Goal: Task Accomplishment & Management: Manage account settings

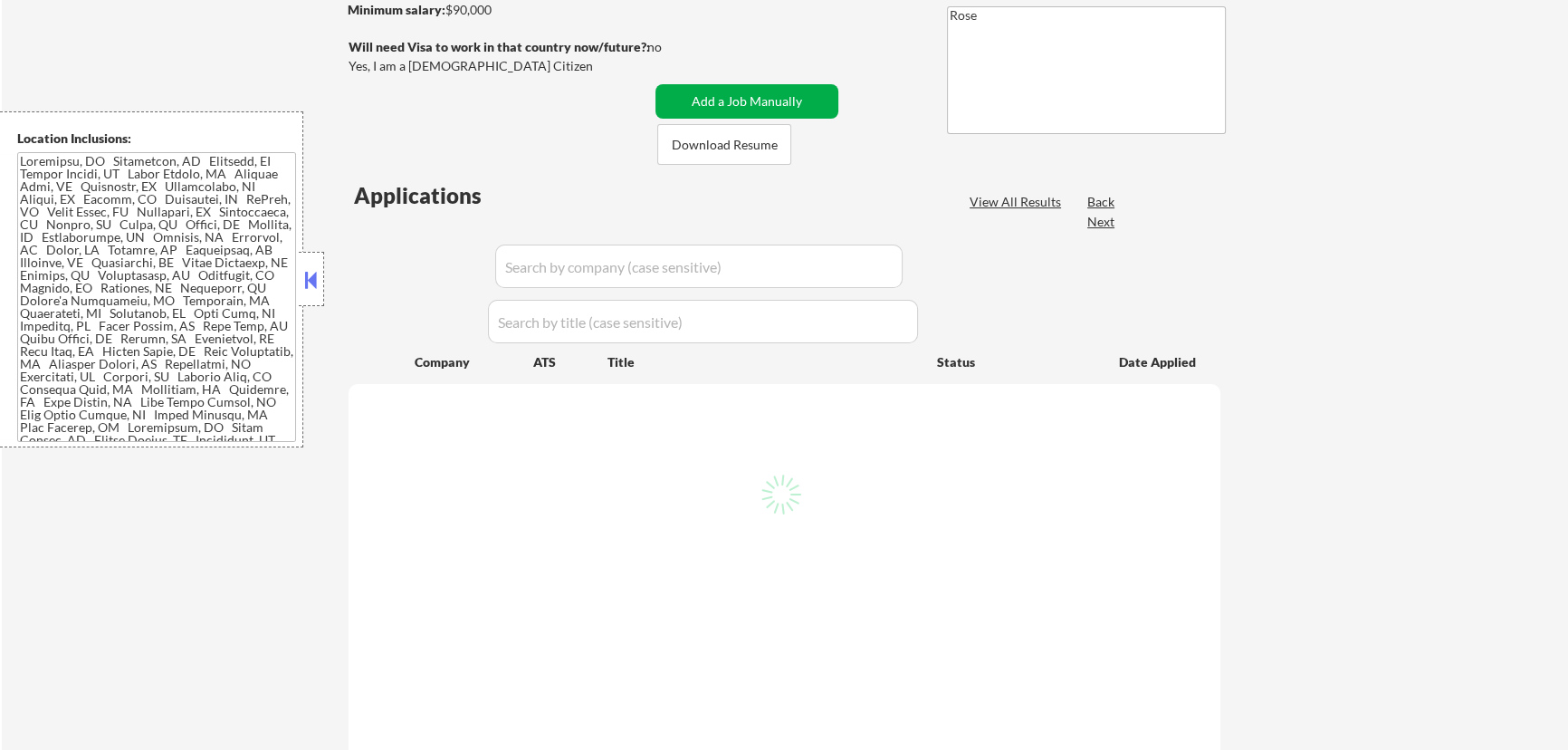
select select ""pending""
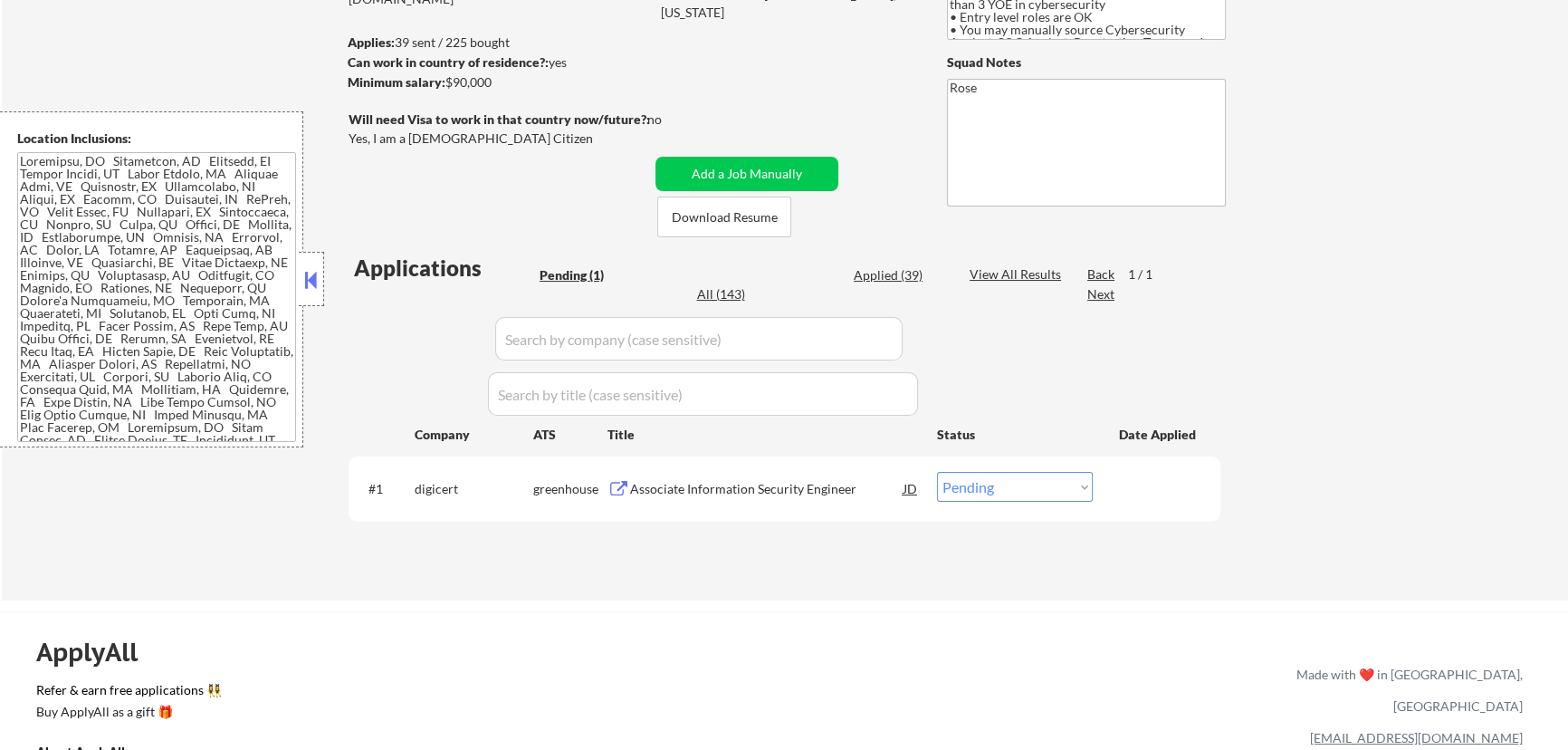
type textarea "🤖 AI for open-ended Qs is allowed! (You can revisit jobs skipped for Qs) Big up…"
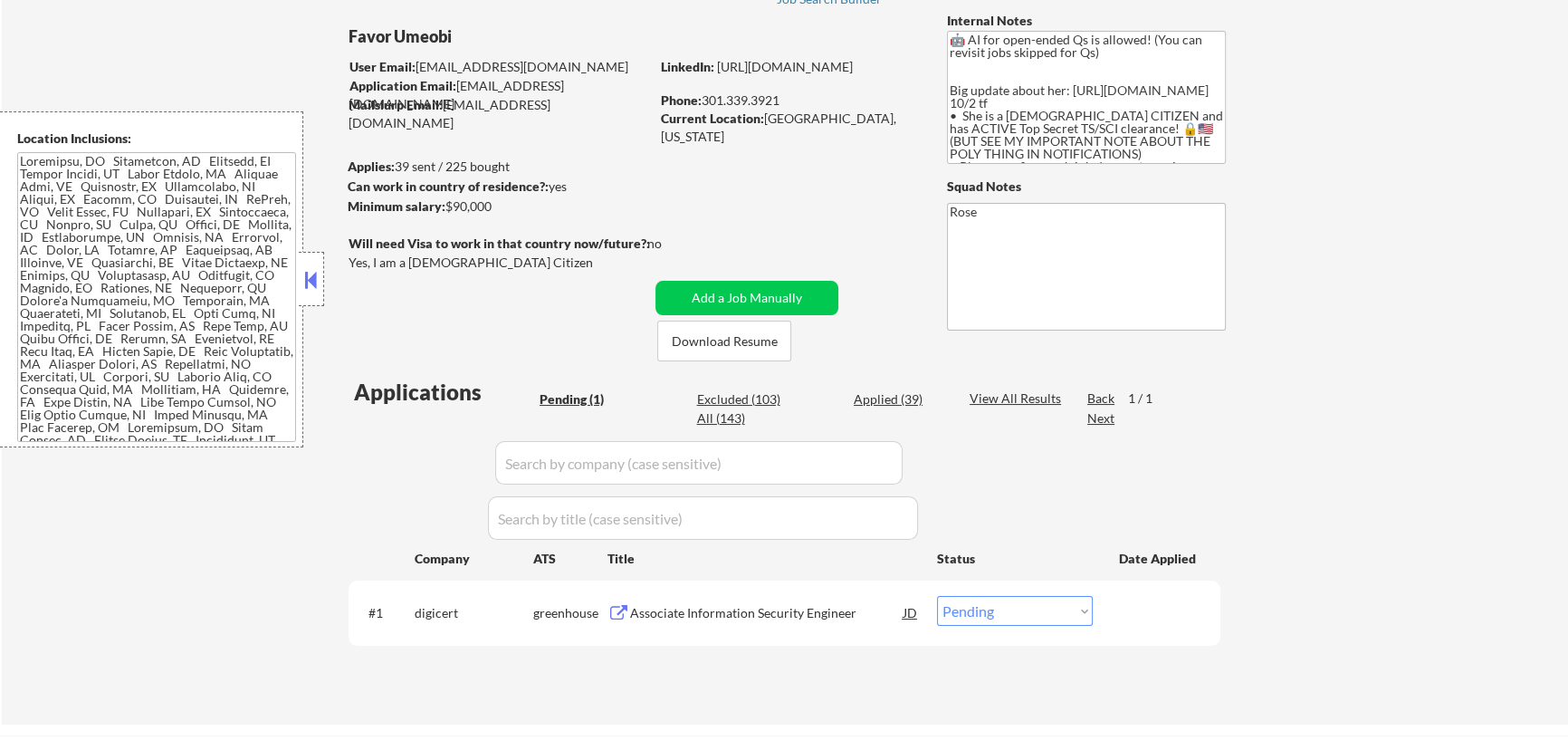
scroll to position [164, 0]
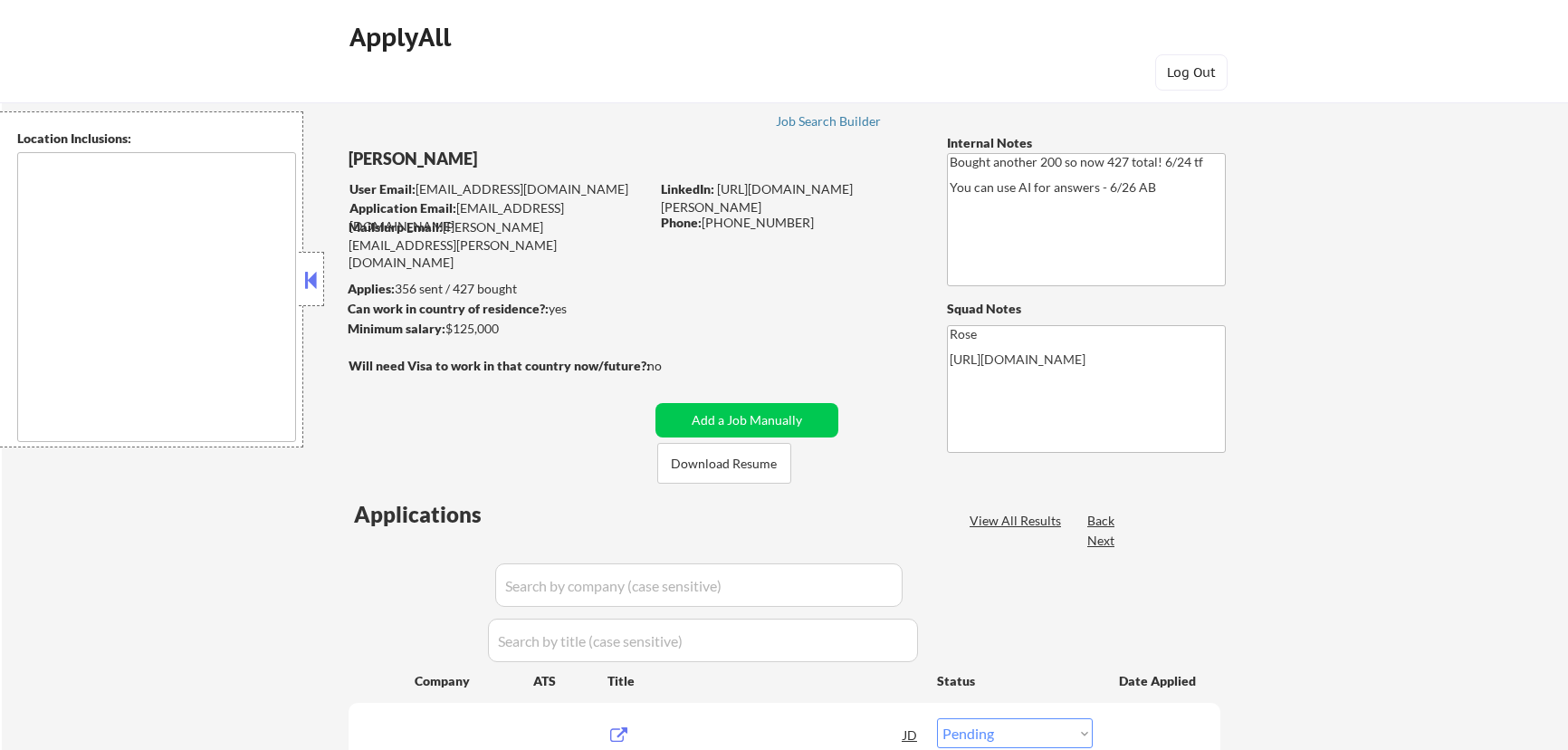
select select ""pending""
type textarea "San Francisco, CA Daly City, CA South San Francisco, CA Brisbane, CA Colma, CA …"
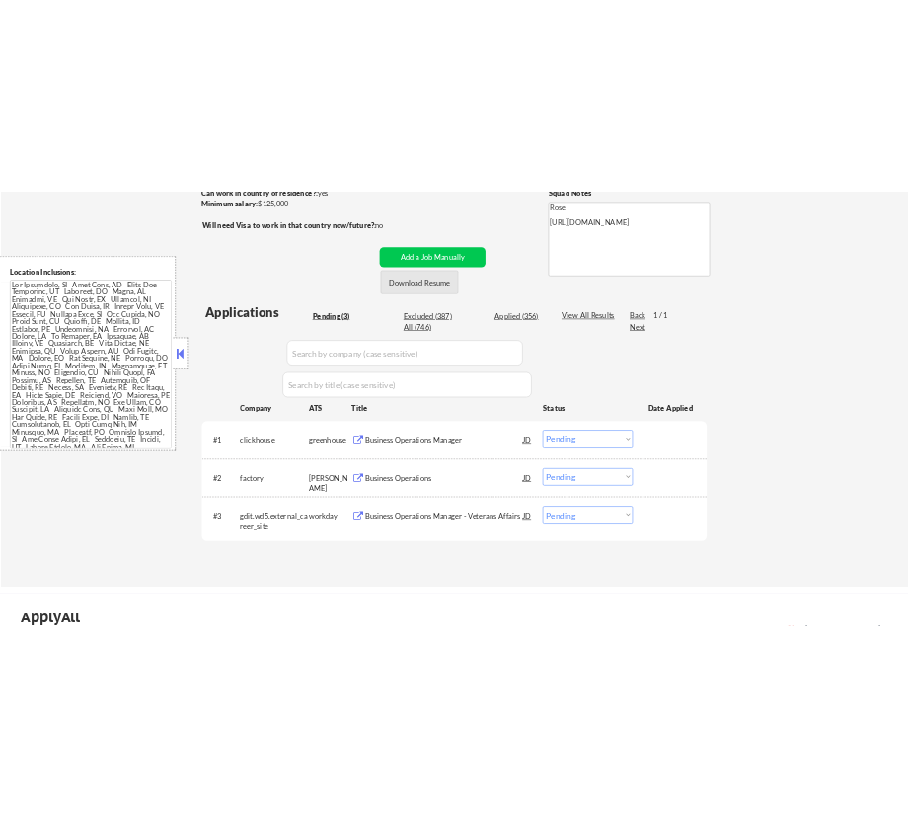
scroll to position [358, 0]
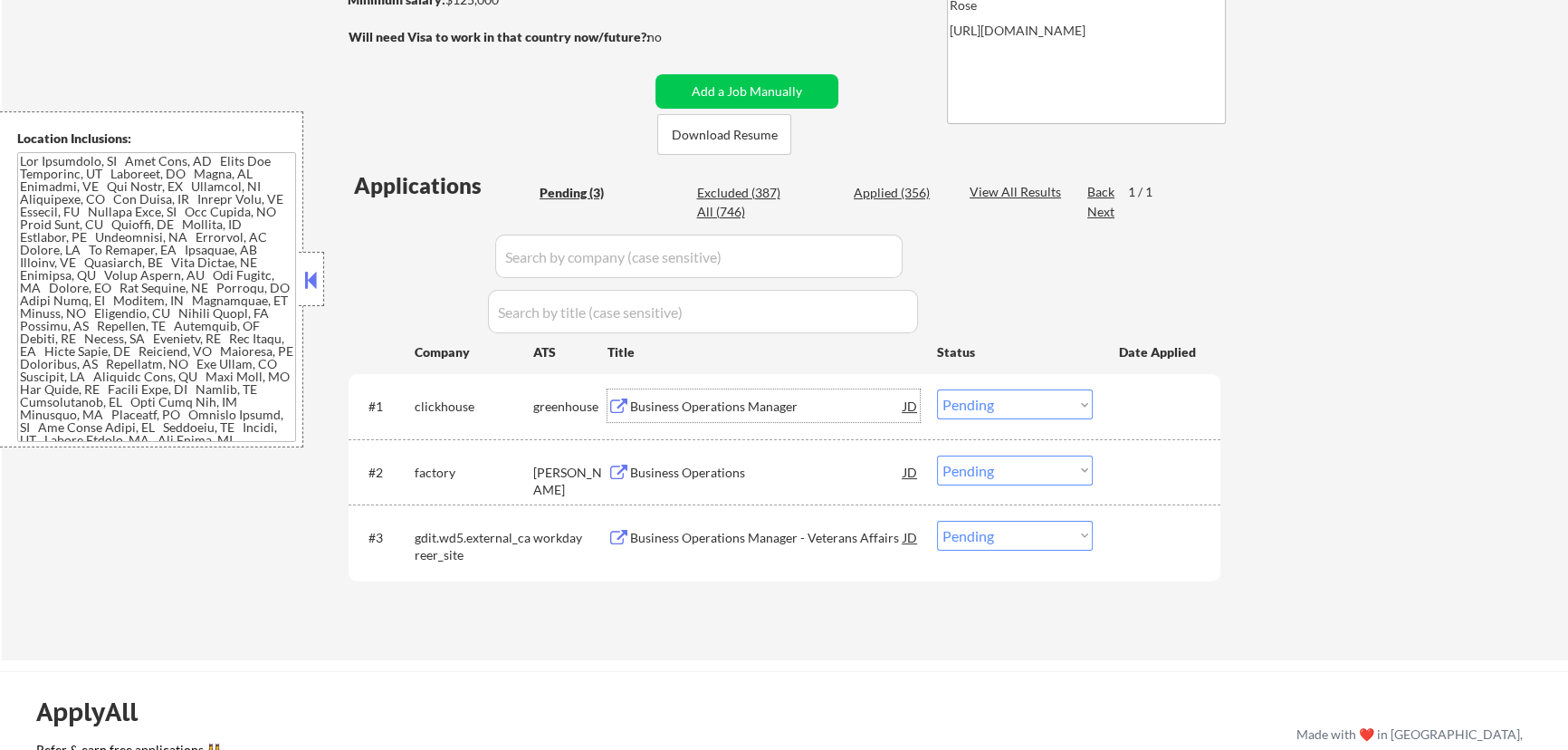
click at [787, 412] on div "Business Operations Manager" at bounding box center [767, 406] width 273 height 18
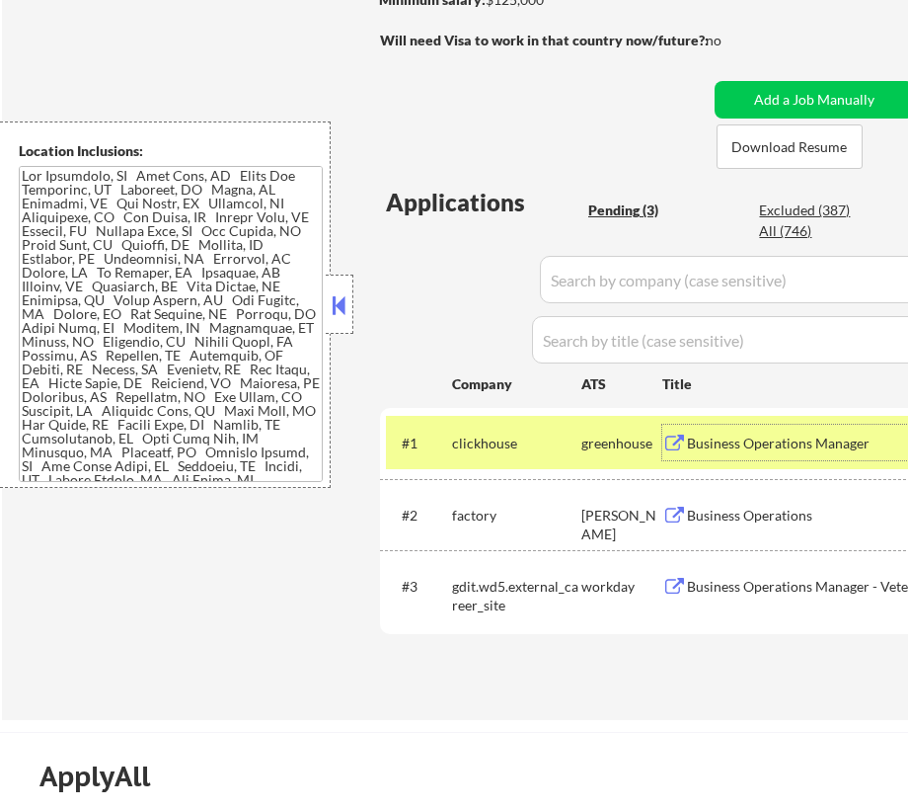
select select ""pending""
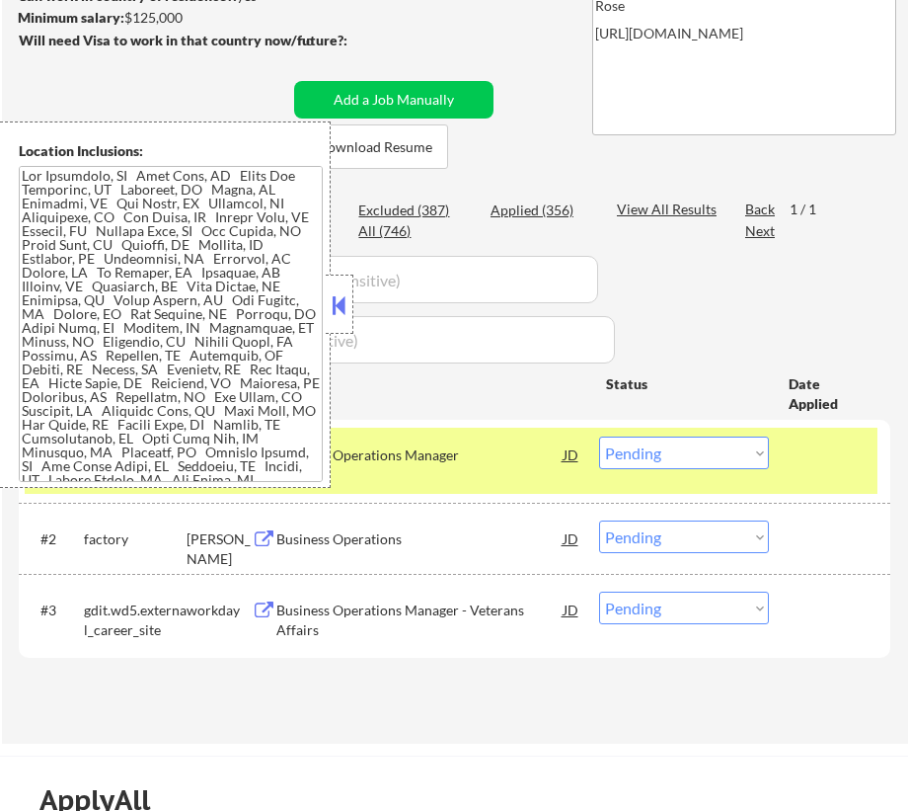
click at [350, 308] on button at bounding box center [340, 305] width 22 height 30
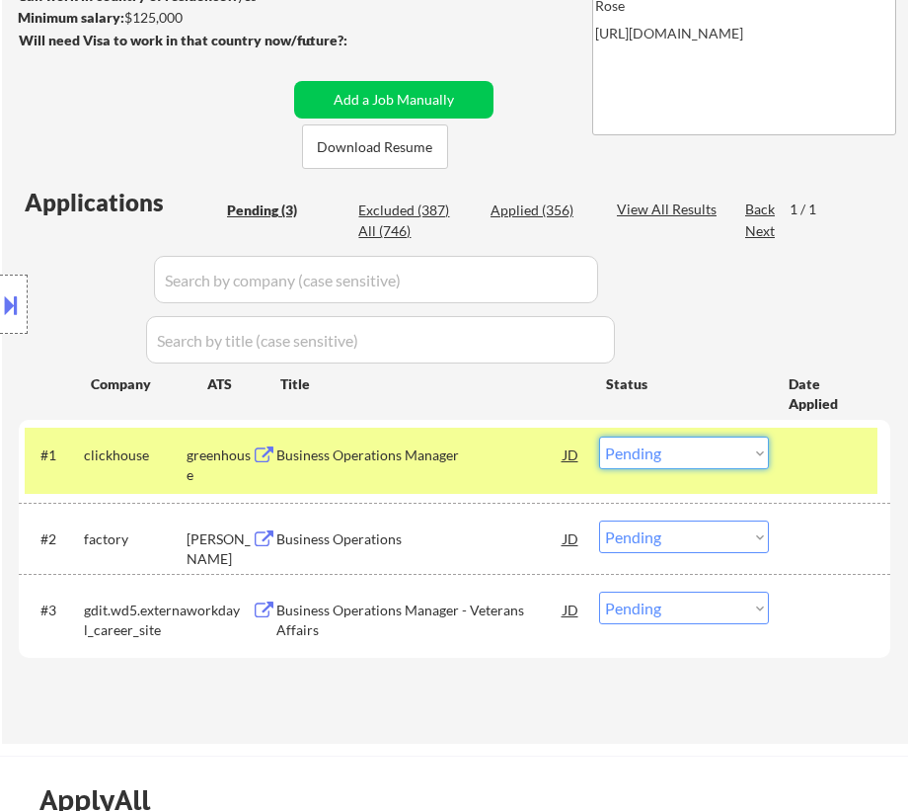
drag, startPoint x: 764, startPoint y: 454, endPoint x: 751, endPoint y: 454, distance: 12.8
click at [764, 454] on select "Choose an option... Pending Applied Excluded (Questions) Excluded (Expired) Exc…" at bounding box center [684, 452] width 170 height 33
click at [599, 436] on select "Choose an option... Pending Applied Excluded (Questions) Excluded (Expired) Exc…" at bounding box center [684, 452] width 170 height 33
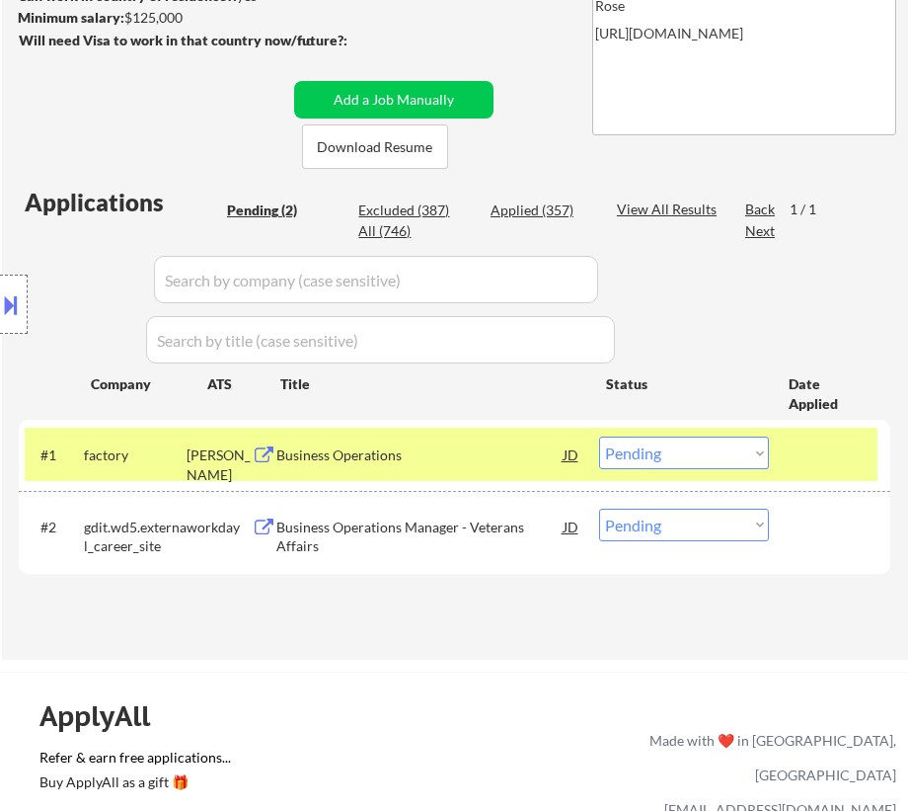
click at [469, 462] on div "Business Operations" at bounding box center [419, 455] width 286 height 20
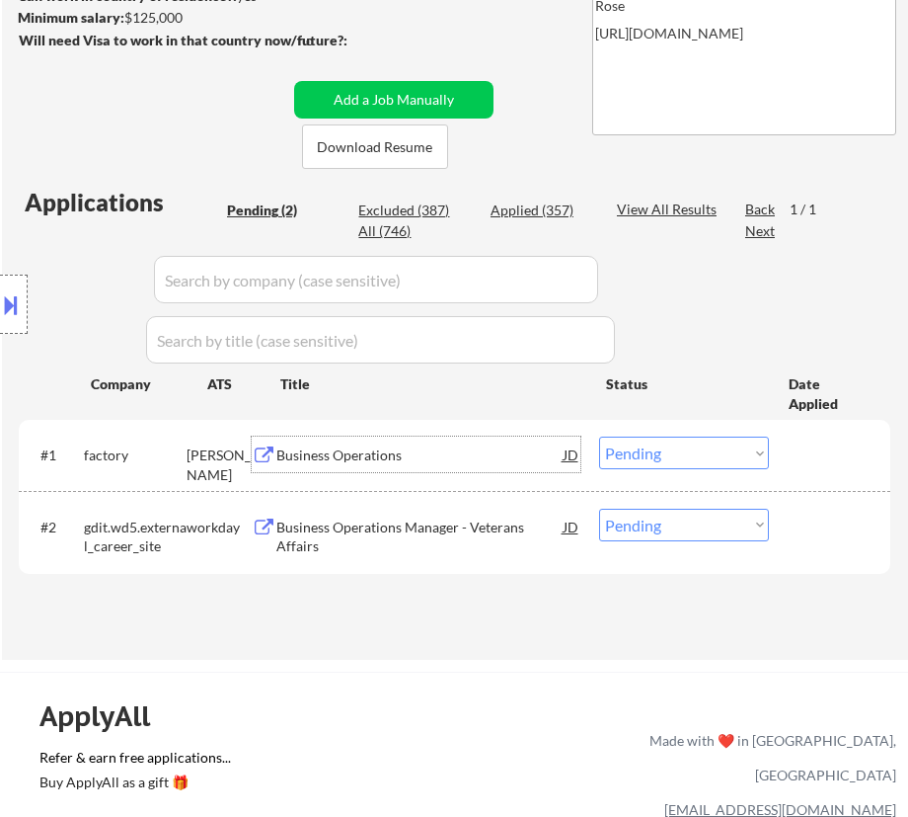
click at [739, 454] on select "Choose an option... Pending Applied Excluded (Questions) Excluded (Expired) Exc…" at bounding box center [684, 452] width 170 height 33
select select ""applied""
click at [599, 436] on select "Choose an option... Pending Applied Excluded (Questions) Excluded (Expired) Exc…" at bounding box center [684, 452] width 170 height 33
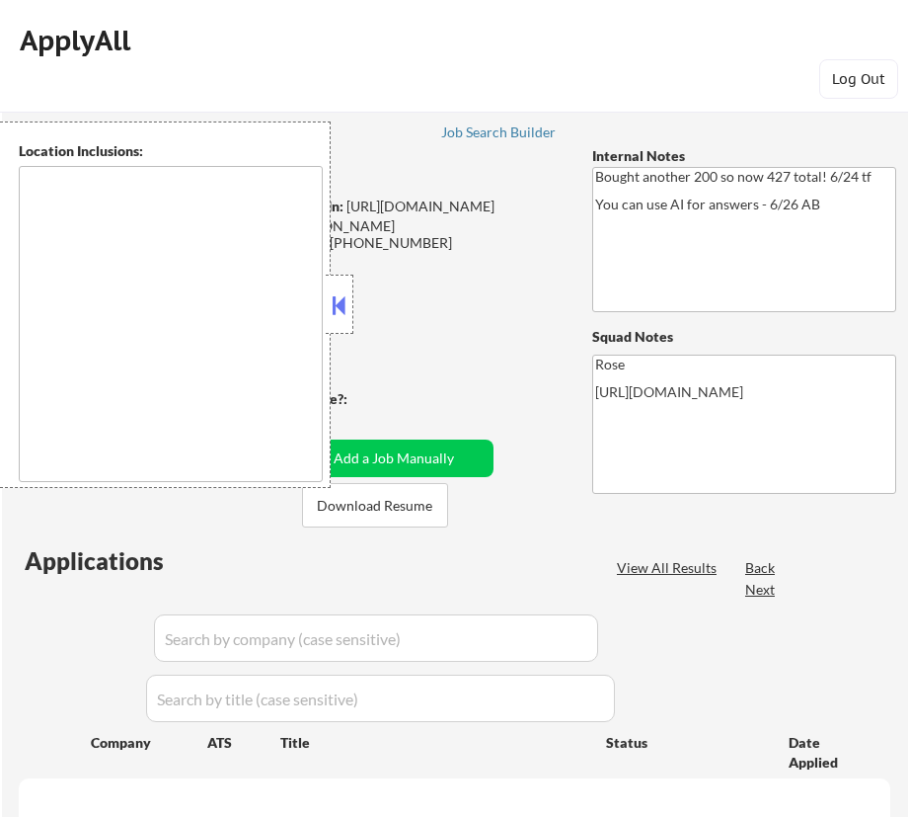
scroll to position [437, 0]
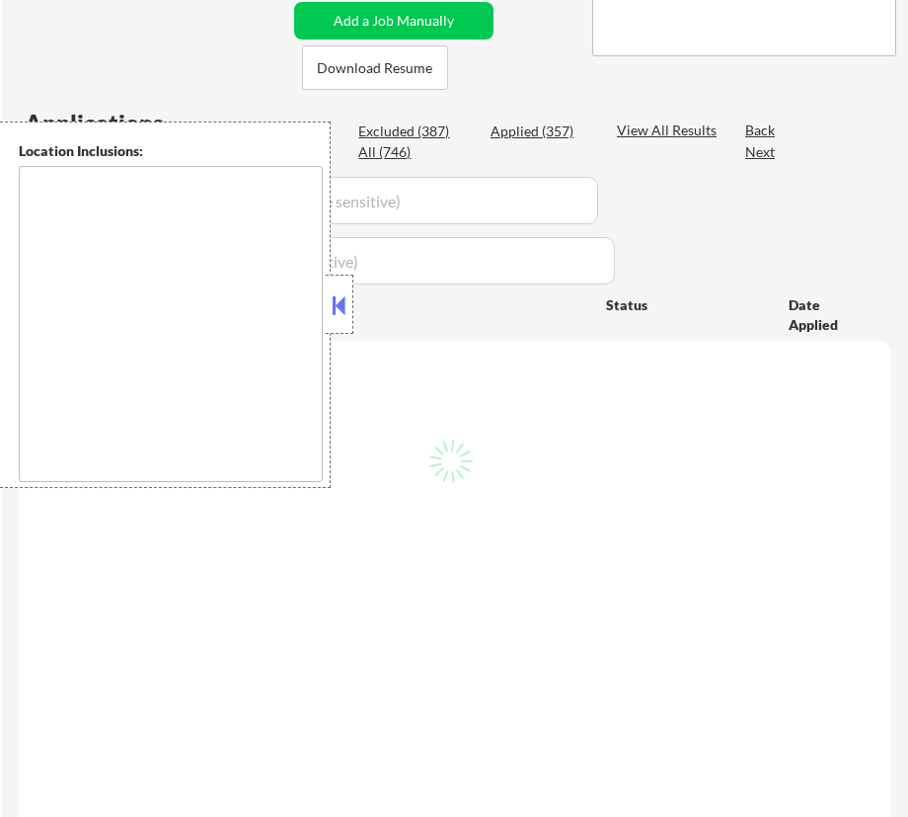
type textarea "San Francisco, CA Daly City, CA South San Francisco, CA Brisbane, CA Colma, CA …"
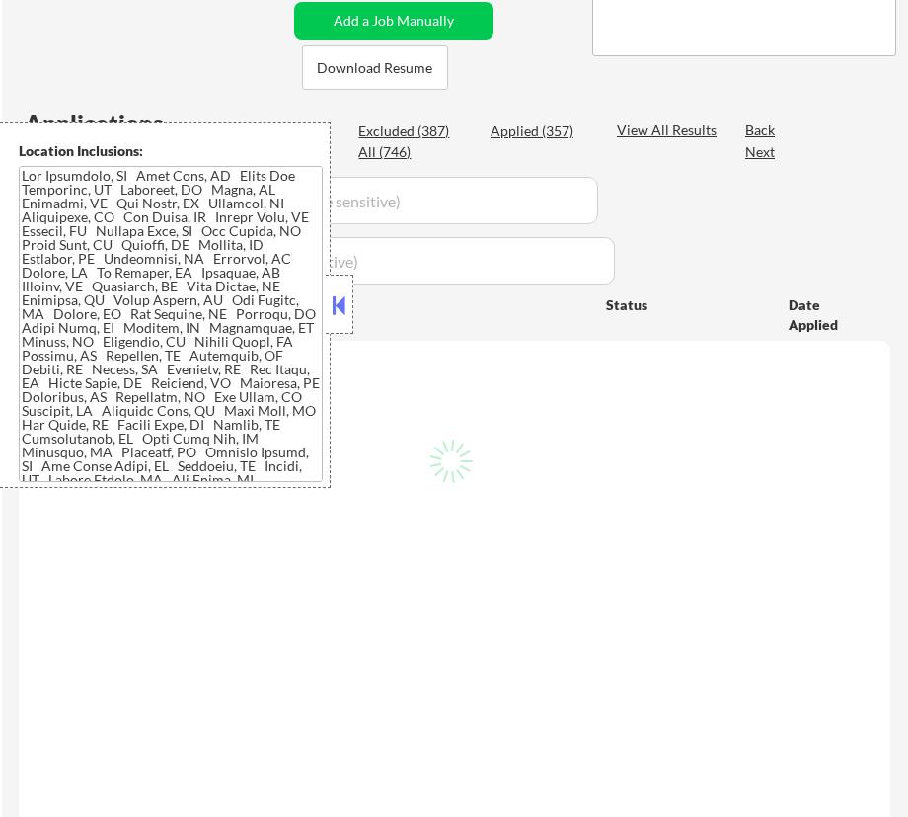
select select ""pending""
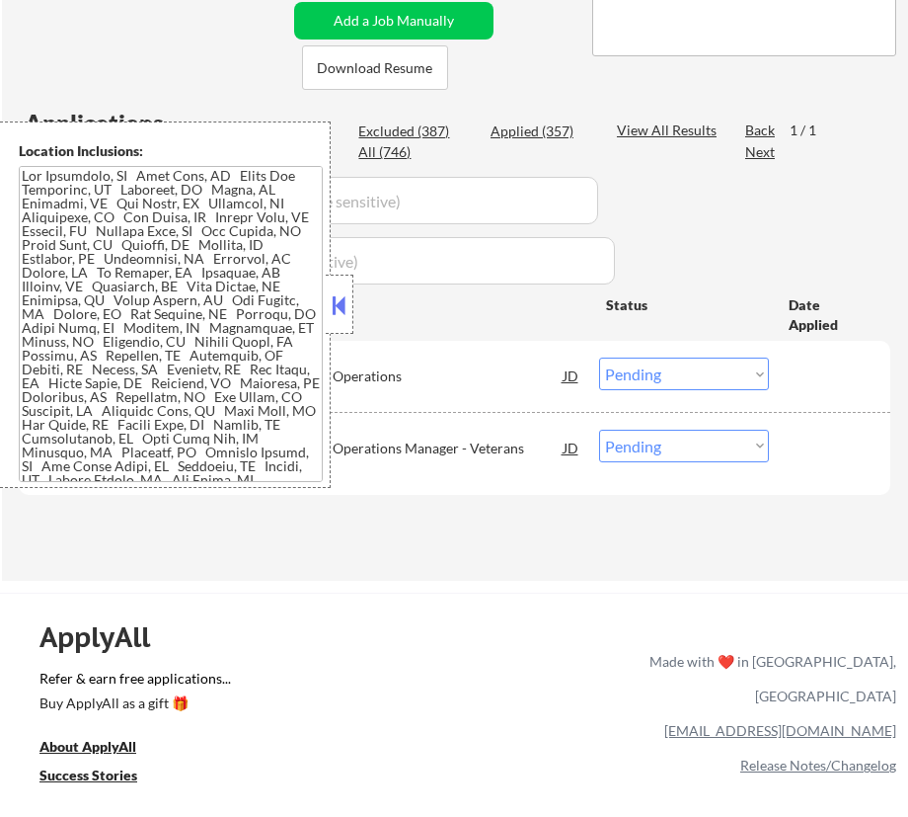
scroll to position [358, 0]
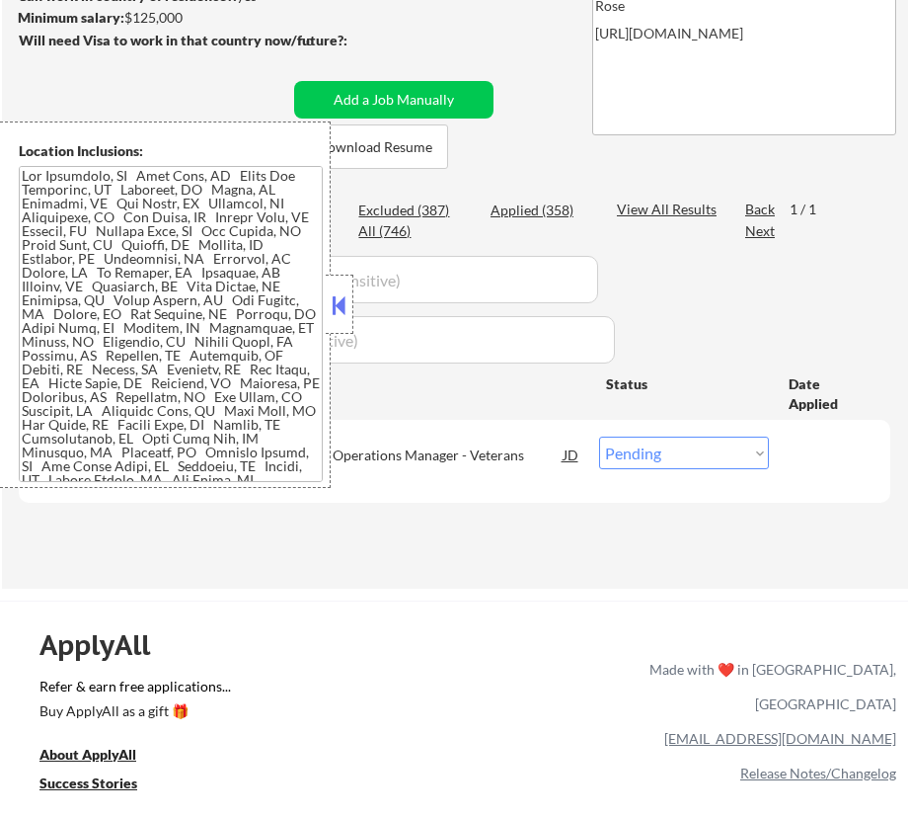
click at [336, 290] on button at bounding box center [340, 305] width 22 height 30
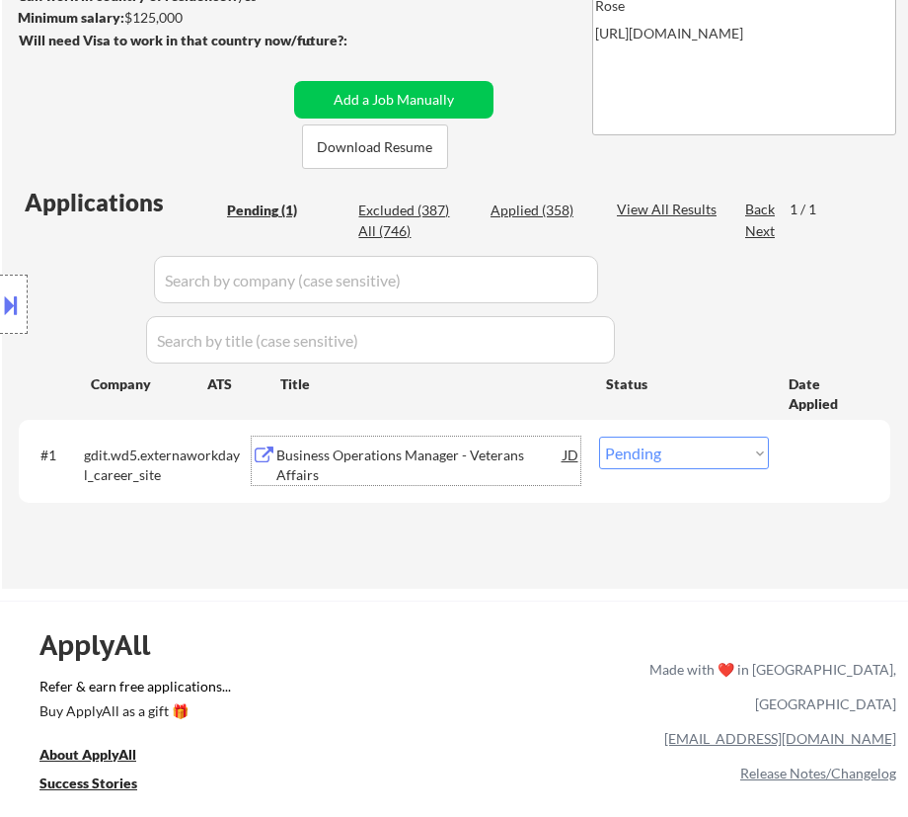
click at [417, 458] on div "Business Operations Manager - Veterans Affairs" at bounding box center [419, 464] width 286 height 39
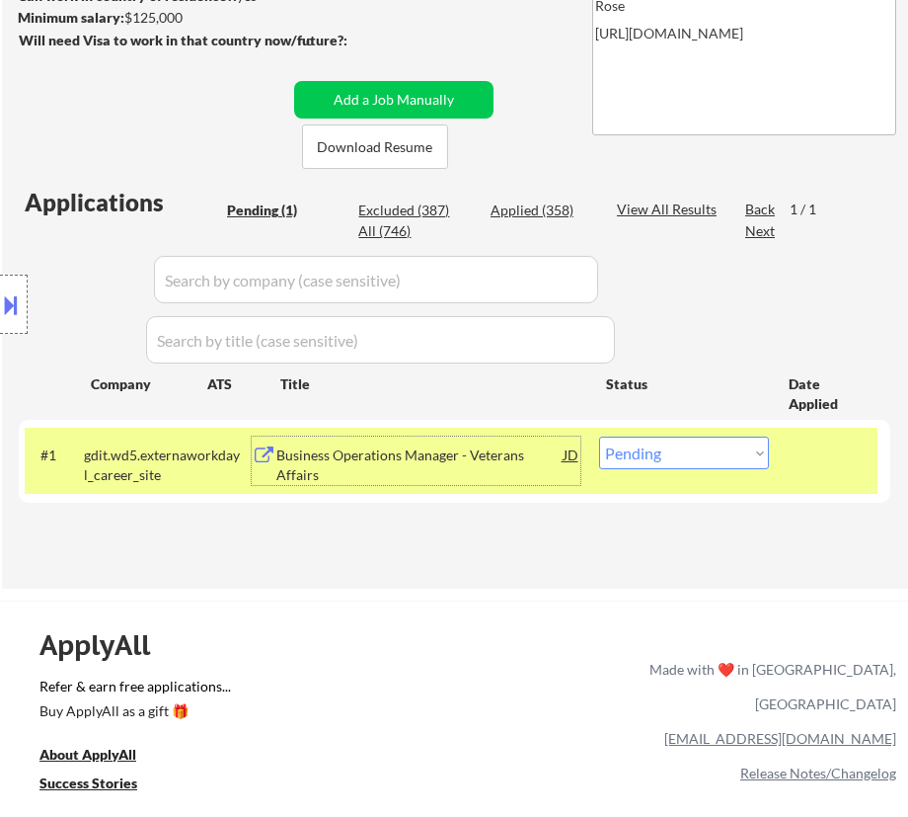
click at [715, 457] on select "Choose an option... Pending Applied Excluded (Questions) Excluded (Expired) Exc…" at bounding box center [684, 452] width 170 height 33
select select ""excluded__bad_match_""
click at [599, 436] on select "Choose an option... Pending Applied Excluded (Questions) Excluded (Expired) Exc…" at bounding box center [684, 452] width 170 height 33
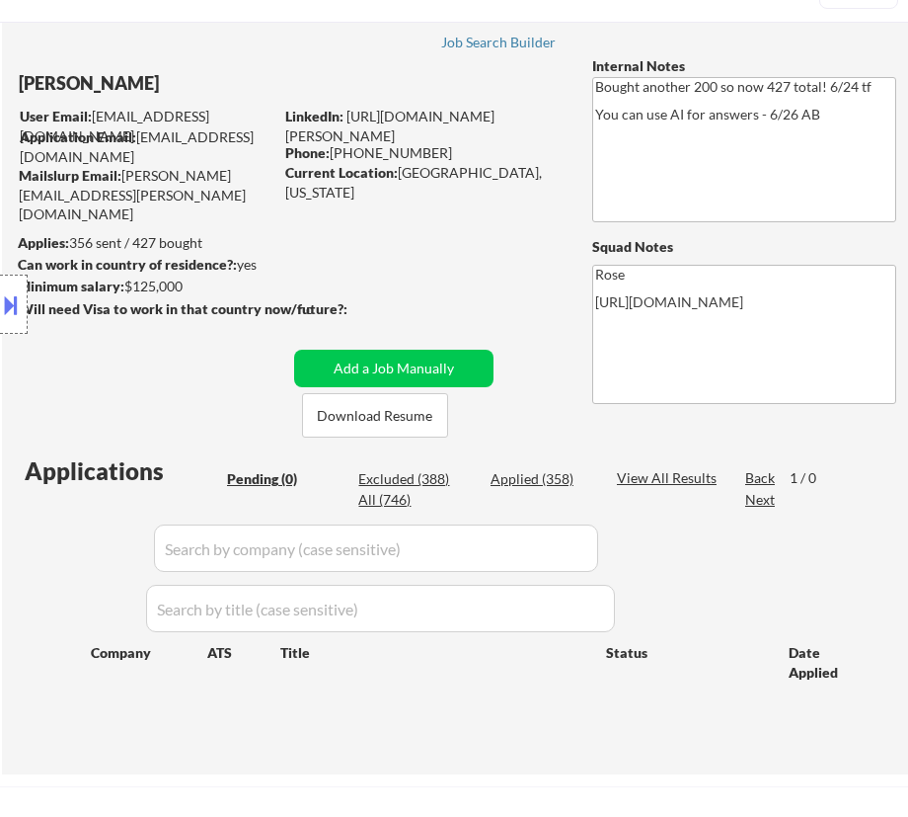
scroll to position [89, 0]
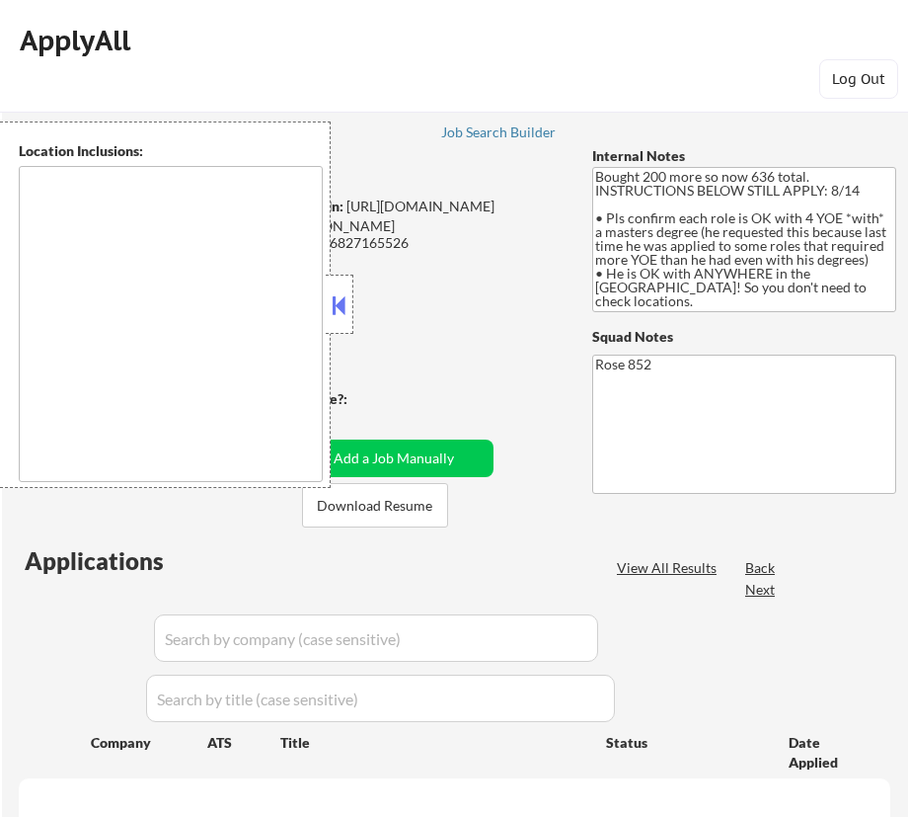
select select ""pending""
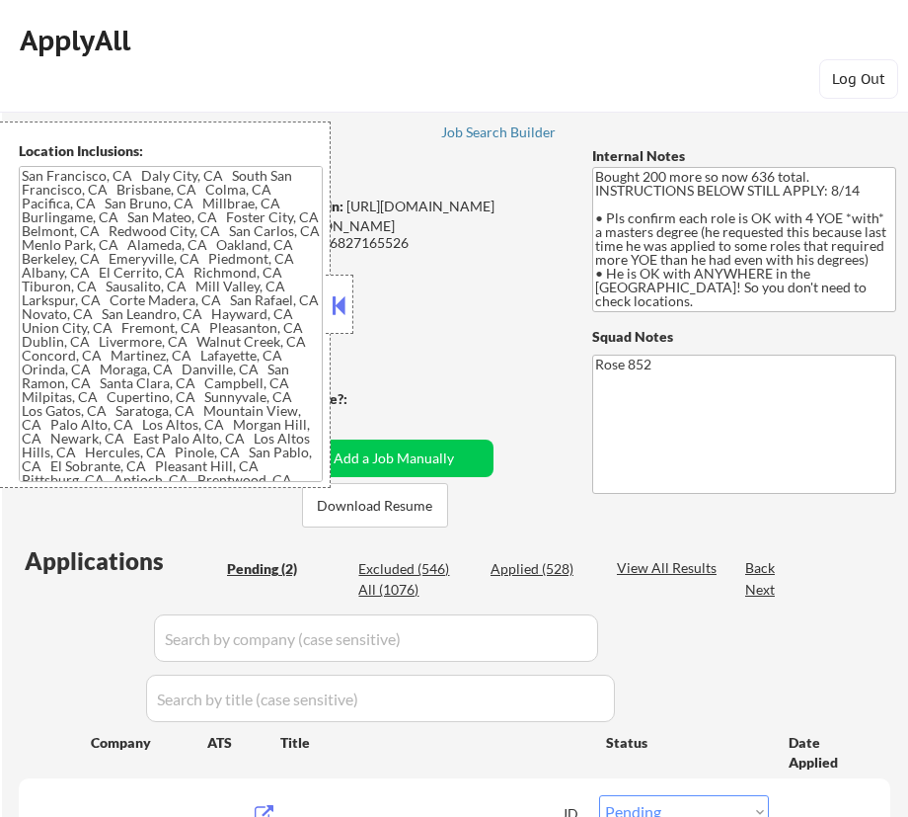
type textarea "[GEOGRAPHIC_DATA], [GEOGRAPHIC_DATA] [GEOGRAPHIC_DATA], [GEOGRAPHIC_DATA] [GEOG…"
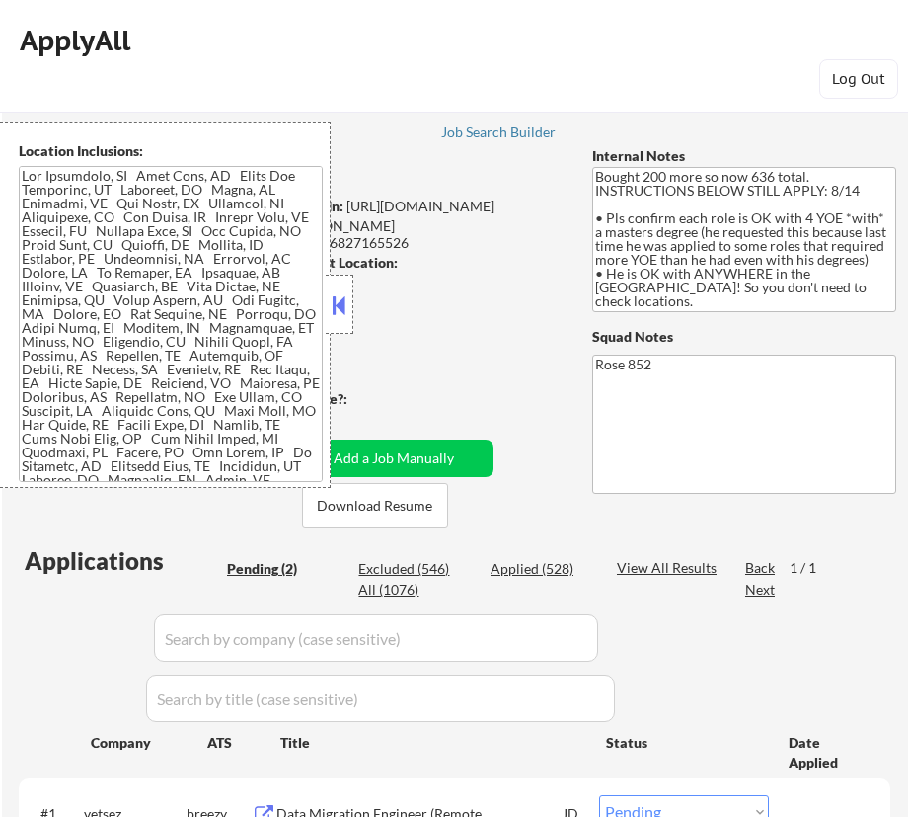
click at [343, 302] on button at bounding box center [340, 305] width 22 height 30
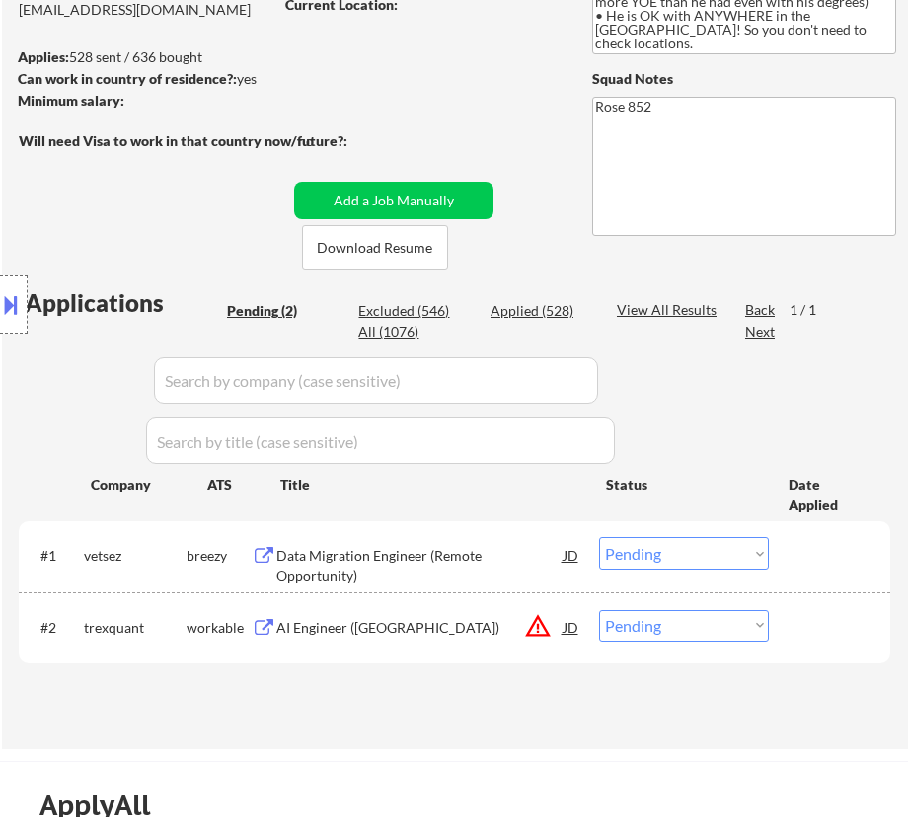
scroll to position [358, 0]
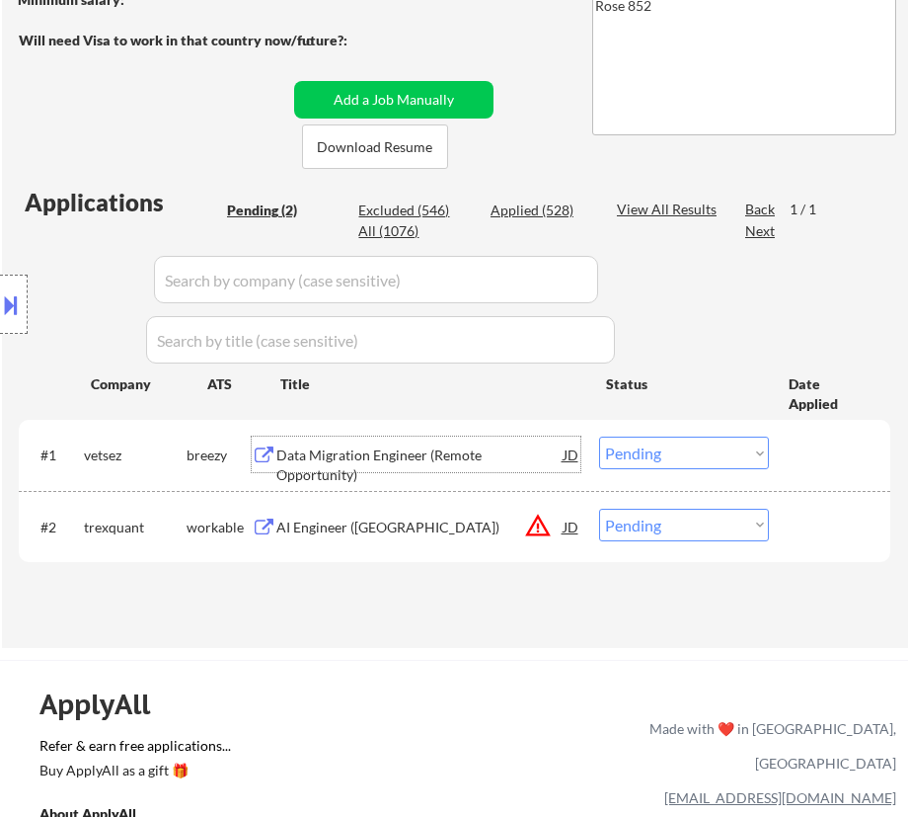
click at [508, 438] on div "Data Migration Engineer (Remote Opportunity)" at bounding box center [419, 454] width 286 height 36
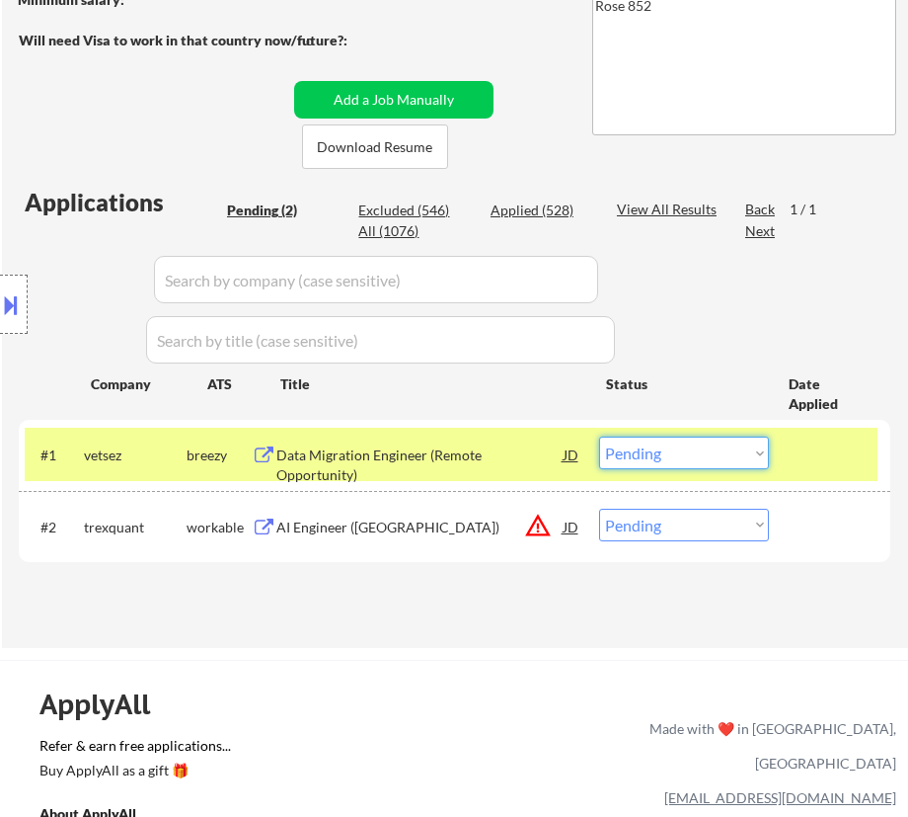
drag, startPoint x: 746, startPoint y: 446, endPoint x: 743, endPoint y: 465, distance: 19.2
click at [746, 446] on select "Choose an option... Pending Applied Excluded (Questions) Excluded (Expired) Exc…" at bounding box center [684, 452] width 170 height 33
click at [599, 436] on select "Choose an option... Pending Applied Excluded (Questions) Excluded (Expired) Exc…" at bounding box center [684, 452] width 170 height 33
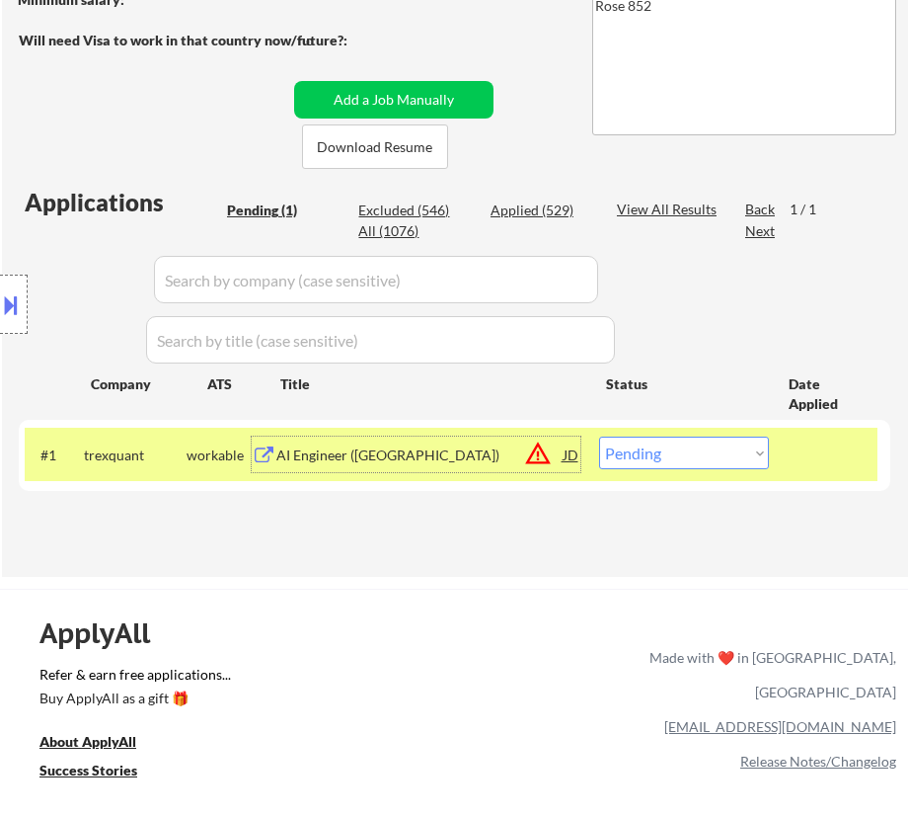
click at [377, 456] on div "AI Engineer (USA)" at bounding box center [419, 455] width 286 height 20
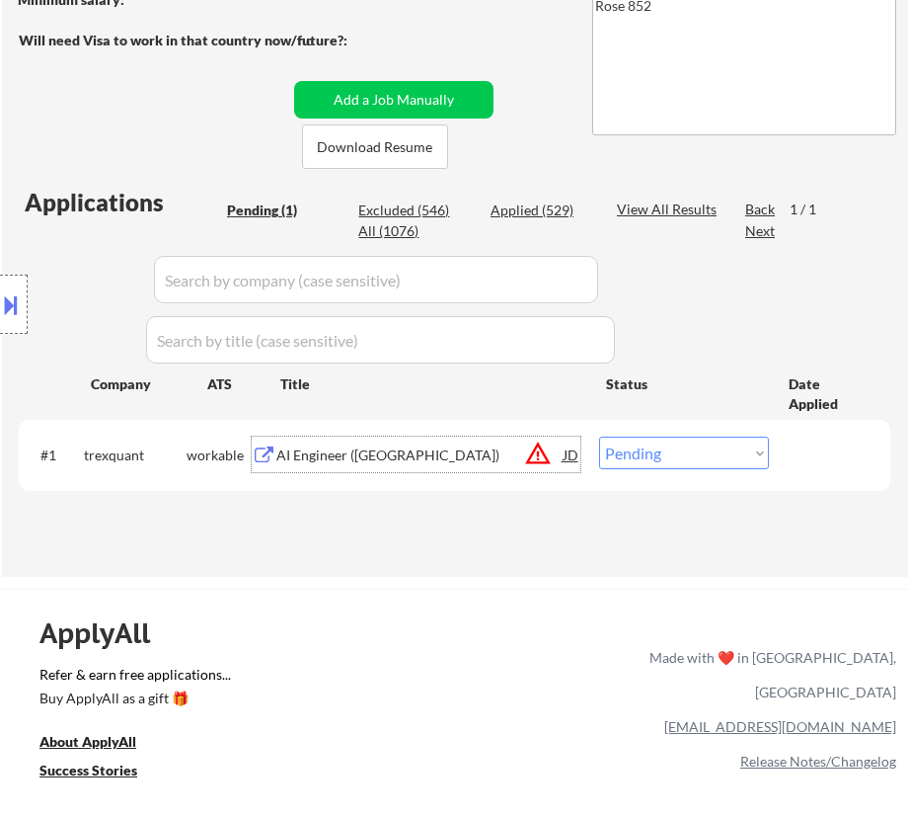
click at [714, 450] on select "Choose an option... Pending Applied Excluded (Questions) Excluded (Expired) Exc…" at bounding box center [684, 452] width 170 height 33
select select ""excluded__bad_match_""
click at [599, 436] on select "Choose an option... Pending Applied Excluded (Questions) Excluded (Expired) Exc…" at bounding box center [684, 452] width 170 height 33
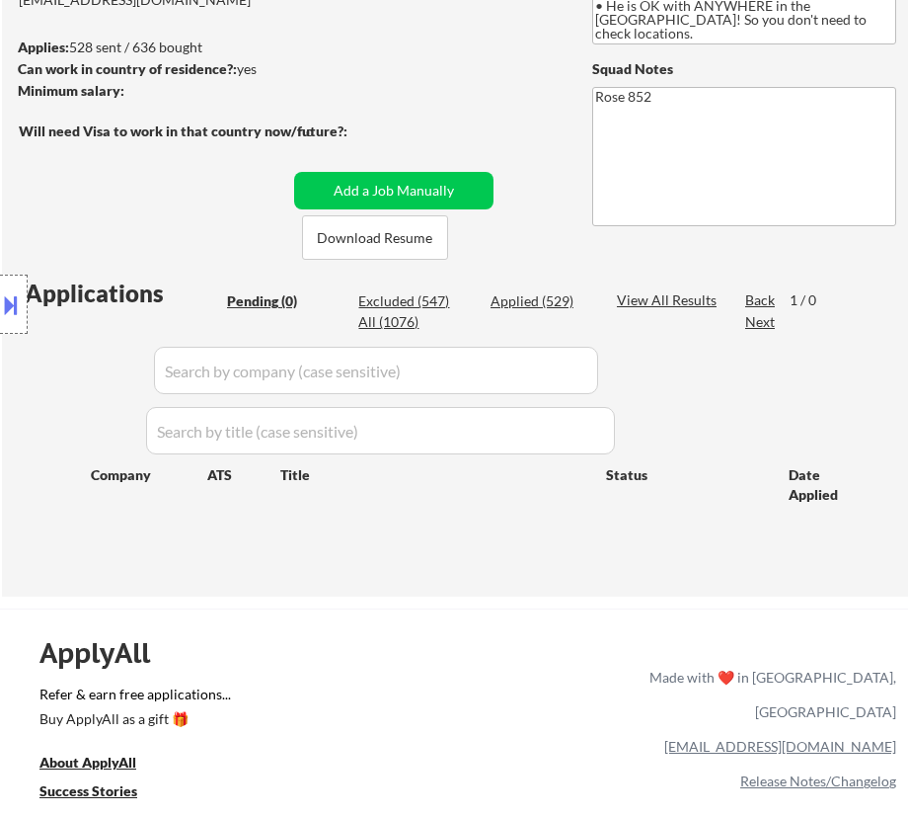
scroll to position [269, 0]
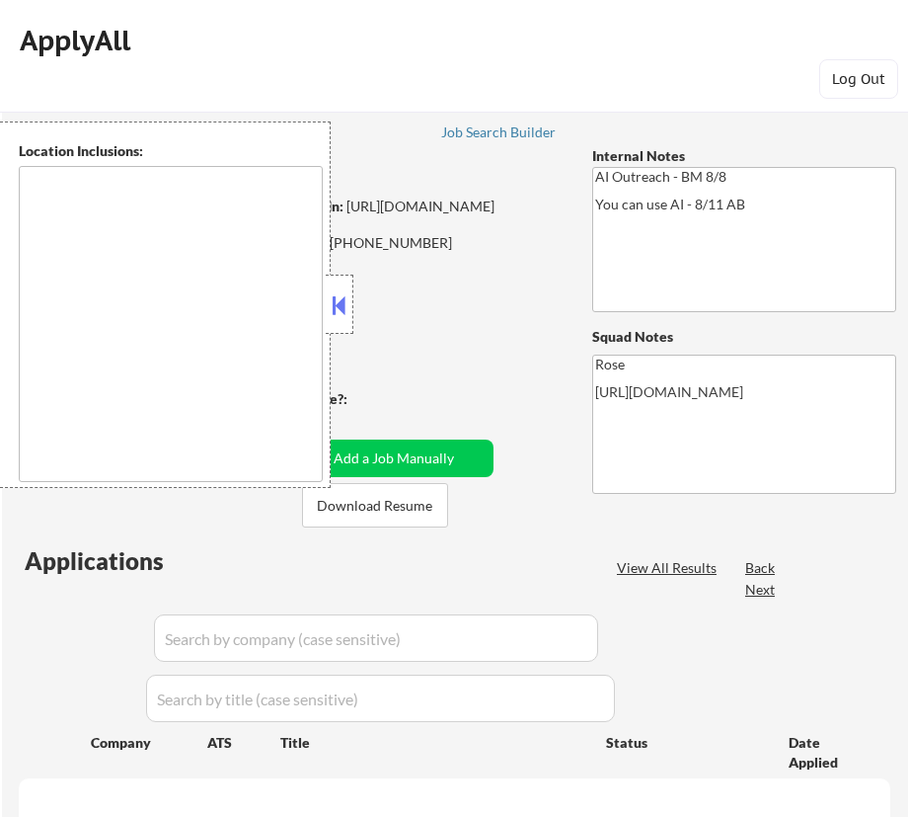
type textarea "Fountain Valley, CA Huntington Beach, CA Costa Mesa, CA Santa Ana, CA Garden Gr…"
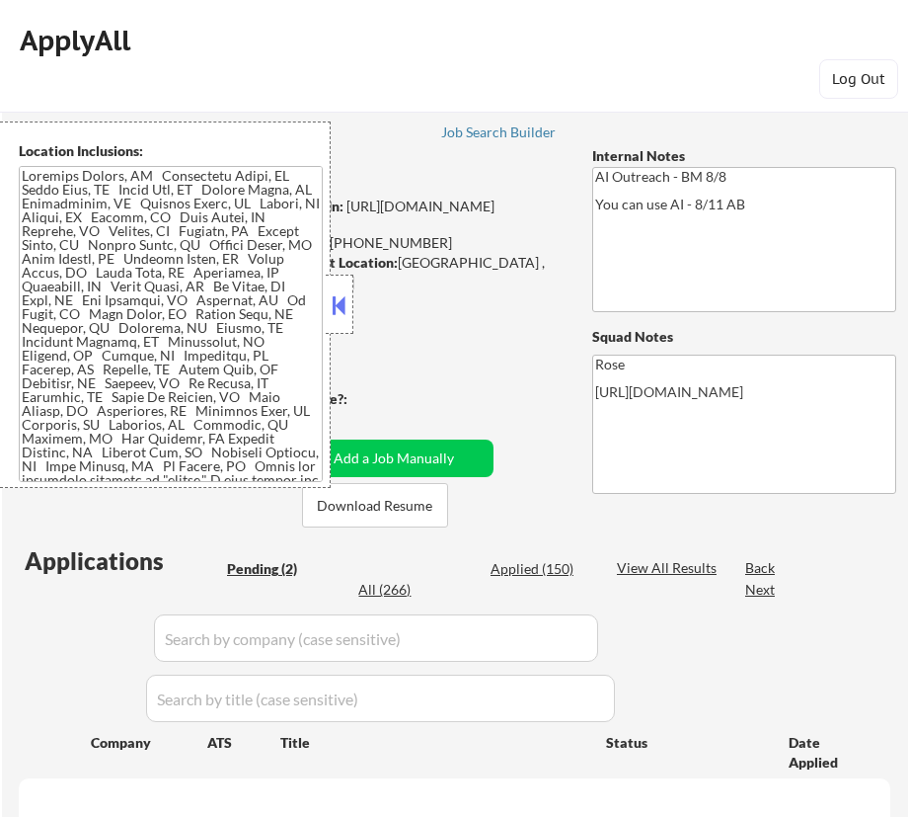
select select ""pending""
click at [336, 300] on button at bounding box center [340, 305] width 22 height 30
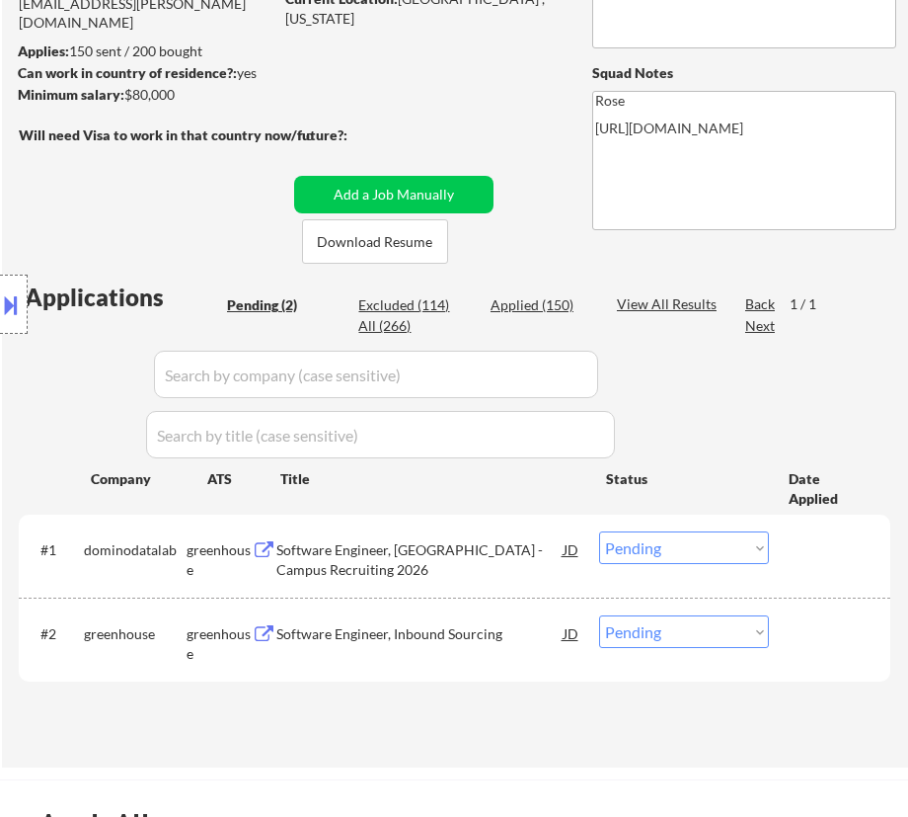
scroll to position [269, 0]
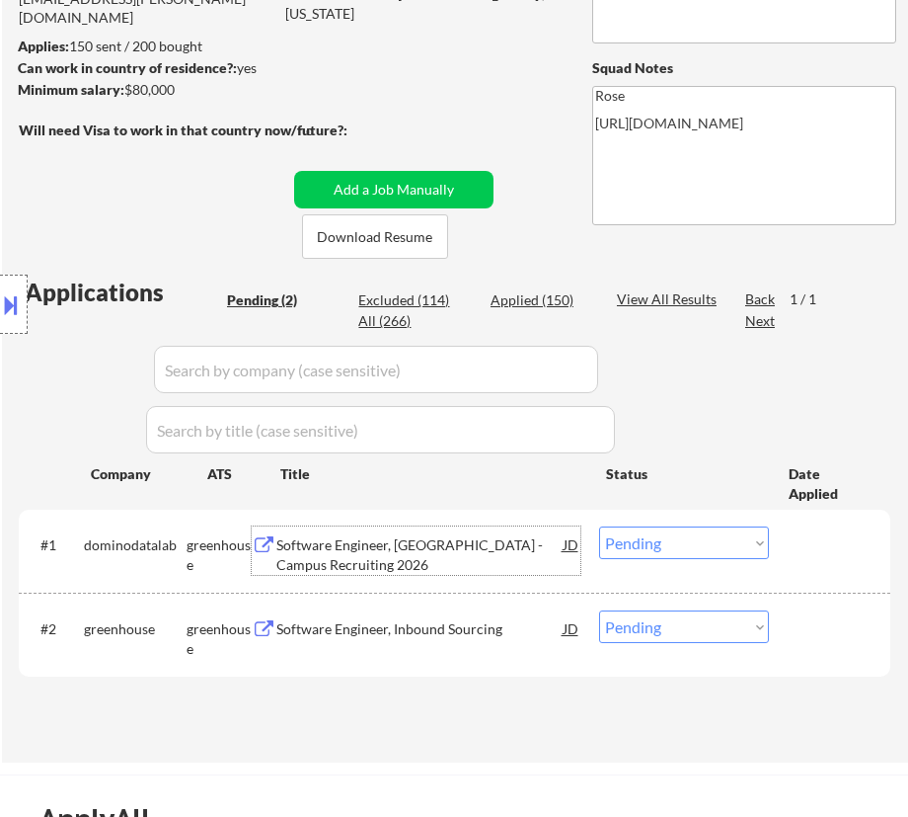
click at [424, 543] on div "Software Engineer, New Grad - Campus Recruiting 2026" at bounding box center [419, 554] width 286 height 39
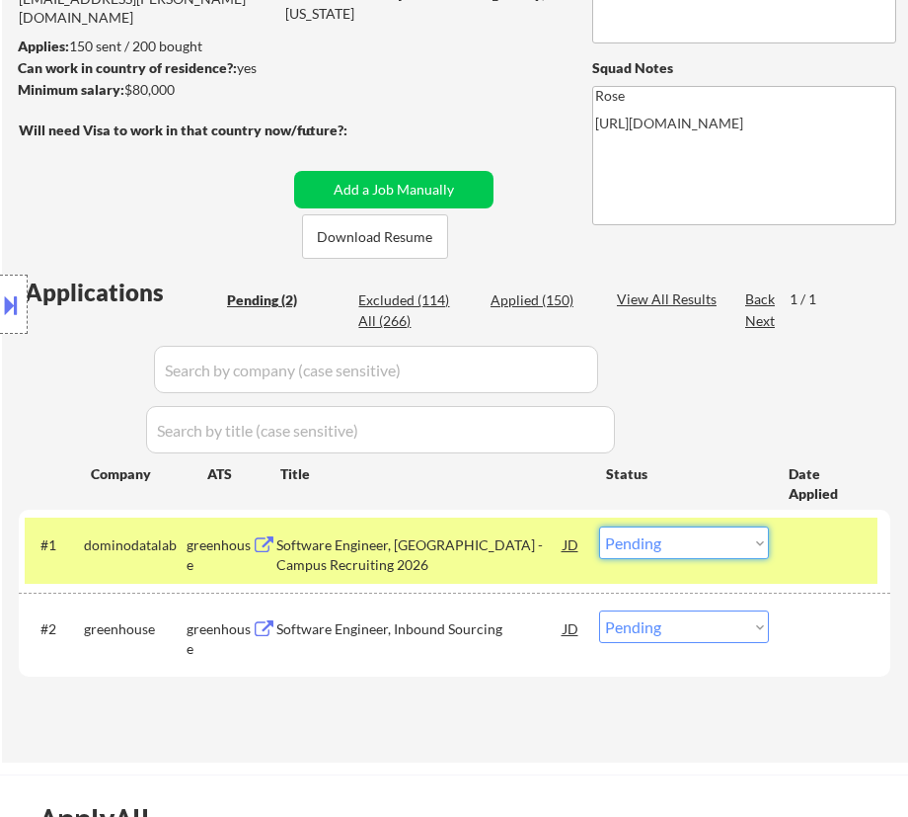
click at [692, 546] on select "Choose an option... Pending Applied Excluded (Questions) Excluded (Expired) Exc…" at bounding box center [684, 542] width 170 height 33
click at [599, 526] on select "Choose an option... Pending Applied Excluded (Questions) Excluded (Expired) Exc…" at bounding box center [684, 542] width 170 height 33
select select ""pending""
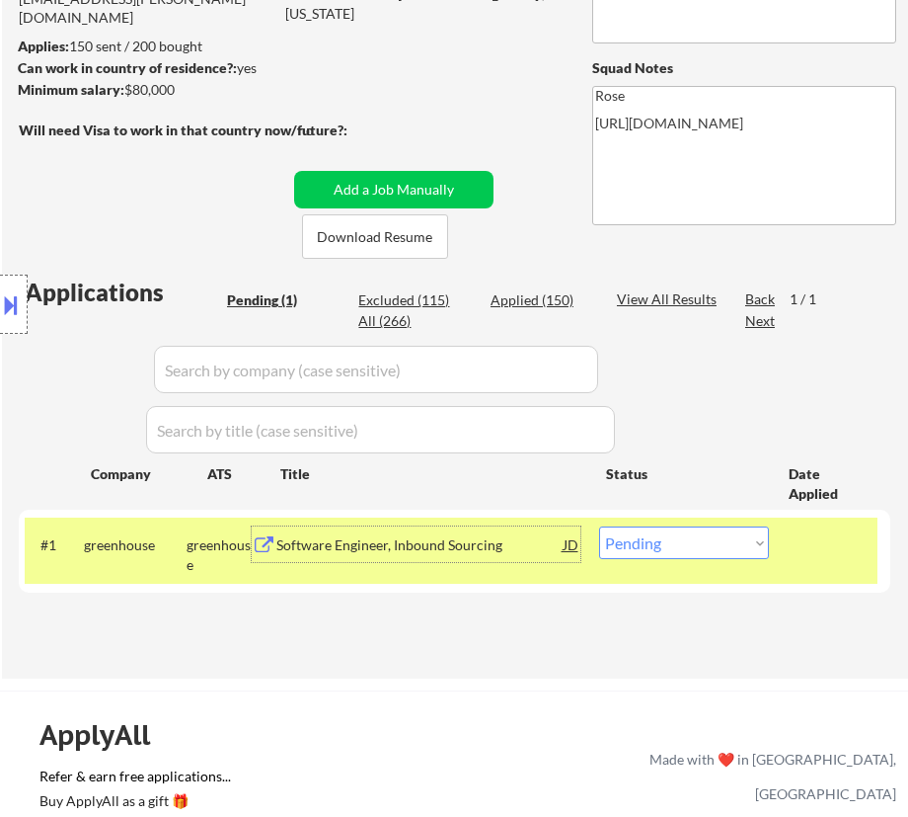
click at [477, 549] on div "Software Engineer, Inbound Sourcing" at bounding box center [419, 545] width 286 height 20
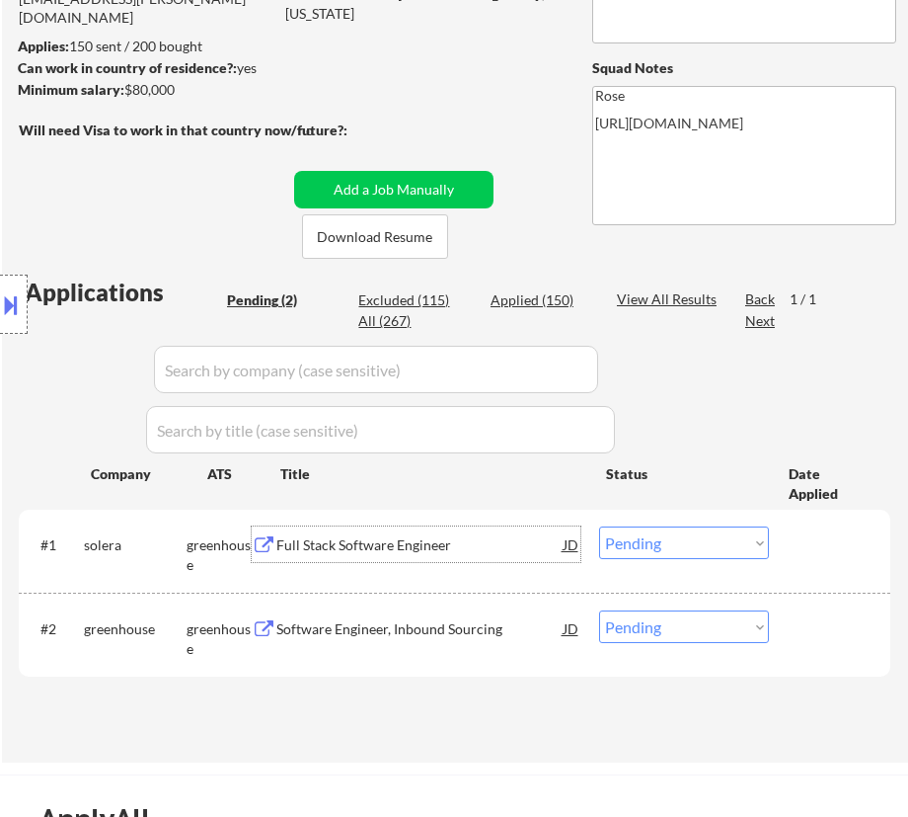
drag, startPoint x: 676, startPoint y: 535, endPoint x: 668, endPoint y: 553, distance: 19.4
click at [676, 535] on select "Choose an option... Pending Applied Excluded (Questions) Excluded (Expired) Exc…" at bounding box center [684, 542] width 170 height 33
click at [390, 642] on div "Software Engineer, Inbound Sourcing" at bounding box center [419, 628] width 286 height 36
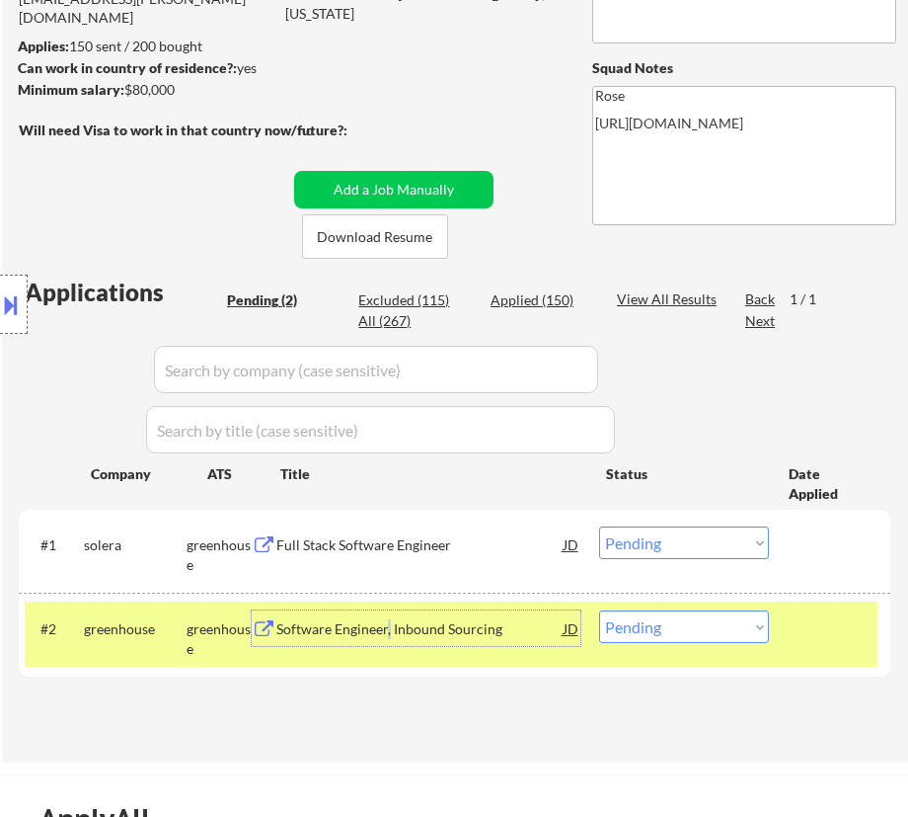
drag, startPoint x: 666, startPoint y: 622, endPoint x: 664, endPoint y: 648, distance: 25.8
click at [666, 623] on select "Choose an option... Pending Applied Excluded (Questions) Excluded (Expired) Exc…" at bounding box center [684, 626] width 170 height 33
select select ""applied""
click at [599, 610] on select "Choose an option... Pending Applied Excluded (Questions) Excluded (Expired) Exc…" at bounding box center [684, 626] width 170 height 33
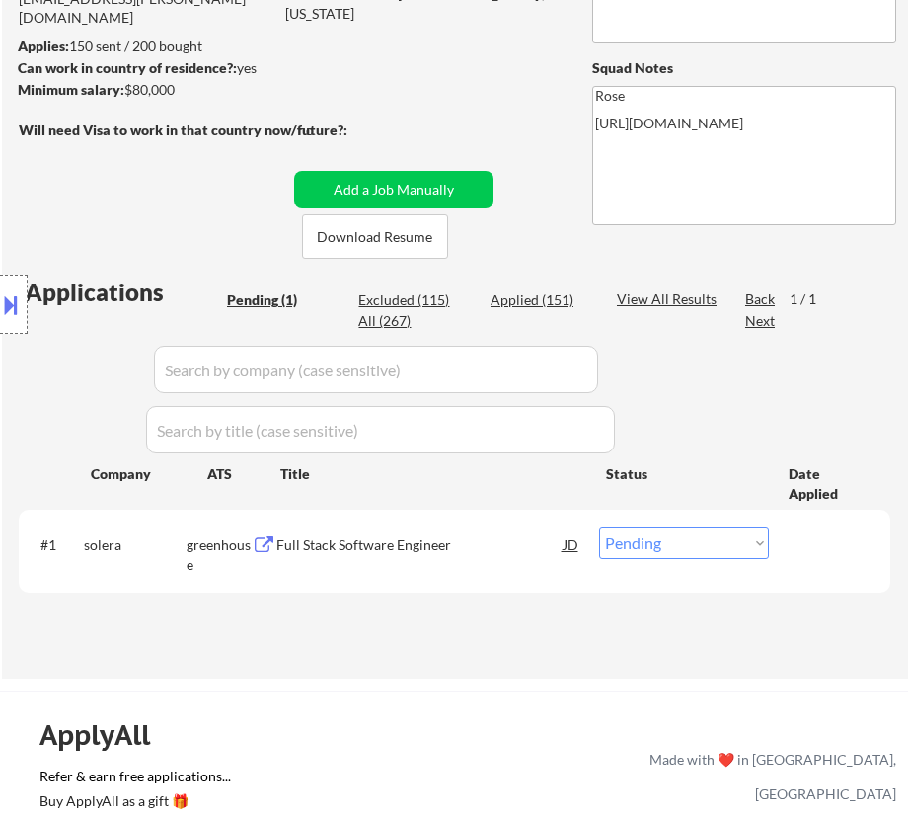
click at [442, 549] on div "Full Stack Software Engineer" at bounding box center [419, 545] width 286 height 20
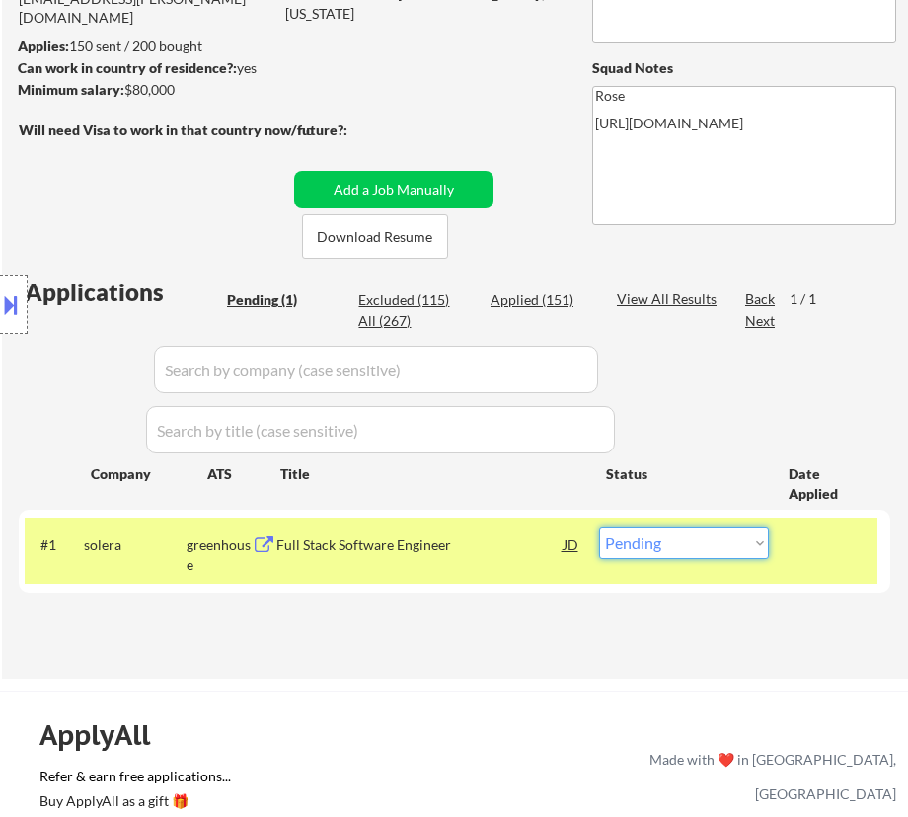
click at [707, 532] on select "Choose an option... Pending Applied Excluded (Questions) Excluded (Expired) Exc…" at bounding box center [684, 542] width 170 height 33
select select ""applied""
click at [599, 526] on select "Choose an option... Pending Applied Excluded (Questions) Excluded (Expired) Exc…" at bounding box center [684, 542] width 170 height 33
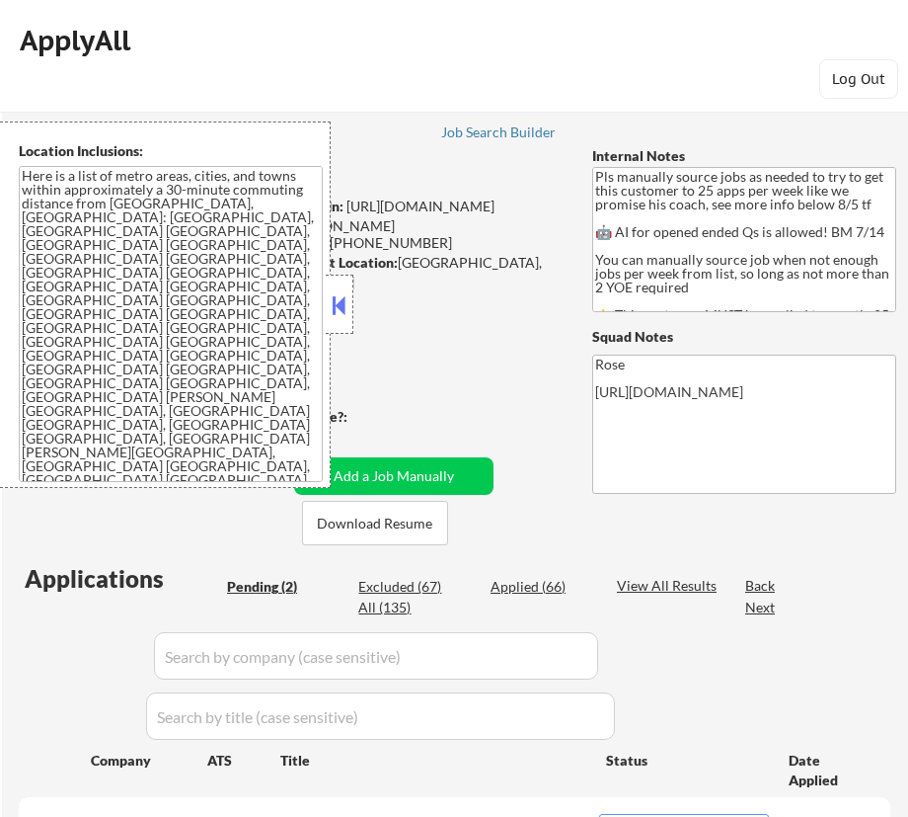
select select ""pending""
click at [324, 308] on div "Location Inclusions: Here is a list of metro areas, cities, and towns within ap…" at bounding box center [165, 304] width 331 height 366
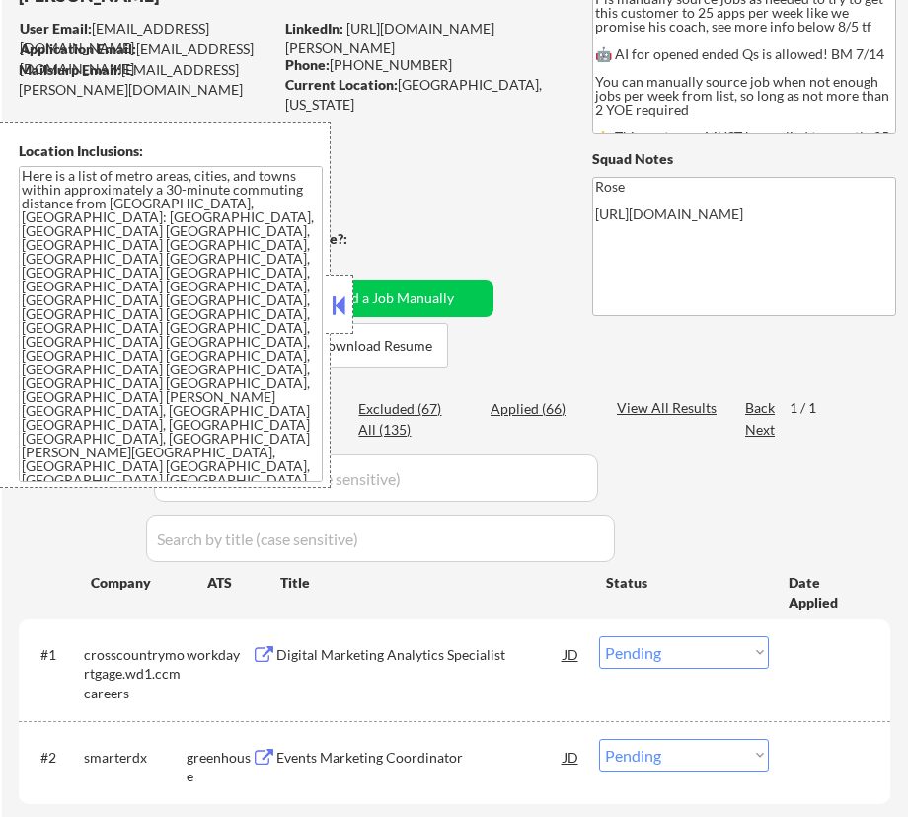
scroll to position [179, 0]
click at [340, 307] on button at bounding box center [340, 305] width 22 height 30
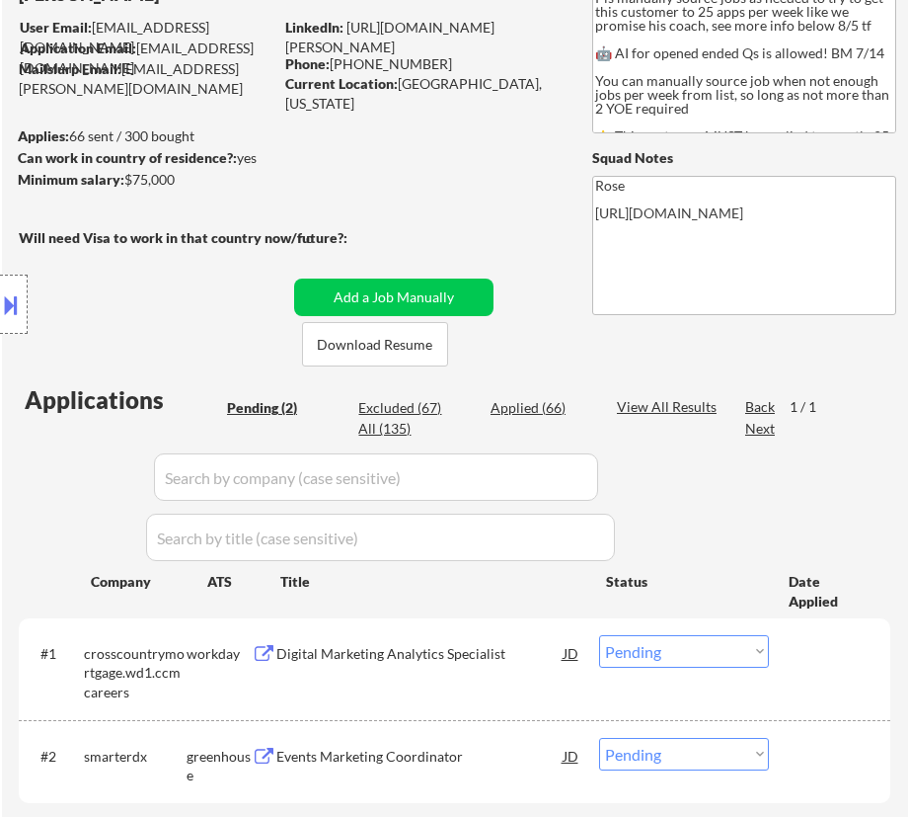
click at [348, 644] on div "Digital Marketing Analytics Specialist" at bounding box center [419, 654] width 286 height 20
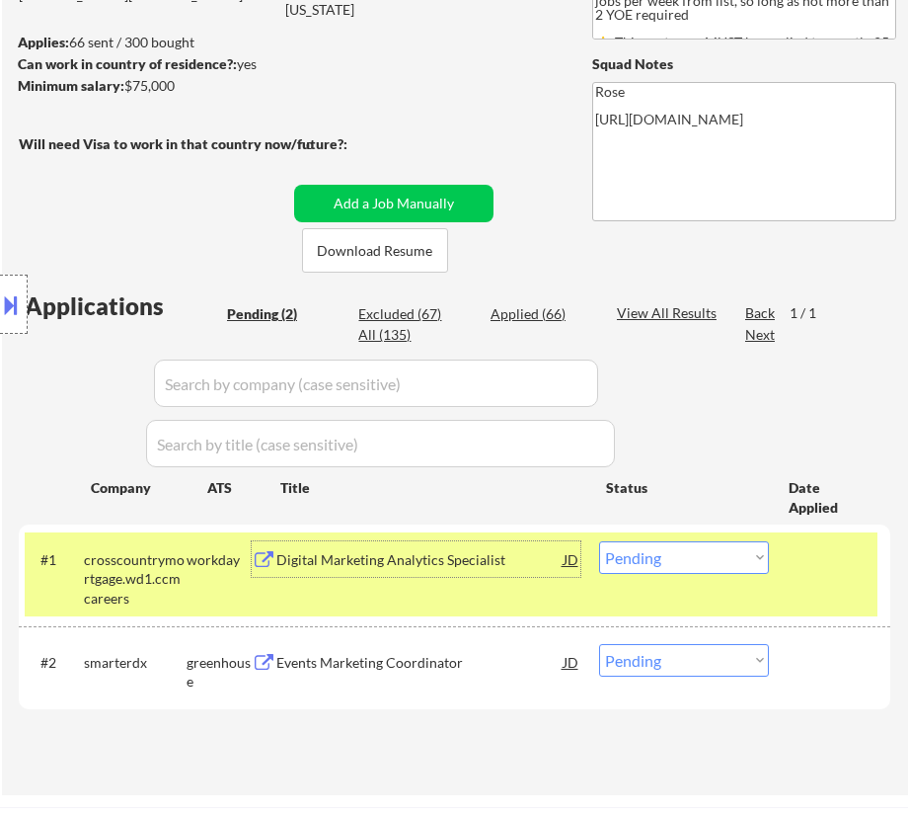
scroll to position [358, 0]
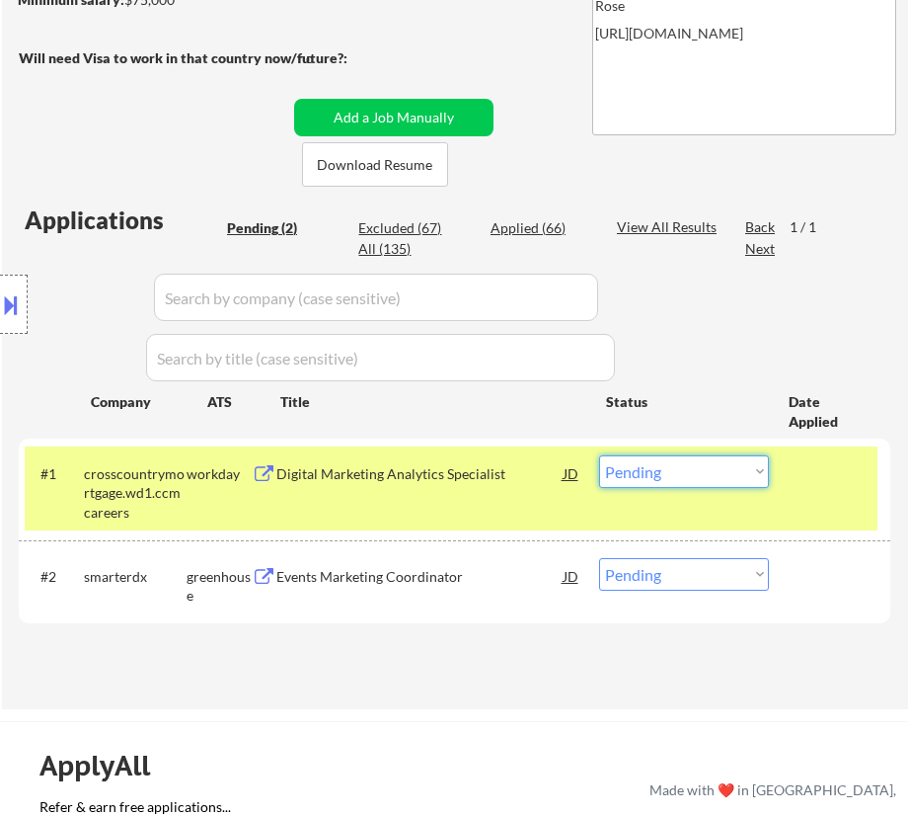
drag, startPoint x: 696, startPoint y: 454, endPoint x: 688, endPoint y: 472, distance: 19.4
click at [696, 455] on select "Choose an option... Pending Applied Excluded (Questions) Excluded (Expired) Exc…" at bounding box center [684, 471] width 170 height 33
click at [599, 455] on select "Choose an option... Pending Applied Excluded (Questions) Excluded (Expired) Exc…" at bounding box center [684, 471] width 170 height 33
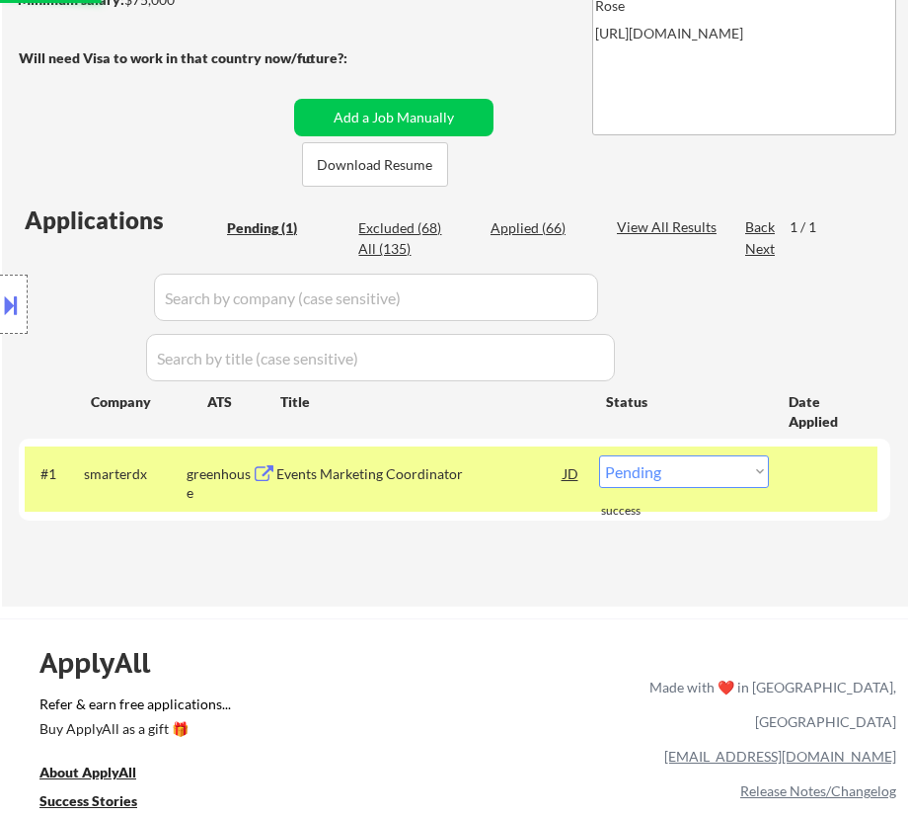
click at [430, 479] on div "Events Marketing Coordinator" at bounding box center [419, 474] width 286 height 20
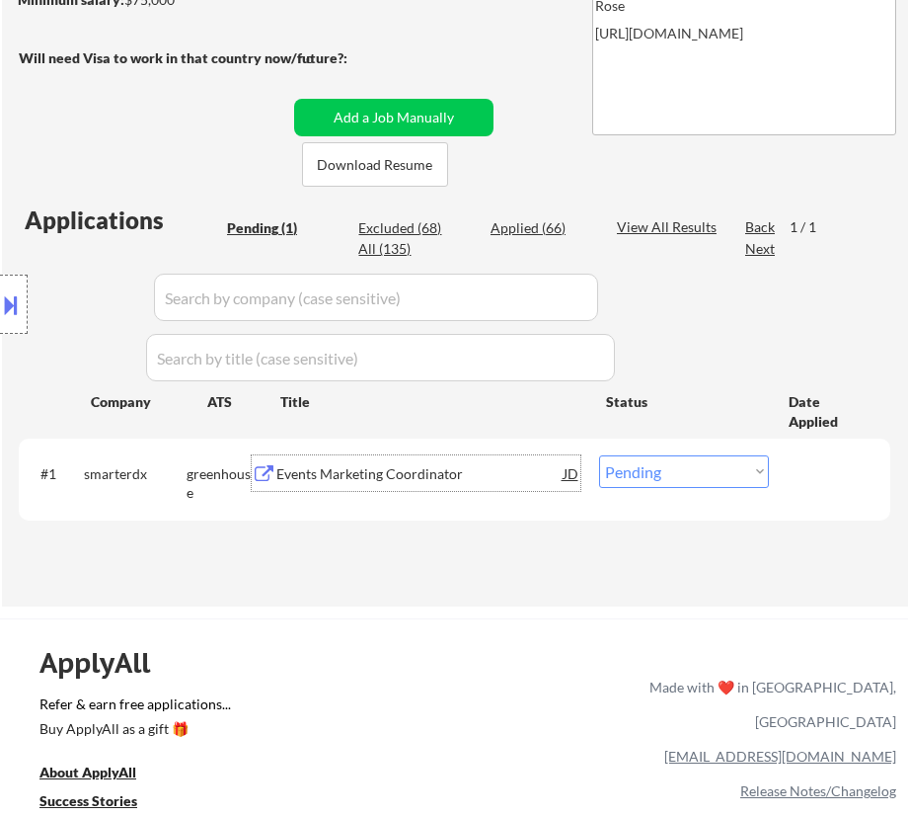
click at [729, 473] on select "Choose an option... Pending Applied Excluded (Questions) Excluded (Expired) Exc…" at bounding box center [684, 471] width 170 height 33
select select ""applied""
click at [599, 455] on select "Choose an option... Pending Applied Excluded (Questions) Excluded (Expired) Exc…" at bounding box center [684, 471] width 170 height 33
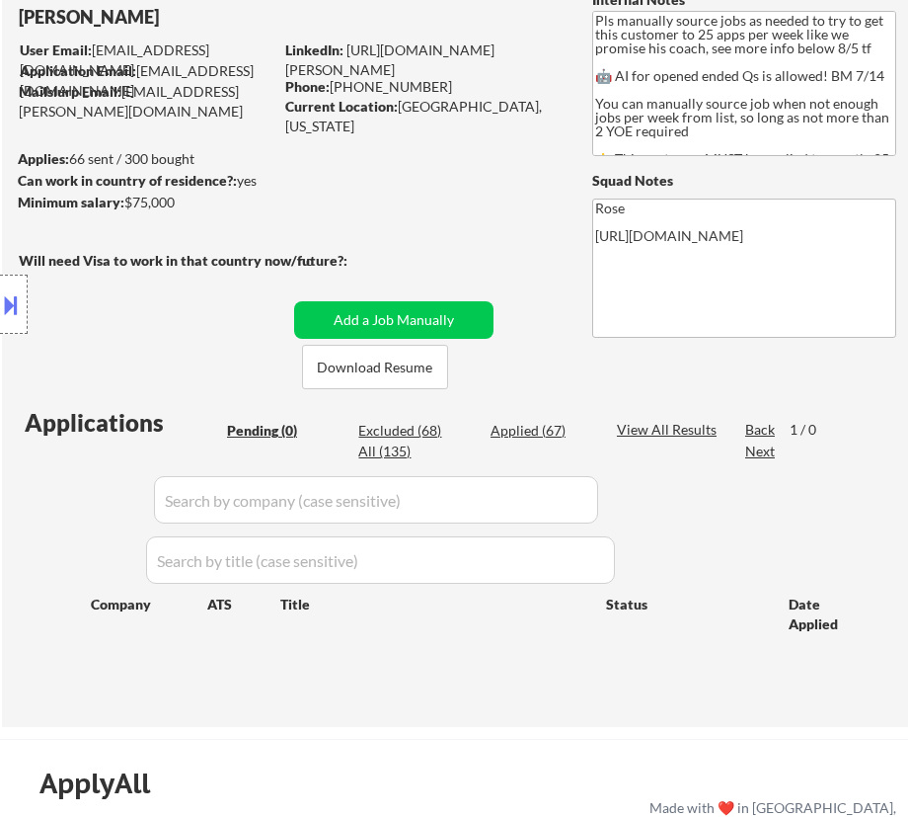
scroll to position [89, 0]
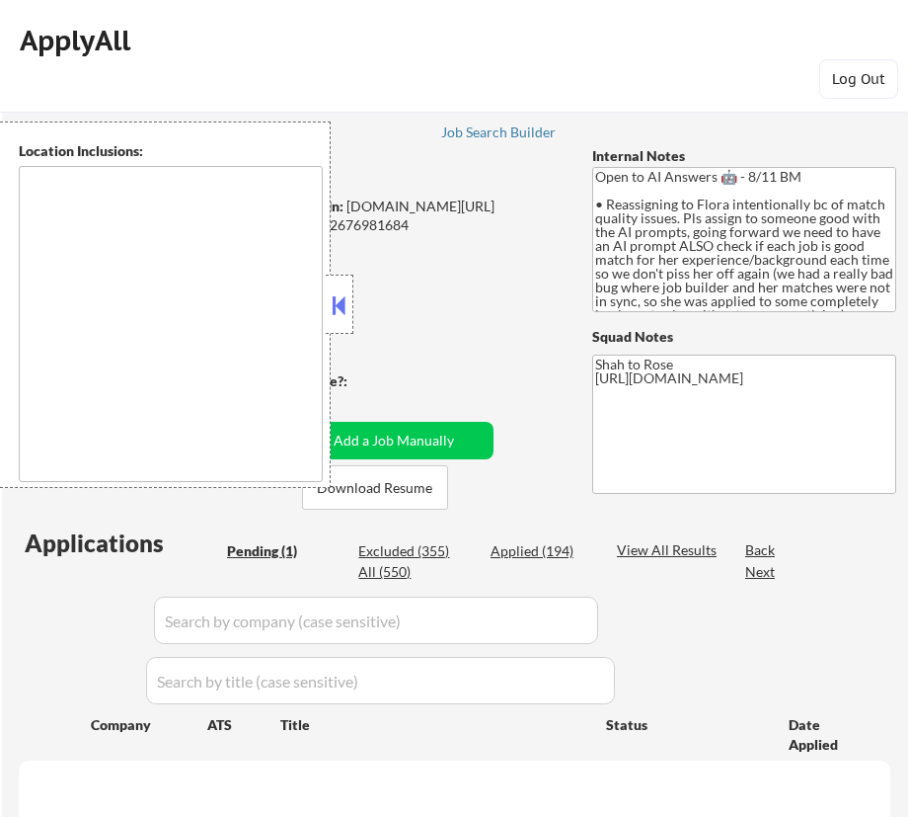
select select ""pending""
type textarea "remote"
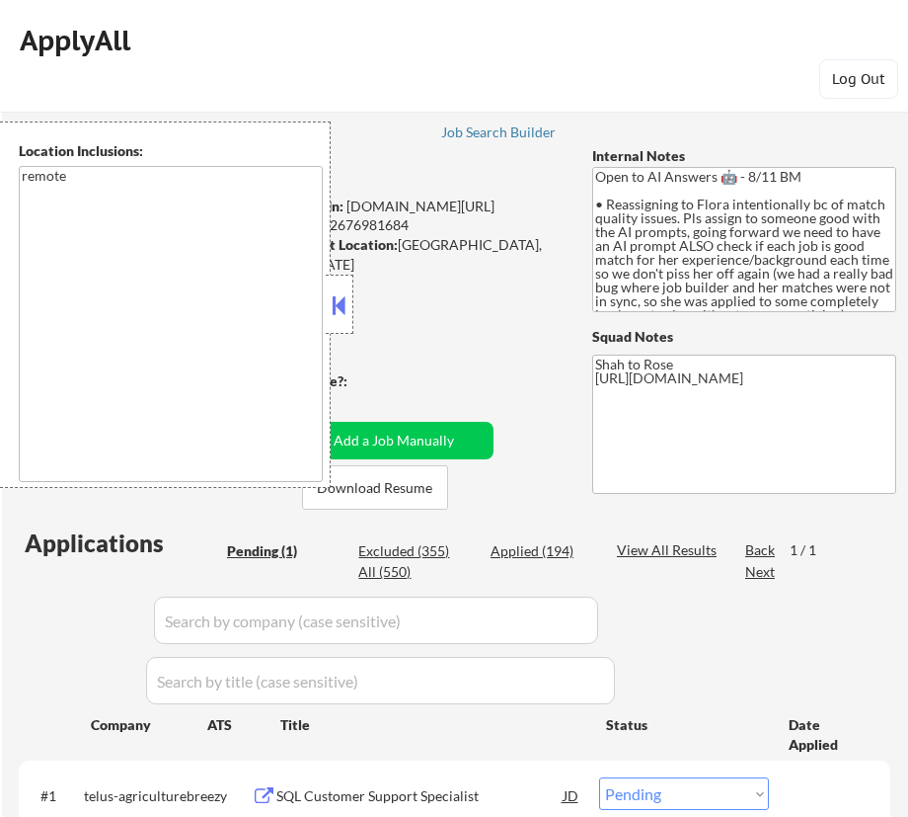
click at [337, 305] on button at bounding box center [340, 305] width 22 height 30
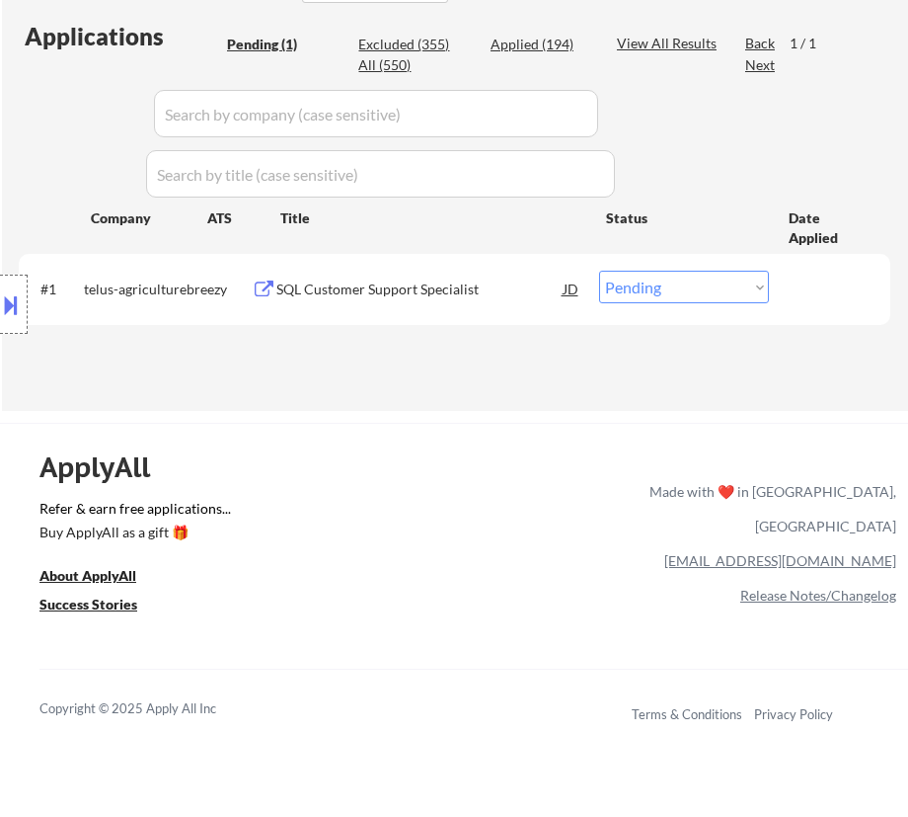
scroll to position [538, 0]
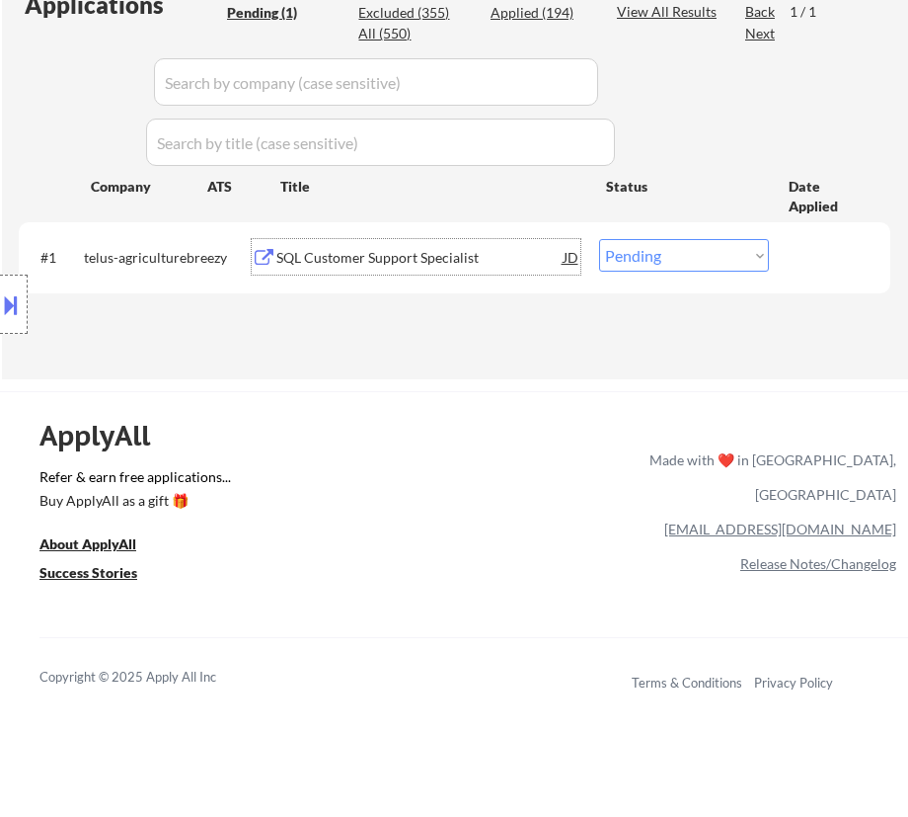
click at [416, 261] on div "SQL Customer Support Specialist" at bounding box center [419, 258] width 286 height 20
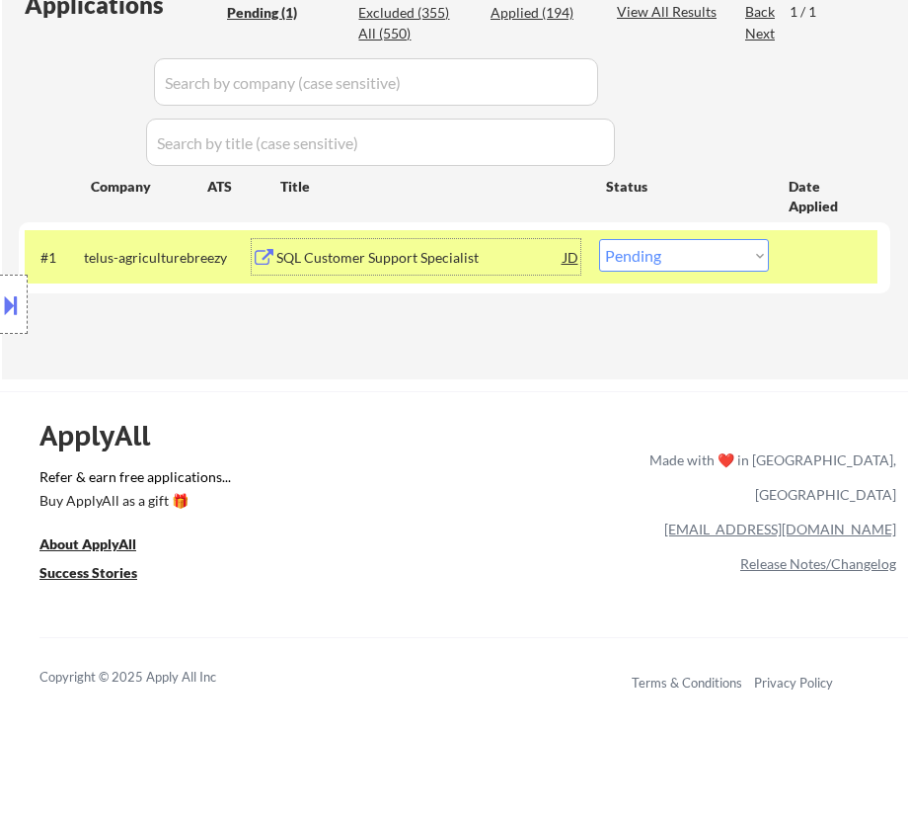
click at [674, 254] on select "Choose an option... Pending Applied Excluded (Questions) Excluded (Expired) Exc…" at bounding box center [684, 255] width 170 height 33
select select ""applied""
click at [599, 239] on select "Choose an option... Pending Applied Excluded (Questions) Excluded (Expired) Exc…" at bounding box center [684, 255] width 170 height 33
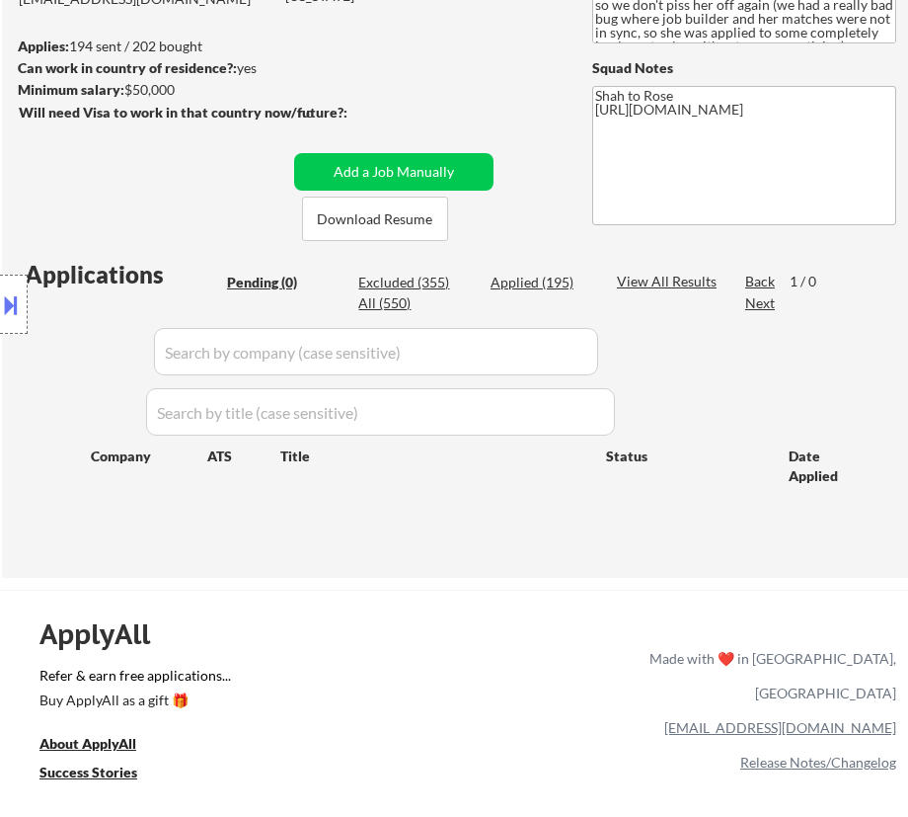
scroll to position [179, 0]
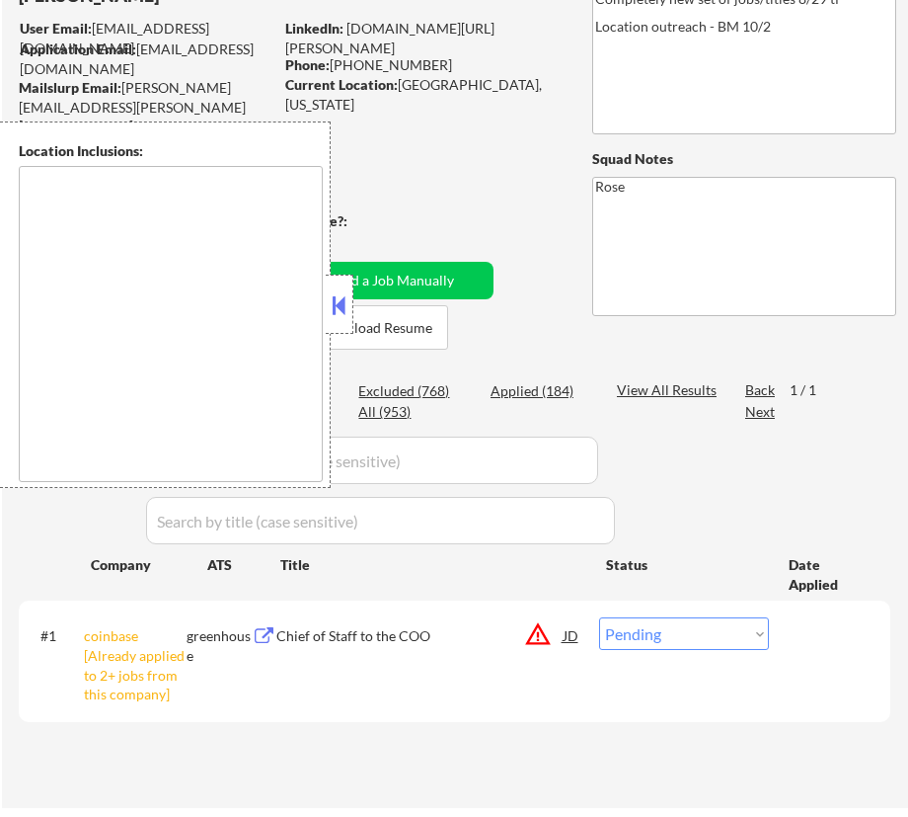
scroll to position [179, 0]
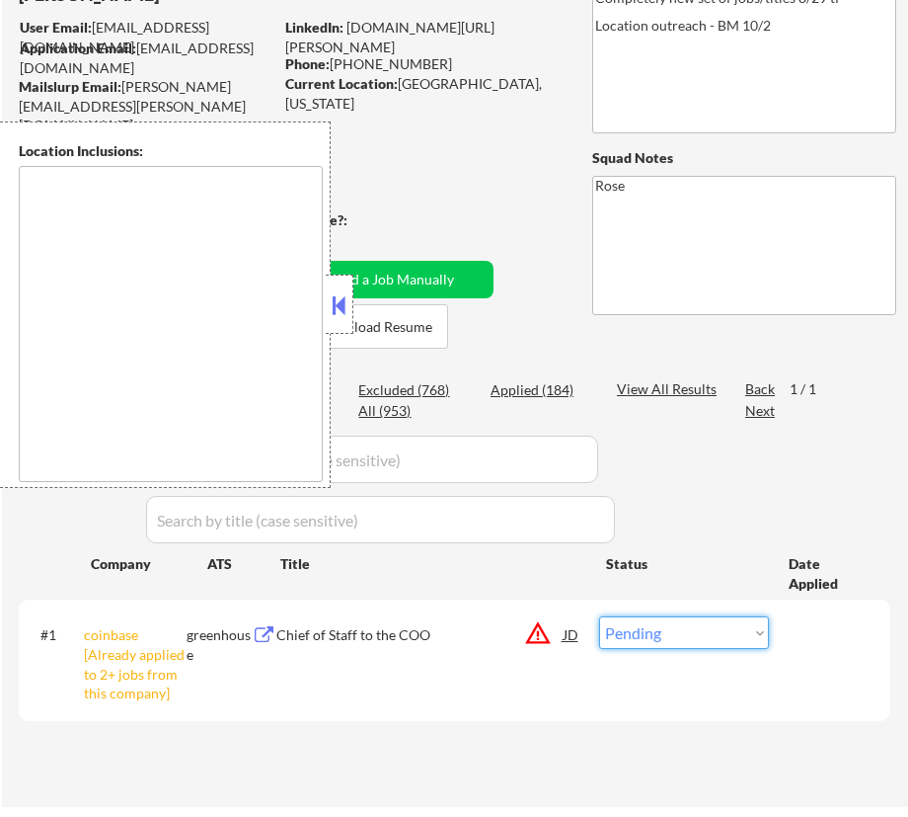
click at [720, 625] on select "Choose an option... Pending Applied Excluded (Questions) Excluded (Expired) Exc…" at bounding box center [684, 632] width 170 height 33
select select ""excluded__other_""
click at [599, 616] on select "Choose an option... Pending Applied Excluded (Questions) Excluded (Expired) Exc…" at bounding box center [684, 632] width 170 height 33
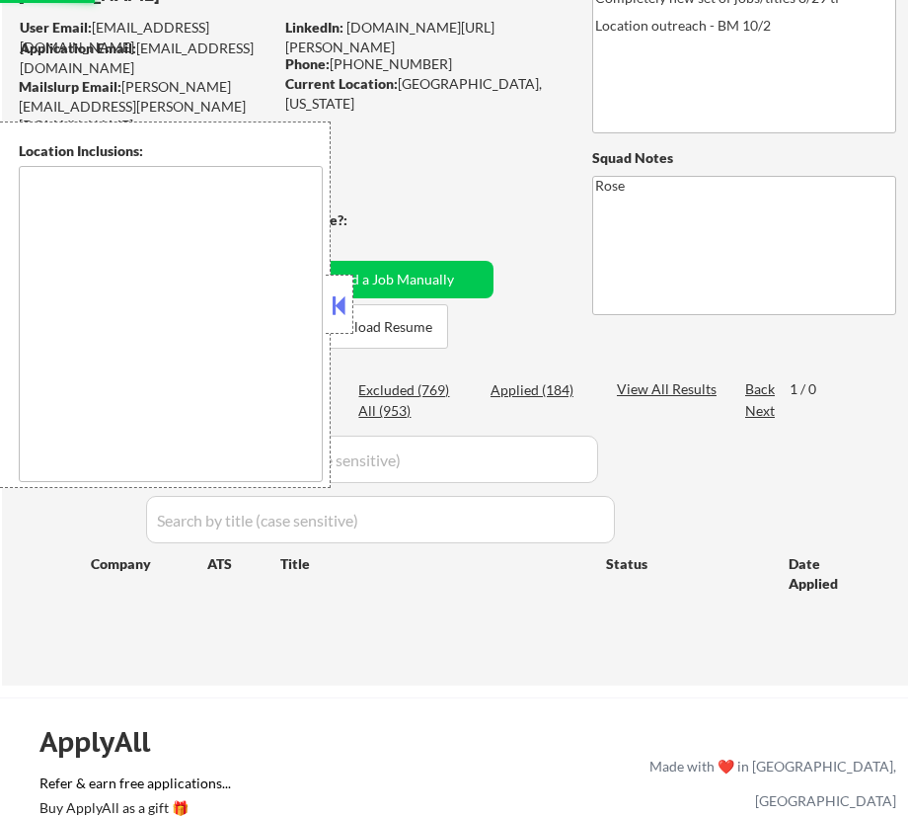
click at [336, 307] on button at bounding box center [340, 305] width 22 height 30
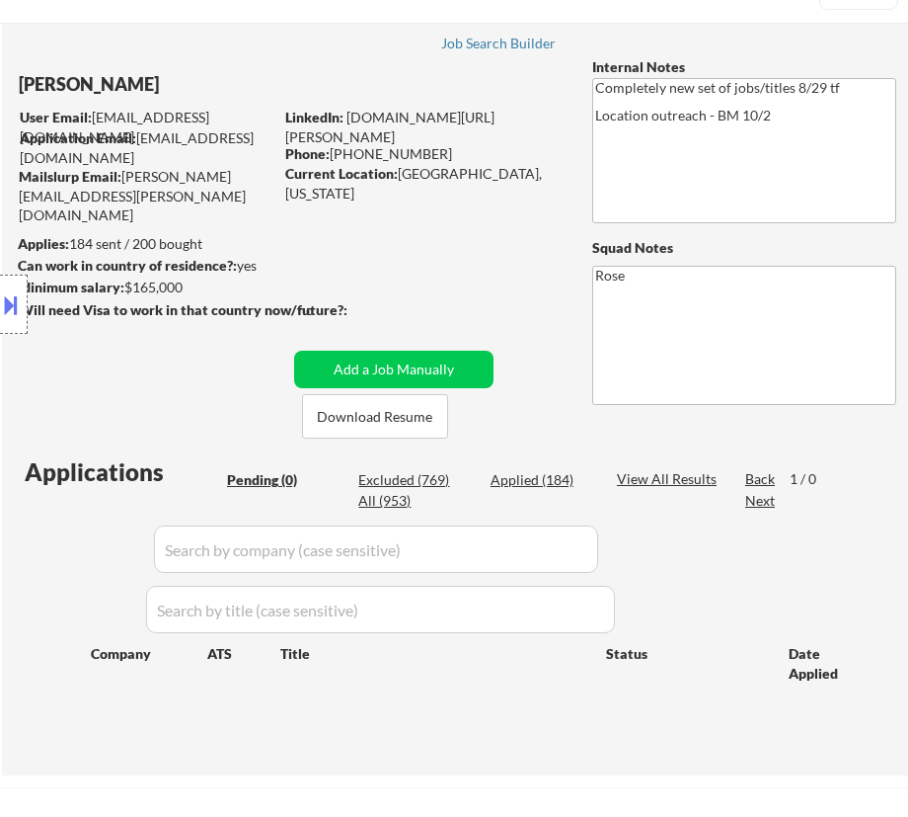
scroll to position [0, 0]
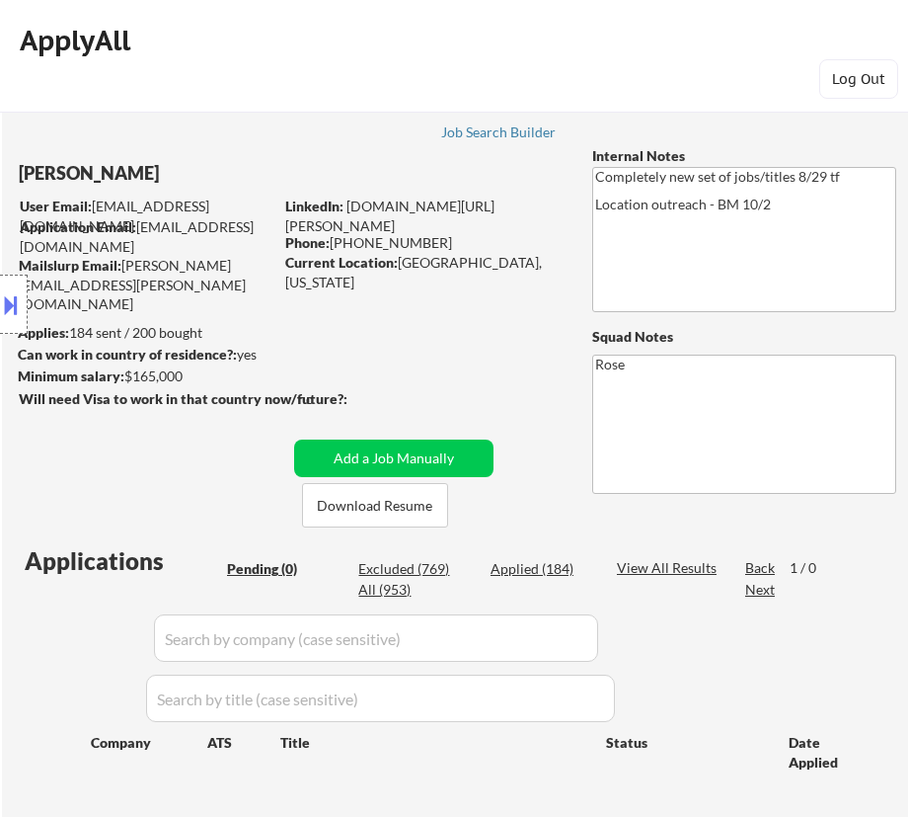
click at [20, 300] on button at bounding box center [11, 304] width 22 height 33
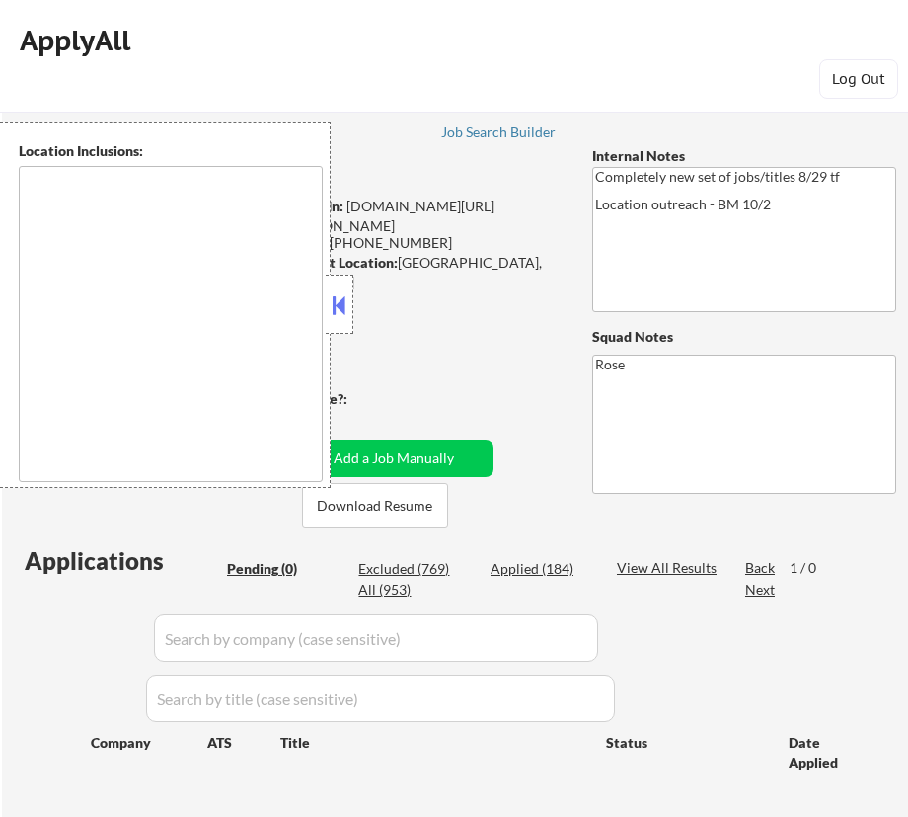
click at [408, 321] on div "← Return to /applysquad Mailslurp Inbox Job Search Builder John Barlow User Ema…" at bounding box center [455, 463] width 906 height 769
click at [346, 301] on button at bounding box center [340, 305] width 22 height 30
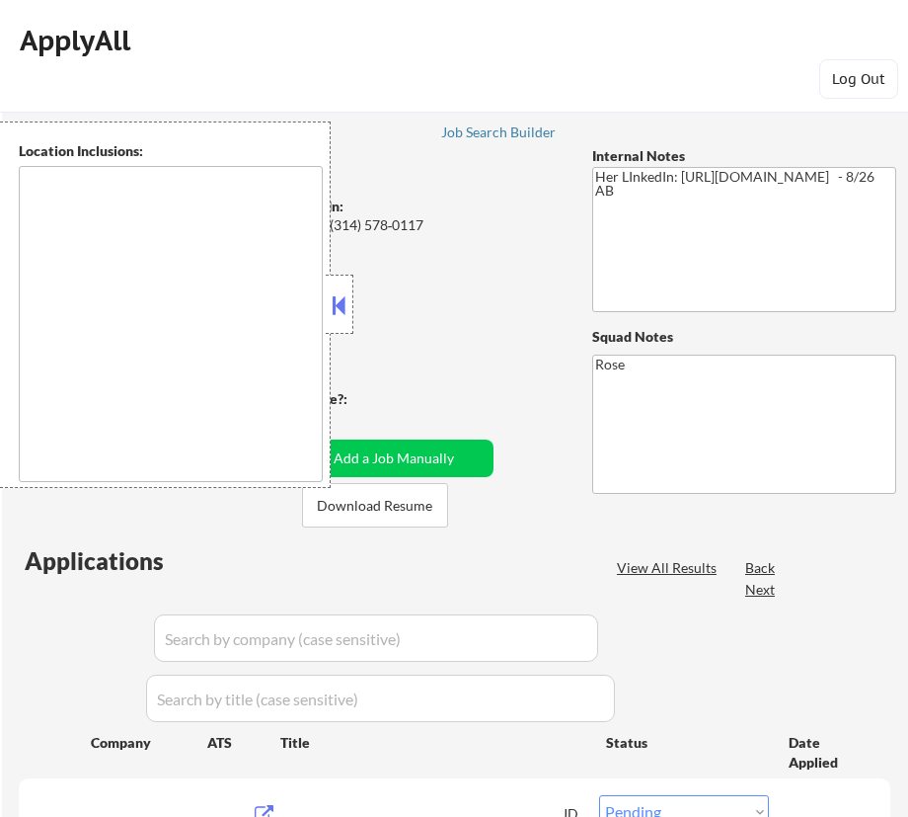
select select ""pending""
type textarea "[GEOGRAPHIC_DATA][PERSON_NAME], [GEOGRAPHIC_DATA][PERSON_NAME][GEOGRAPHIC_DATA]…"
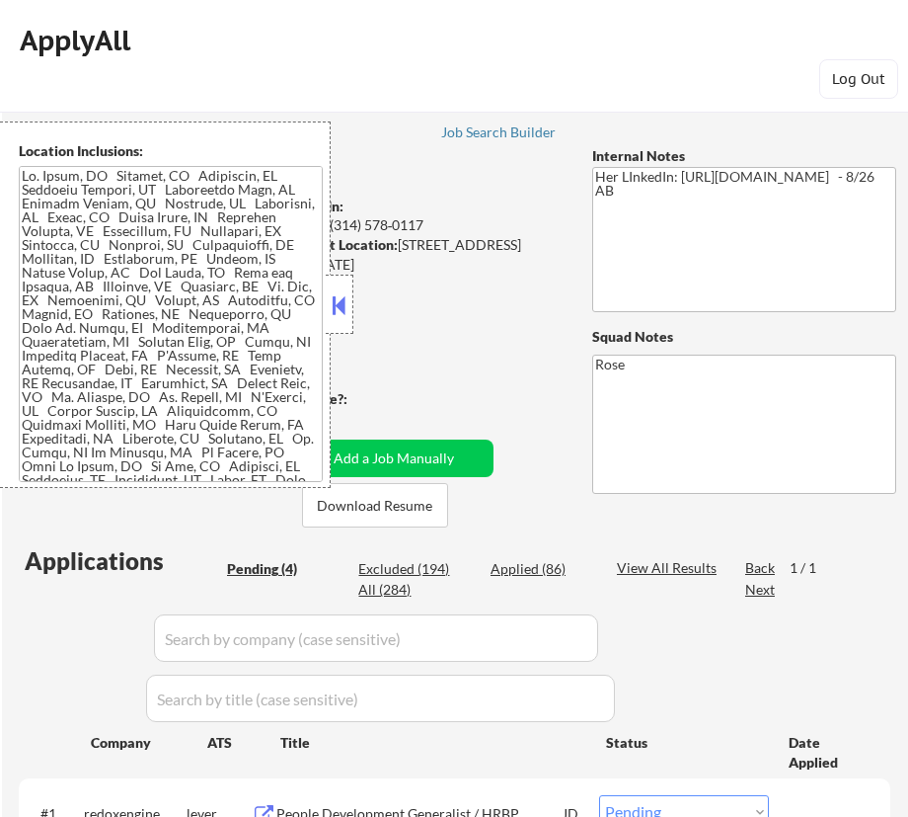
click at [346, 306] on button at bounding box center [340, 305] width 22 height 30
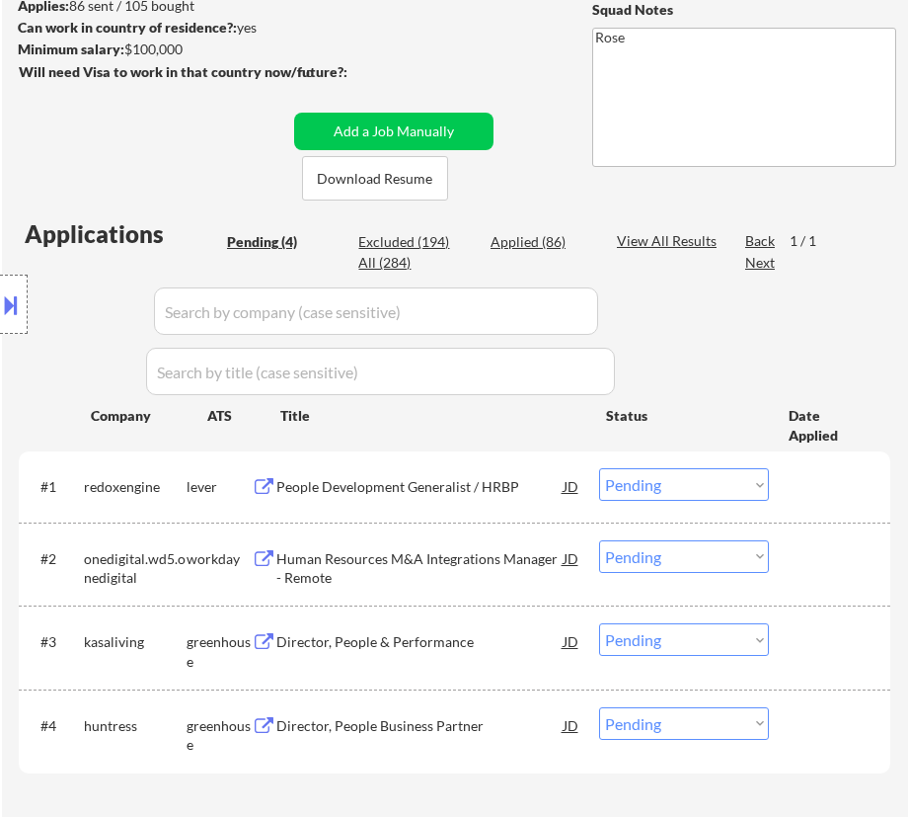
scroll to position [358, 0]
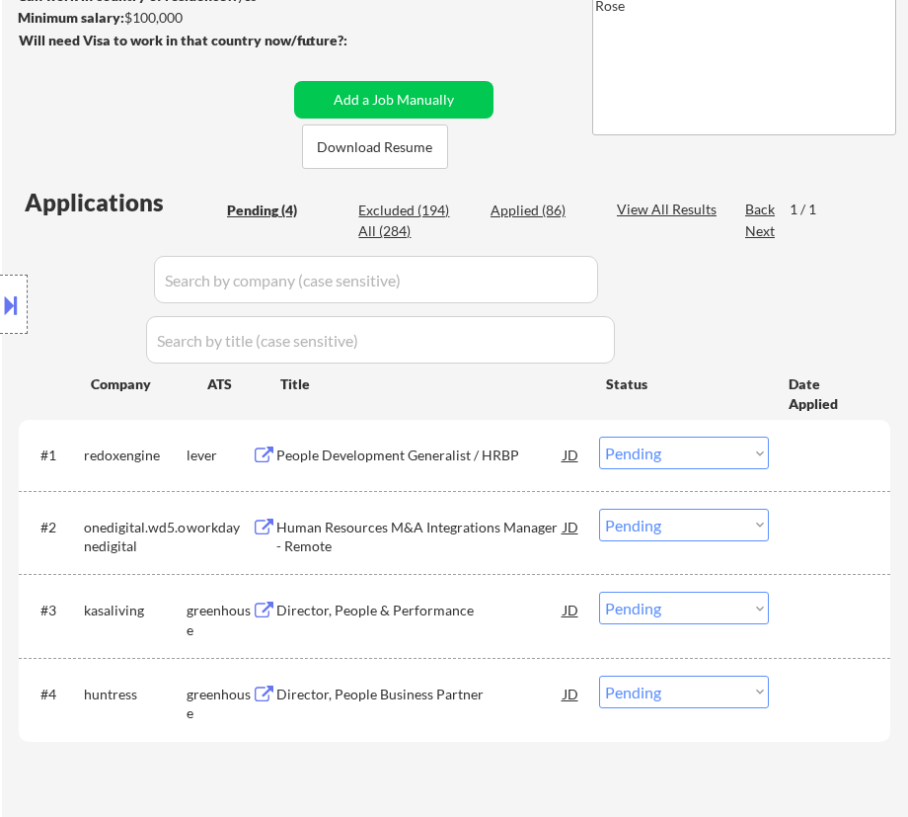
click at [462, 445] on div "People Development Generalist / HRBP" at bounding box center [419, 455] width 286 height 20
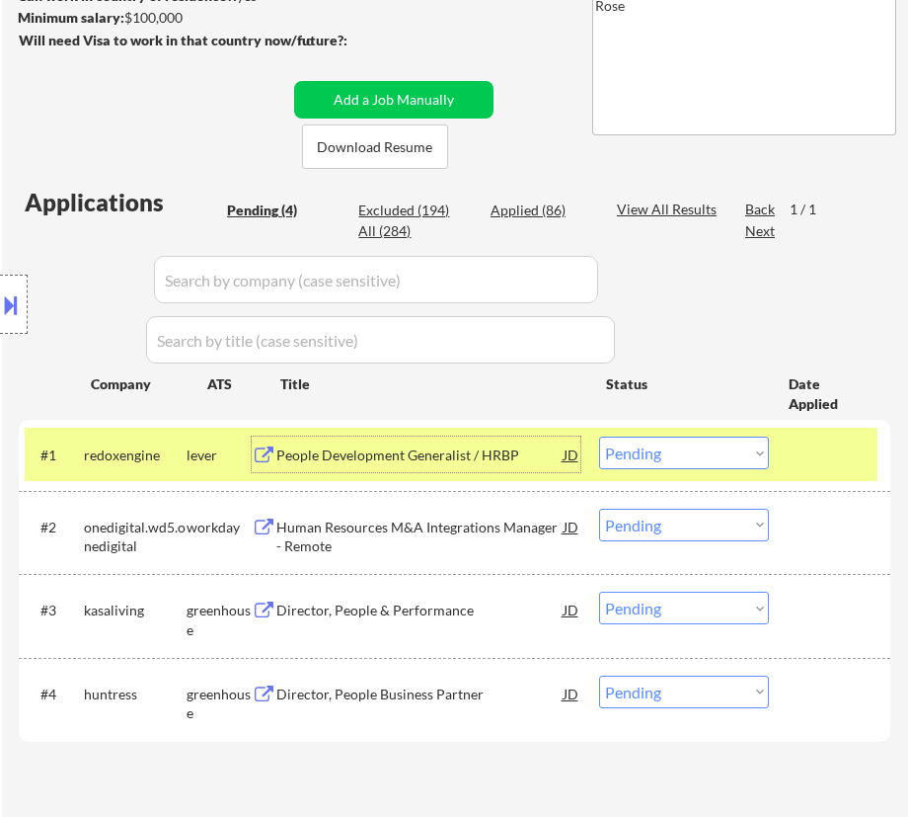
click at [710, 450] on select "Choose an option... Pending Applied Excluded (Questions) Excluded (Expired) Exc…" at bounding box center [684, 452] width 170 height 33
click at [599, 436] on select "Choose an option... Pending Applied Excluded (Questions) Excluded (Expired) Exc…" at bounding box center [684, 452] width 170 height 33
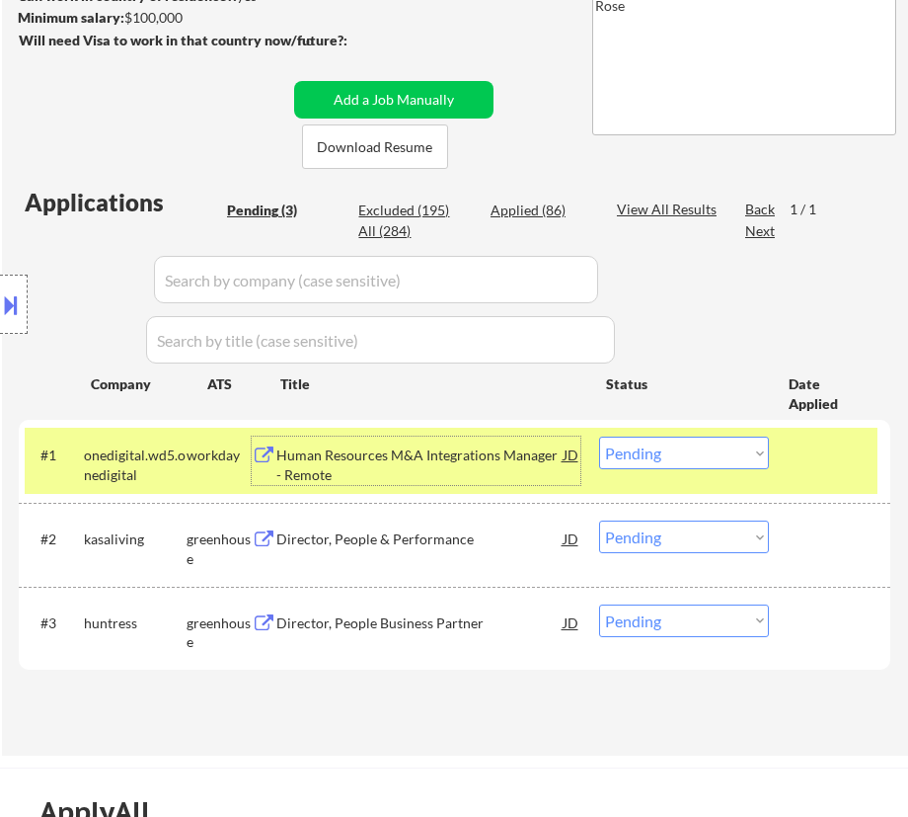
click at [449, 465] on div "Human Resources M&A Integrations Manager - Remote" at bounding box center [419, 464] width 286 height 39
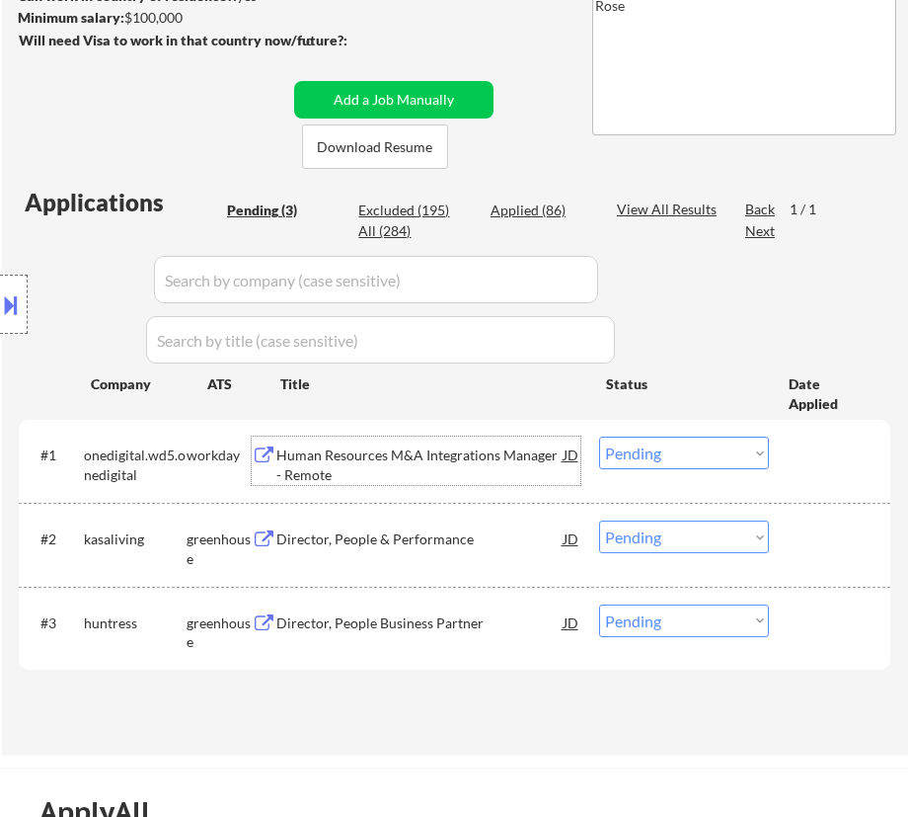
click at [728, 445] on select "Choose an option... Pending Applied Excluded (Questions) Excluded (Expired) Exc…" at bounding box center [684, 452] width 170 height 33
click at [599, 436] on select "Choose an option... Pending Applied Excluded (Questions) Excluded (Expired) Exc…" at bounding box center [684, 452] width 170 height 33
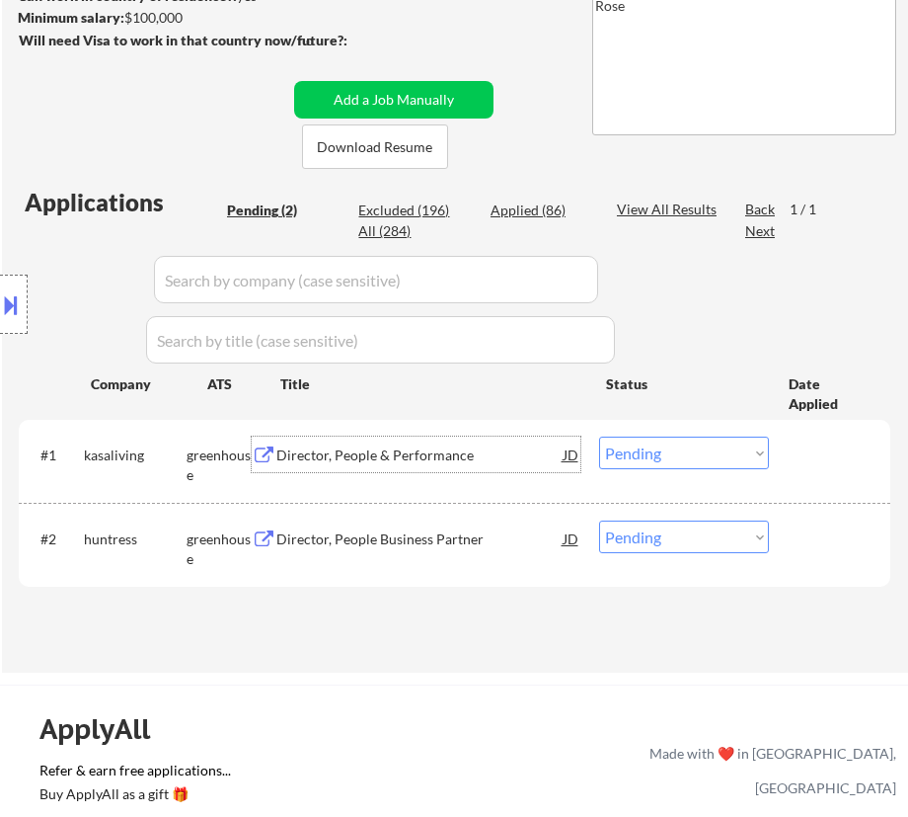
click at [473, 468] on div "Director, People & Performance" at bounding box center [419, 454] width 286 height 36
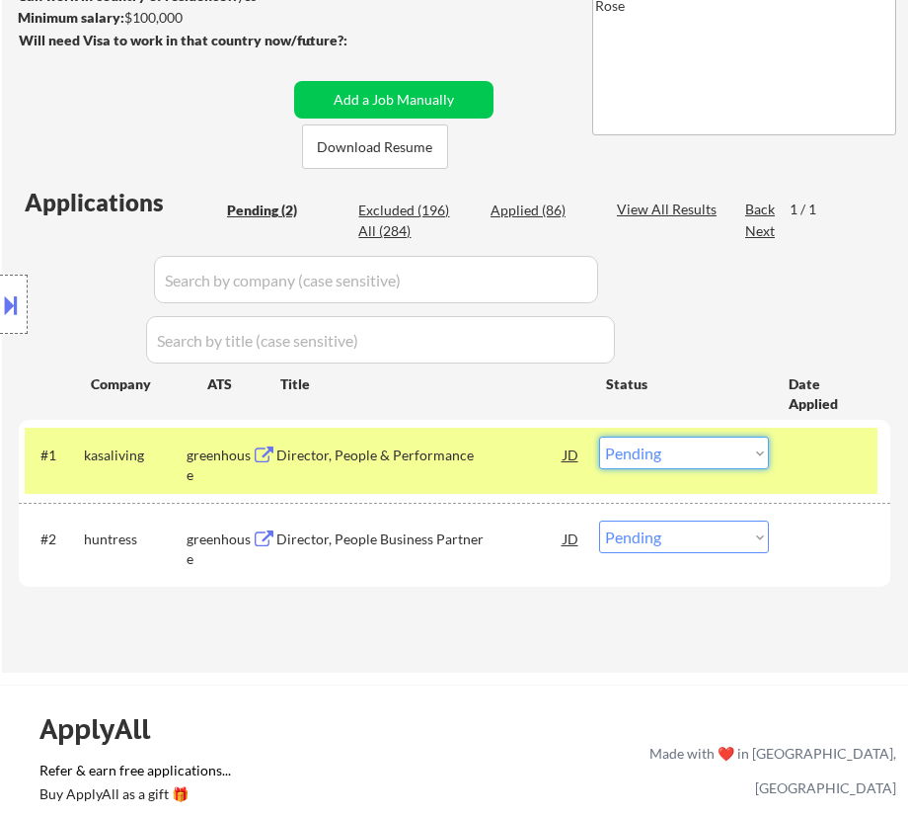
click at [741, 452] on select "Choose an option... Pending Applied Excluded (Questions) Excluded (Expired) Exc…" at bounding box center [684, 452] width 170 height 33
click at [599, 436] on select "Choose an option... Pending Applied Excluded (Questions) Excluded (Expired) Exc…" at bounding box center [684, 452] width 170 height 33
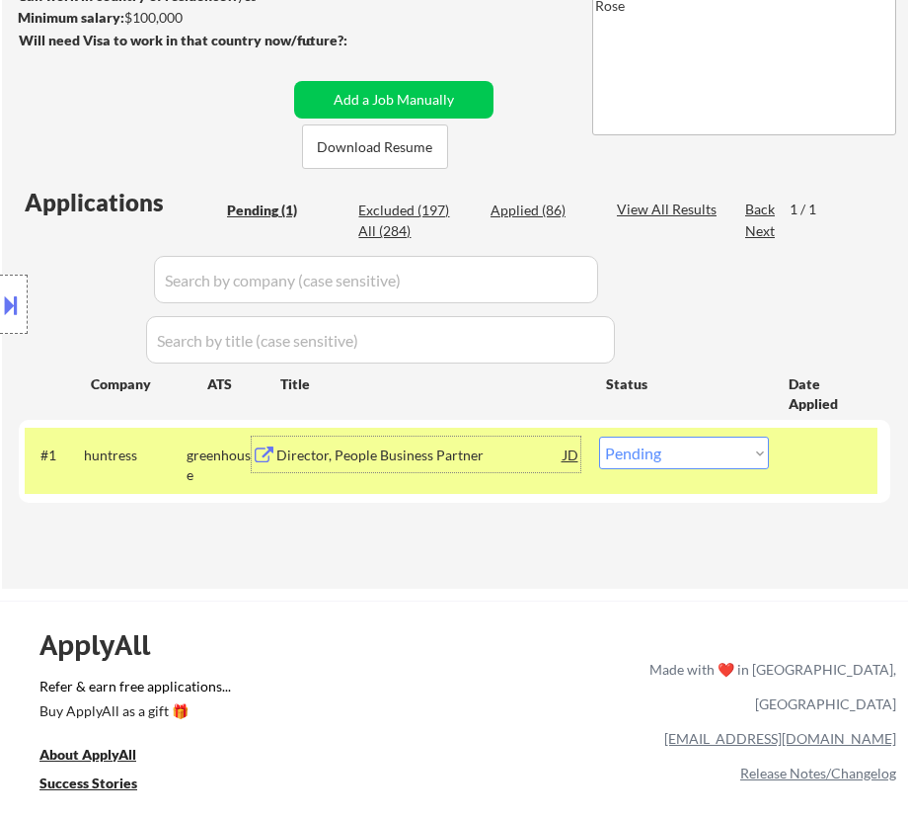
click at [417, 453] on div "Director, People Business Partner" at bounding box center [419, 455] width 286 height 20
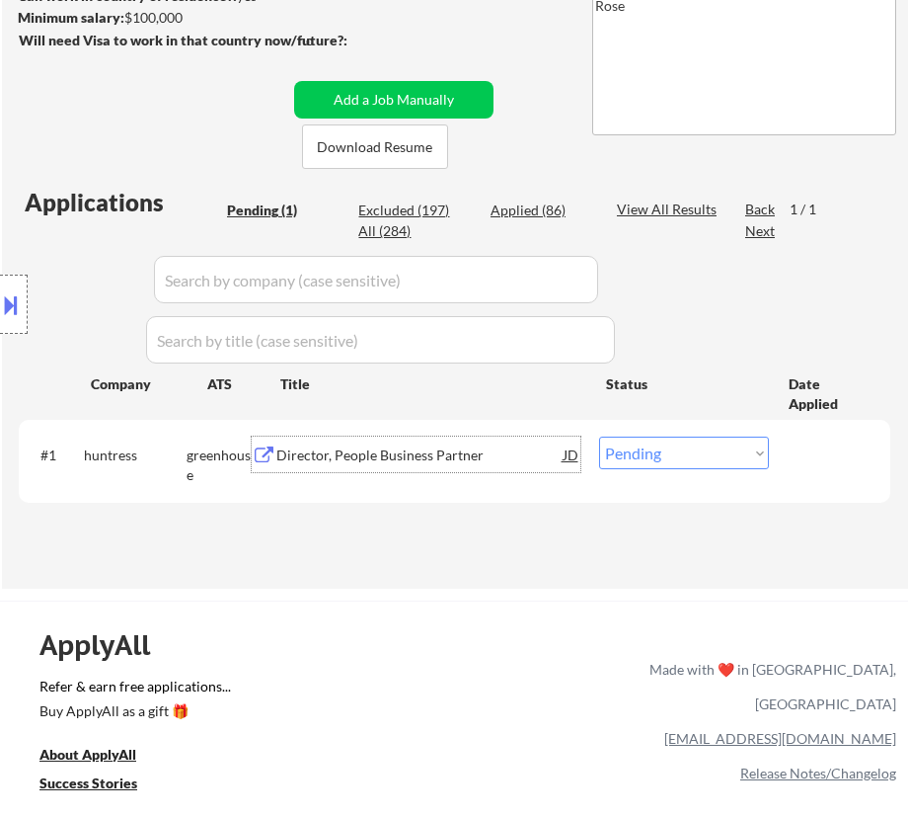
click at [762, 446] on select "Choose an option... Pending Applied Excluded (Questions) Excluded (Expired) Exc…" at bounding box center [684, 452] width 170 height 33
select select ""applied""
click at [599, 436] on select "Choose an option... Pending Applied Excluded (Questions) Excluded (Expired) Exc…" at bounding box center [684, 452] width 170 height 33
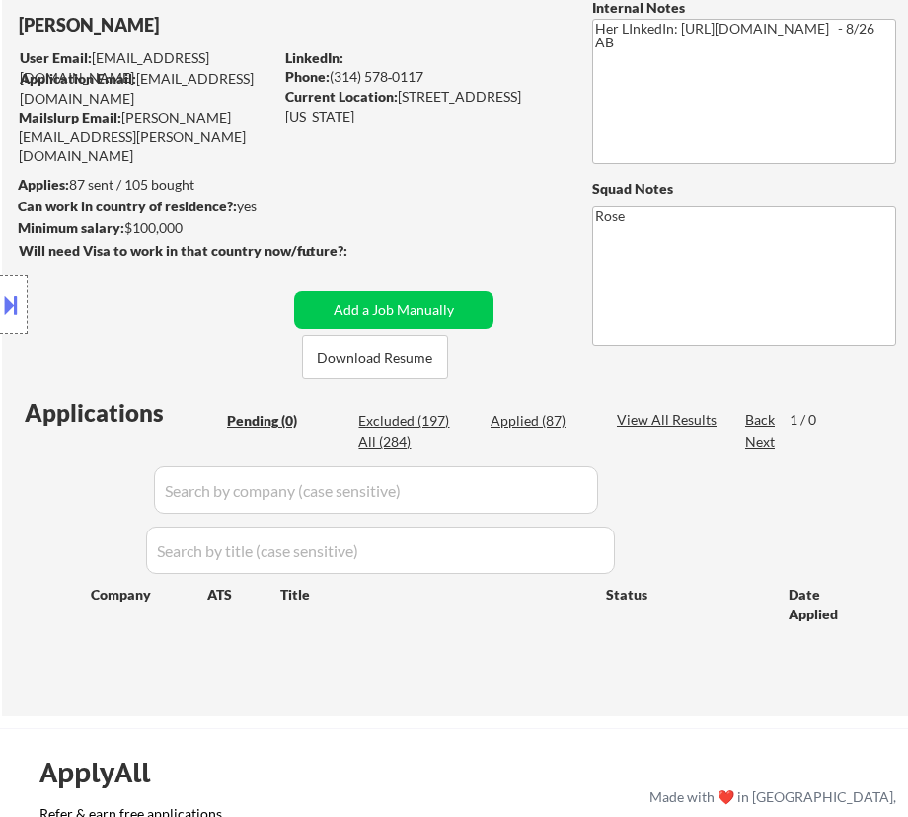
scroll to position [179, 0]
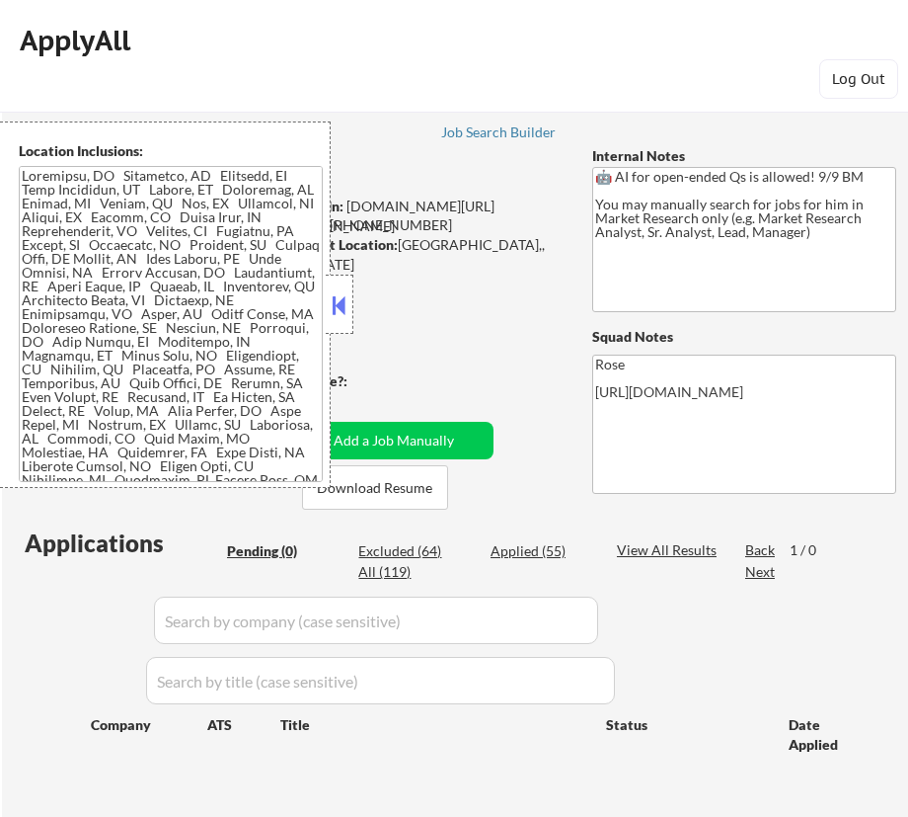
click at [338, 305] on button at bounding box center [340, 305] width 22 height 30
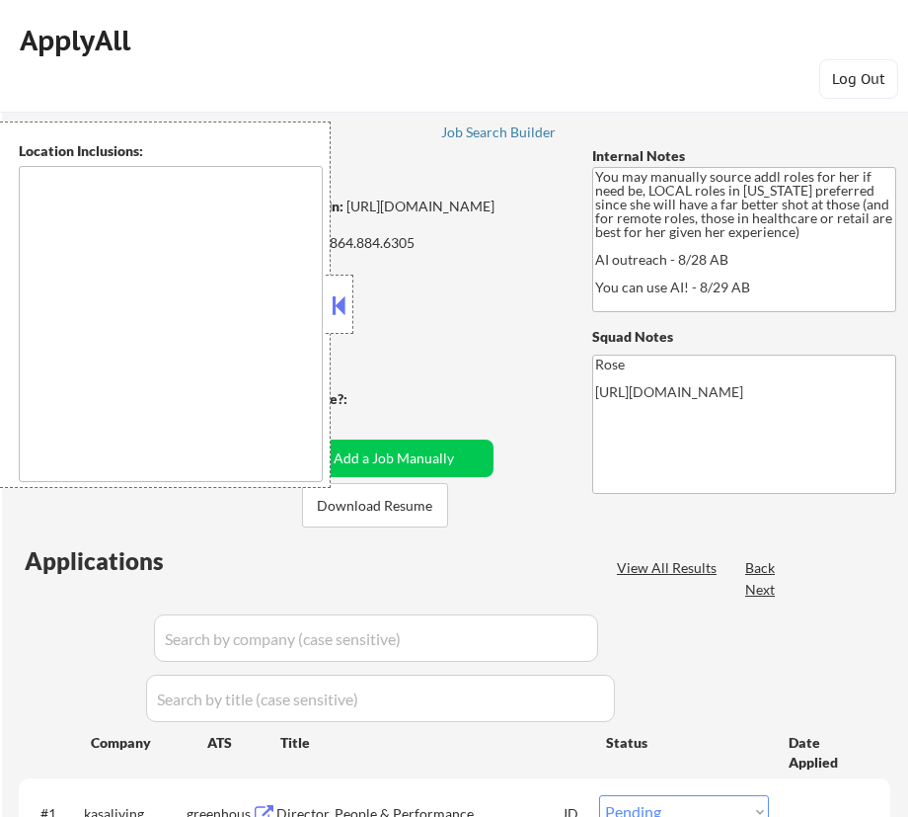
select select ""pending""
type textarea "Orlando, FL Winter Park, FL Maitland, FL Altamonte Springs, FL Casselberry, FL …"
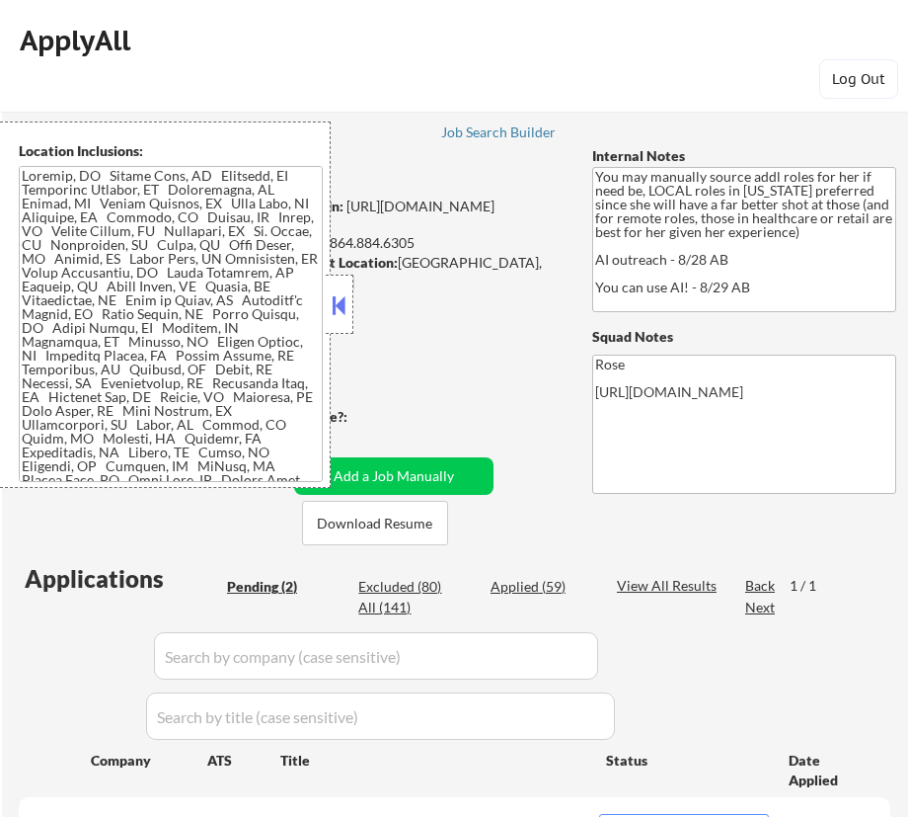
click at [347, 316] on button at bounding box center [340, 305] width 22 height 30
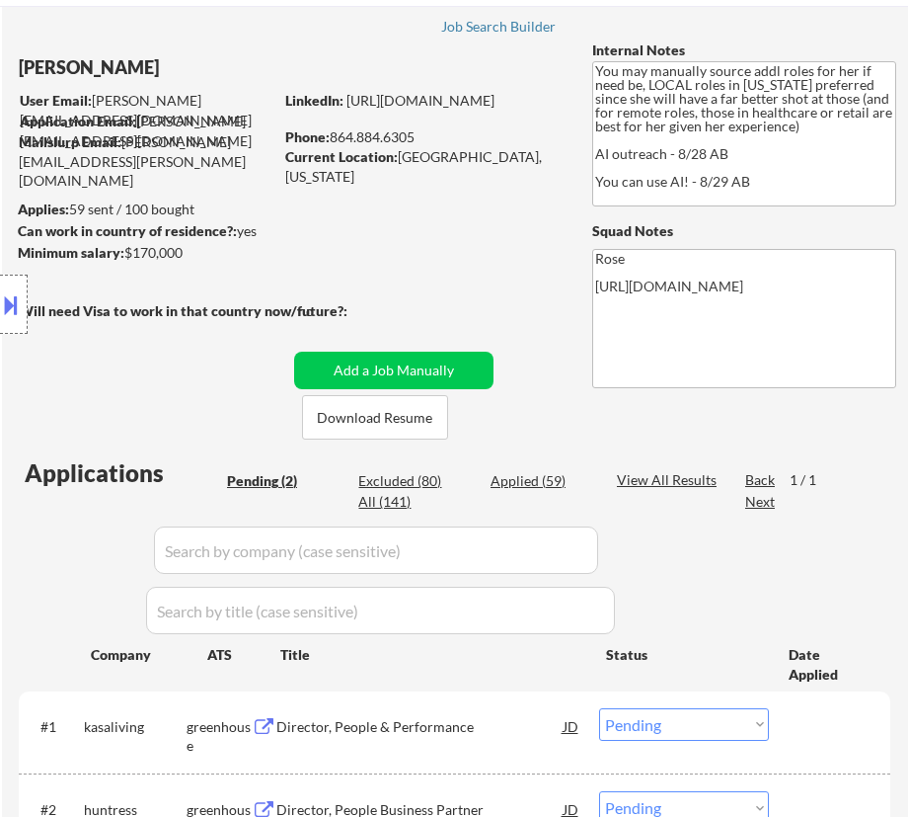
scroll to position [269, 0]
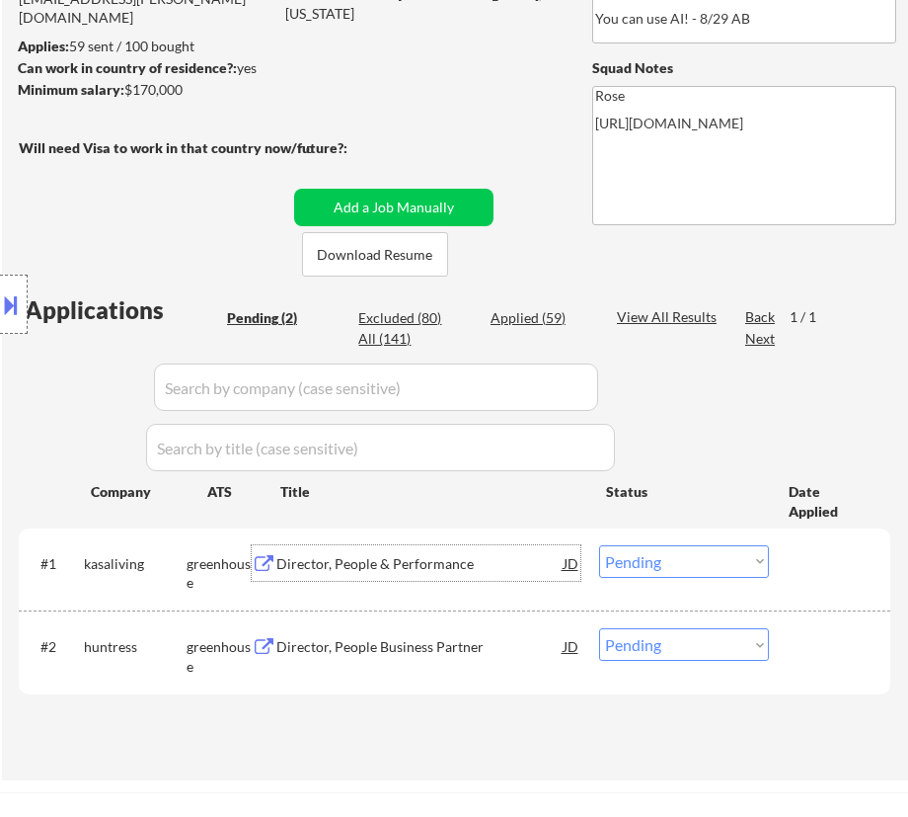
click at [388, 568] on div "Director, People & Performance" at bounding box center [419, 564] width 286 height 20
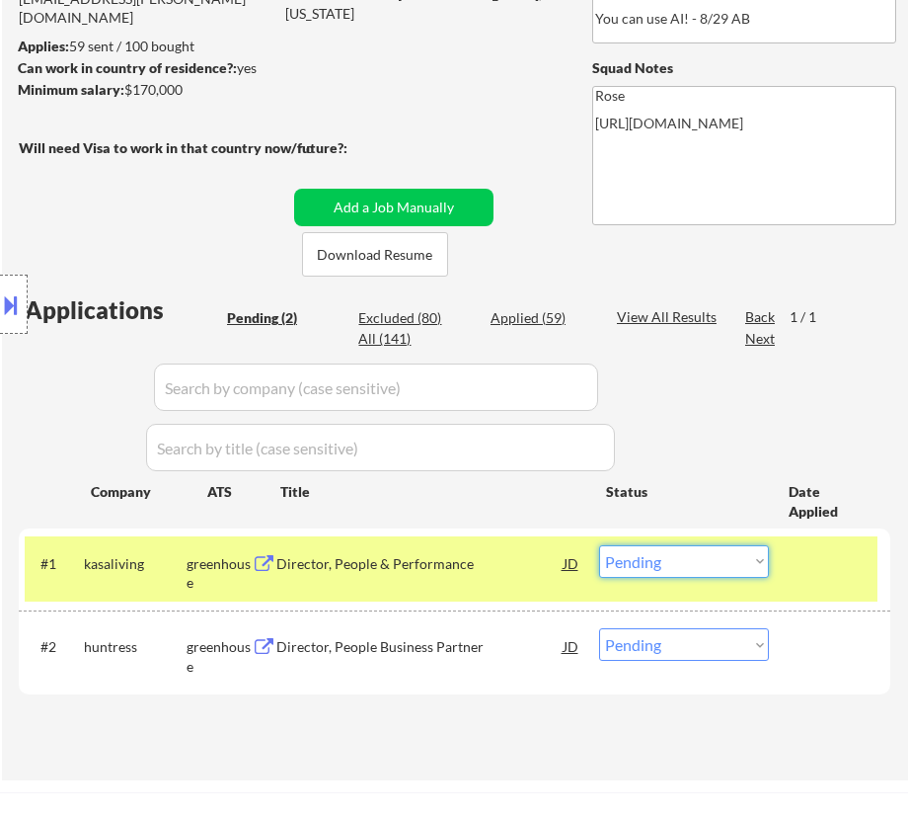
drag, startPoint x: 731, startPoint y: 560, endPoint x: 722, endPoint y: 578, distance: 19.9
click at [731, 560] on select "Choose an option... Pending Applied Excluded (Questions) Excluded (Expired) Exc…" at bounding box center [684, 561] width 170 height 33
click at [599, 545] on select "Choose an option... Pending Applied Excluded (Questions) Excluded (Expired) Exc…" at bounding box center [684, 561] width 170 height 33
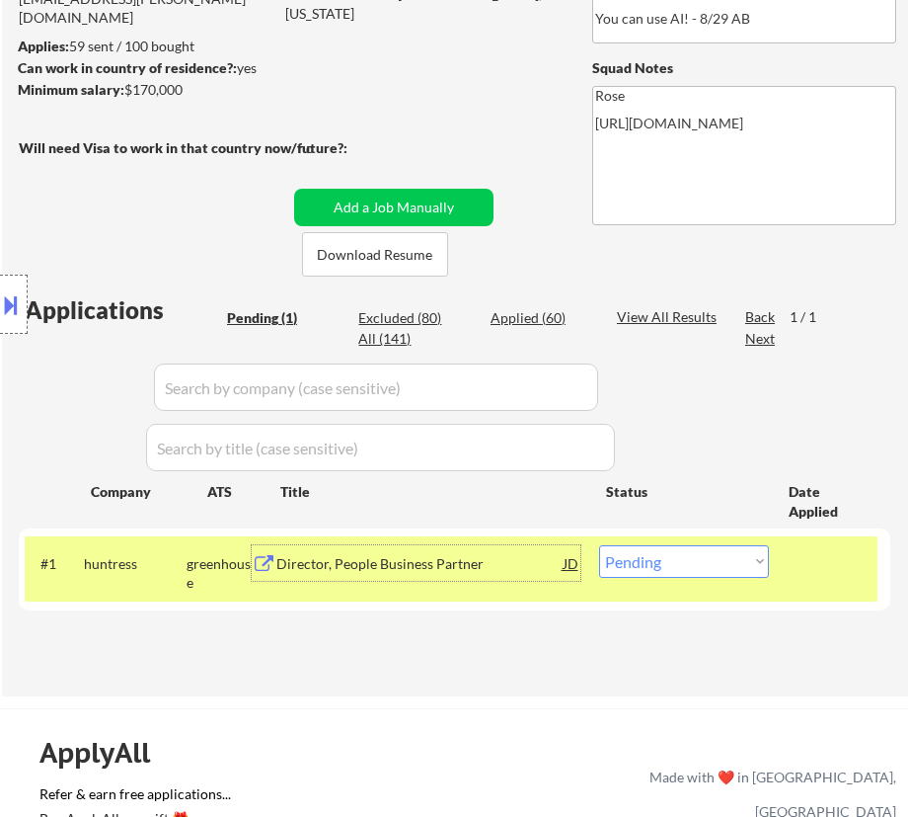
click at [473, 579] on div "Director, People Business Partner" at bounding box center [419, 563] width 286 height 36
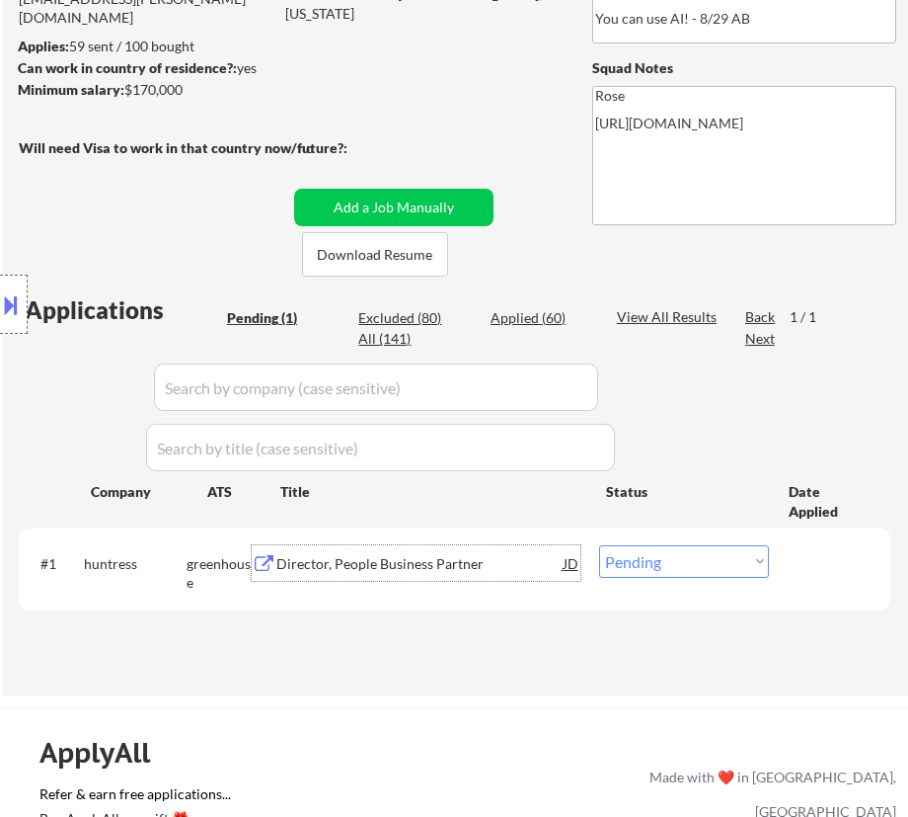
click at [680, 562] on select "Choose an option... Pending Applied Excluded (Questions) Excluded (Expired) Exc…" at bounding box center [684, 561] width 170 height 33
select select ""applied""
click at [599, 545] on select "Choose an option... Pending Applied Excluded (Questions) Excluded (Expired) Exc…" at bounding box center [684, 561] width 170 height 33
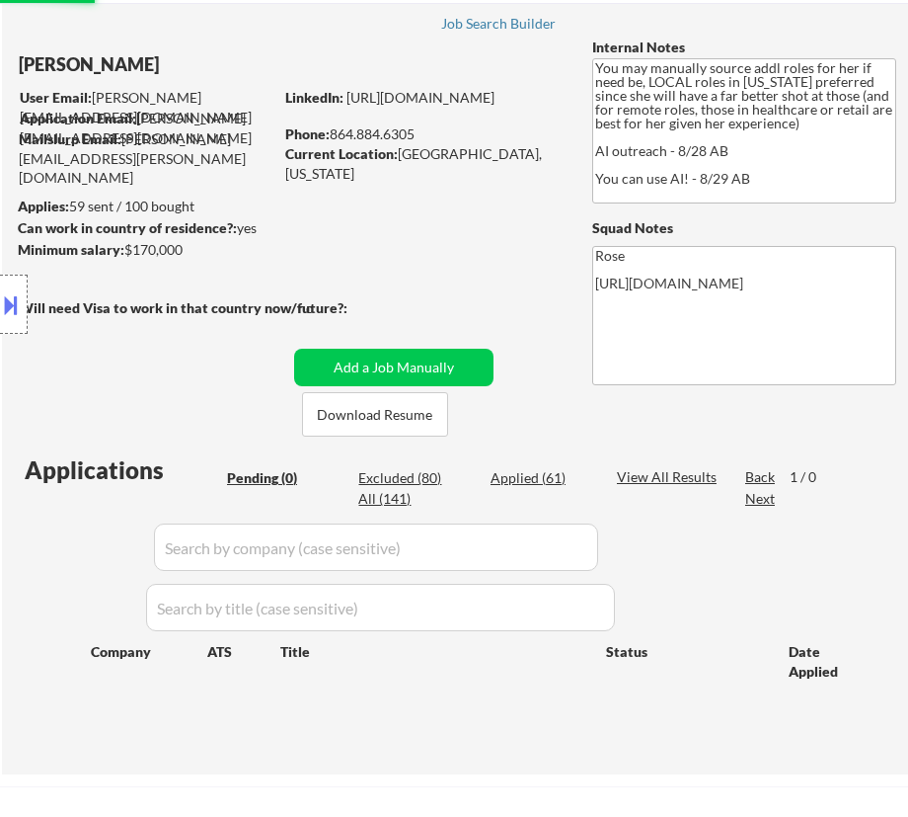
scroll to position [89, 0]
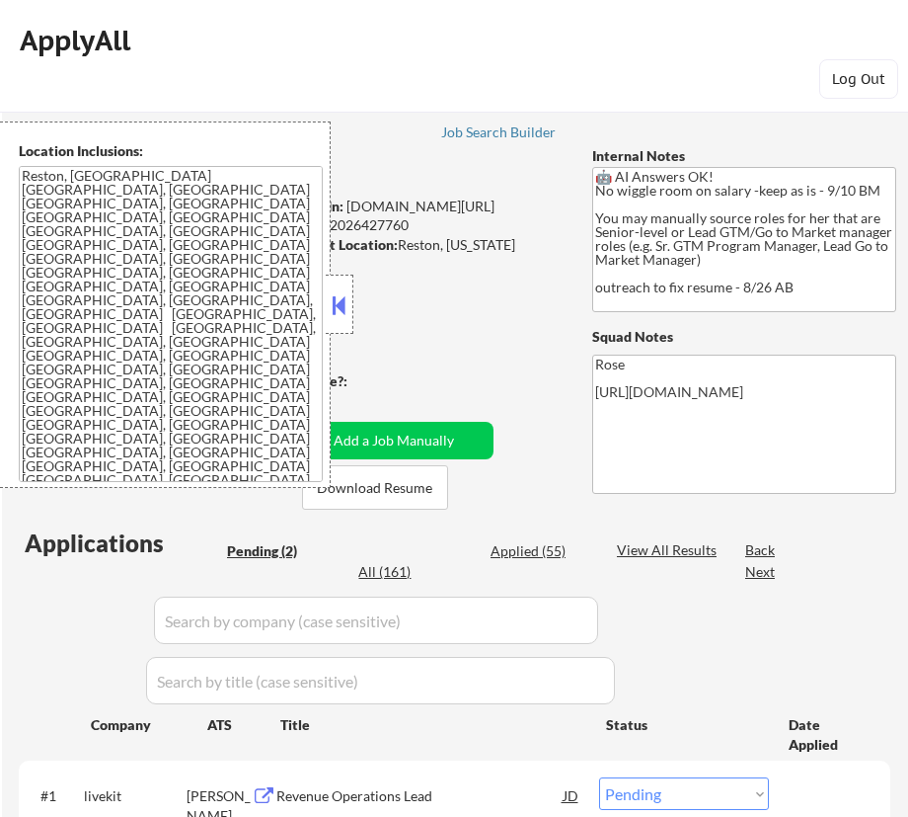
select select ""pending""
click at [348, 306] on button at bounding box center [340, 305] width 22 height 30
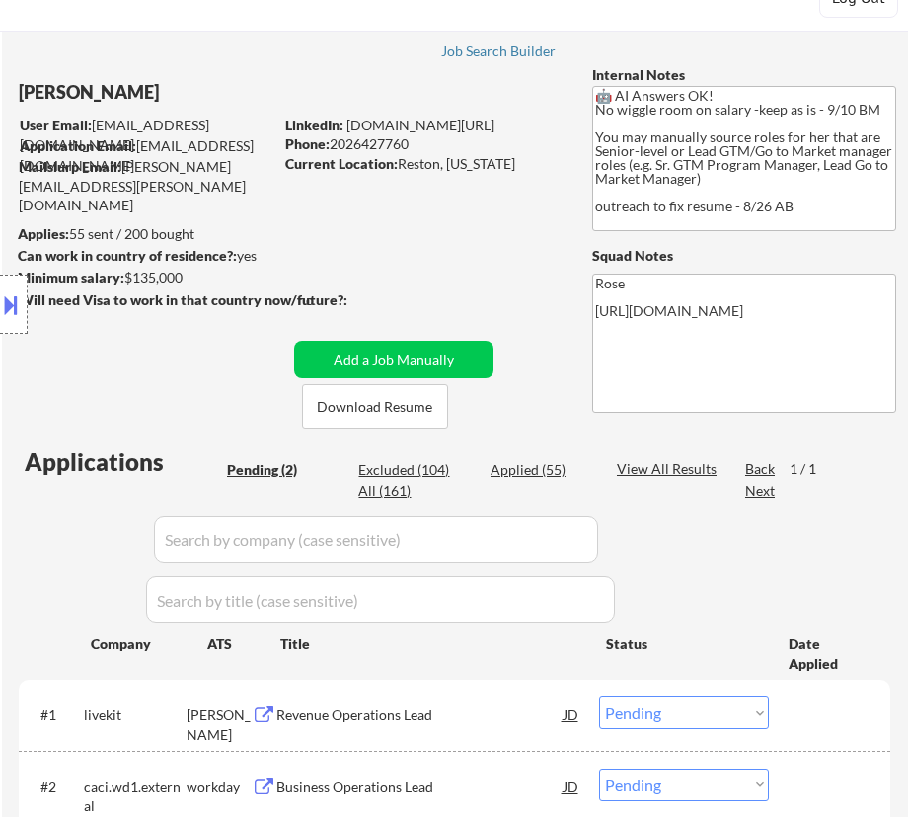
scroll to position [269, 0]
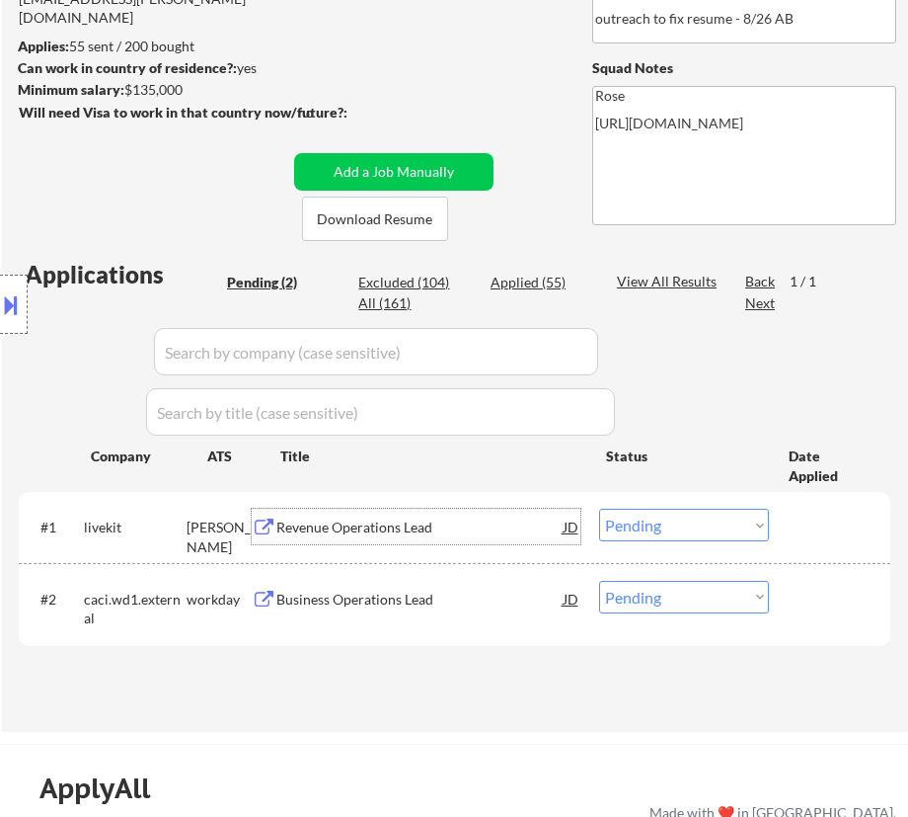
click at [524, 522] on div "Revenue Operations Lead" at bounding box center [419, 527] width 286 height 20
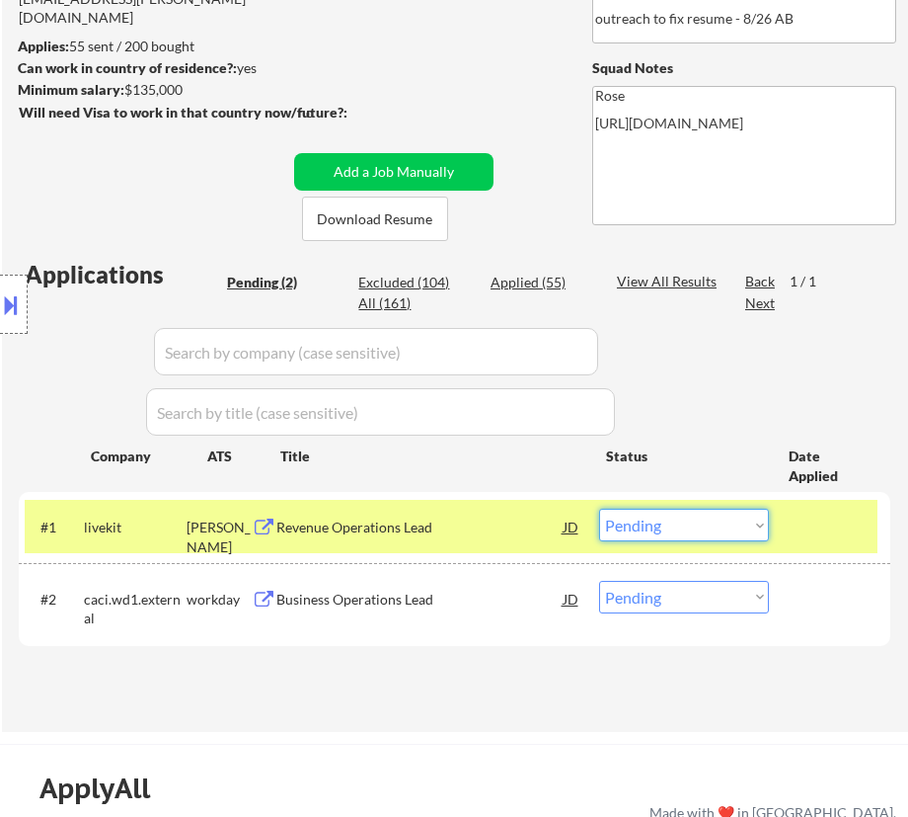
click at [737, 521] on select "Choose an option... Pending Applied Excluded (Questions) Excluded (Expired) Exc…" at bounding box center [684, 524] width 170 height 33
click at [599, 508] on select "Choose an option... Pending Applied Excluded (Questions) Excluded (Expired) Exc…" at bounding box center [684, 524] width 170 height 33
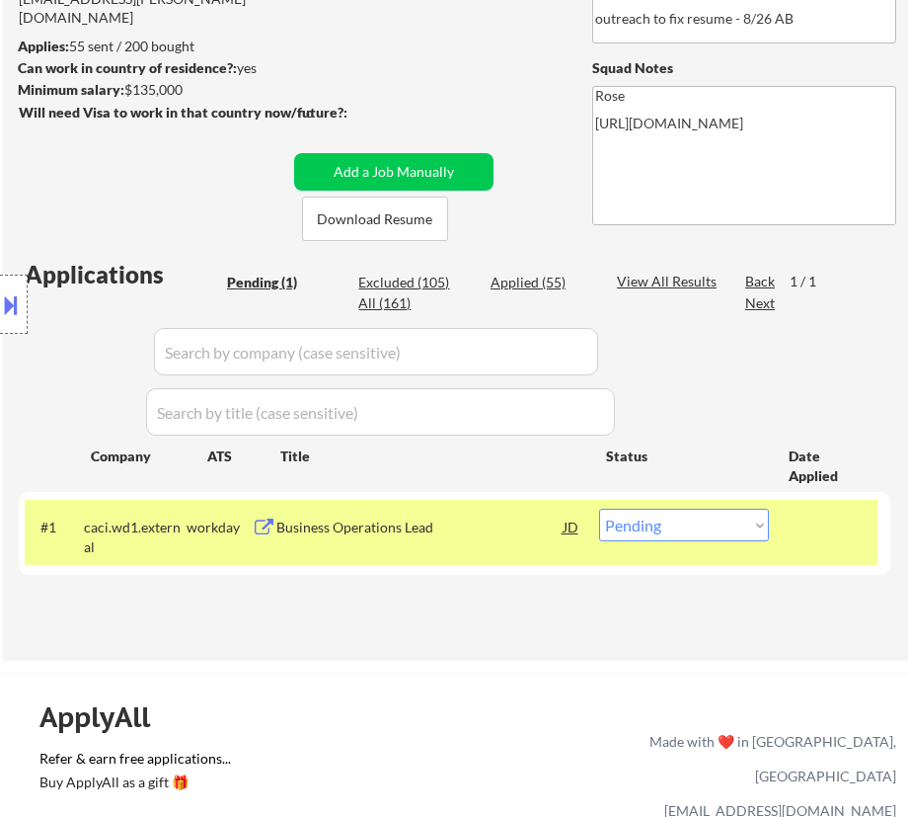
click at [455, 523] on div "Business Operations Lead" at bounding box center [419, 527] width 286 height 20
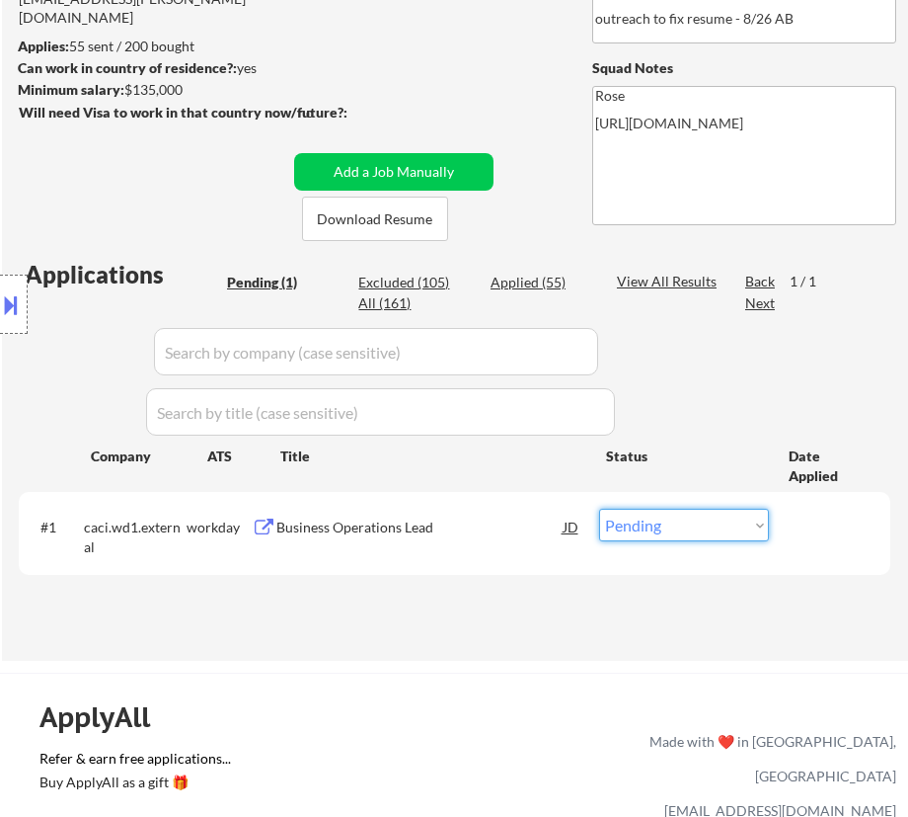
click at [760, 525] on select "Choose an option... Pending Applied Excluded (Questions) Excluded (Expired) Exc…" at bounding box center [684, 524] width 170 height 33
select select ""excluded__bad_match_""
click at [599, 508] on select "Choose an option... Pending Applied Excluded (Questions) Excluded (Expired) Exc…" at bounding box center [684, 524] width 170 height 33
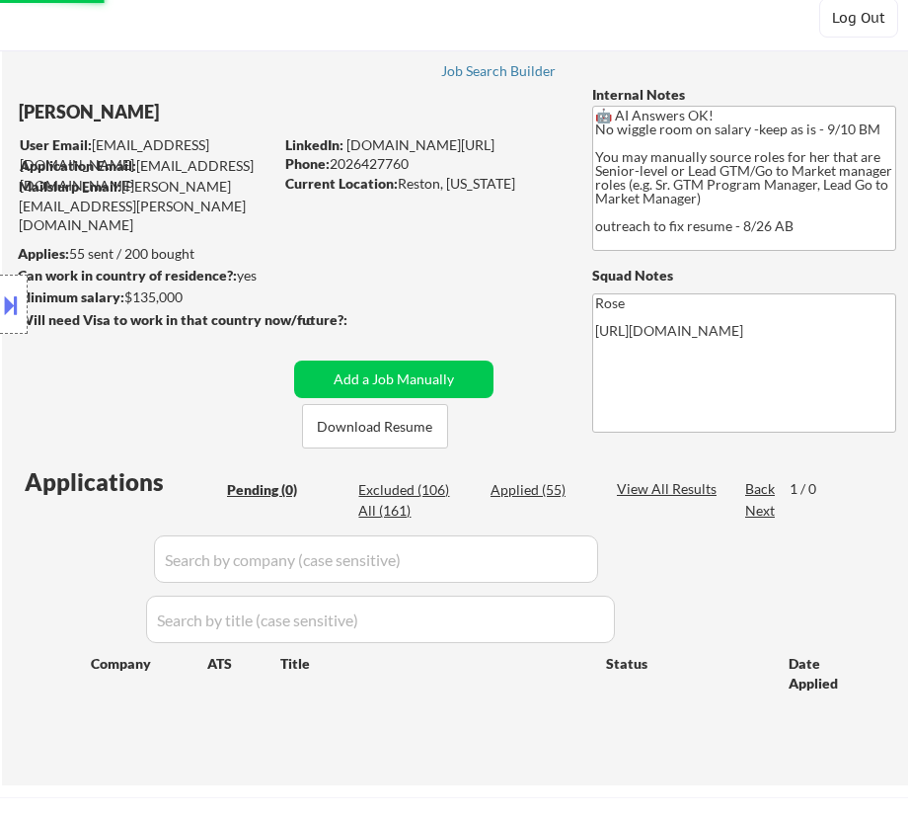
scroll to position [89, 0]
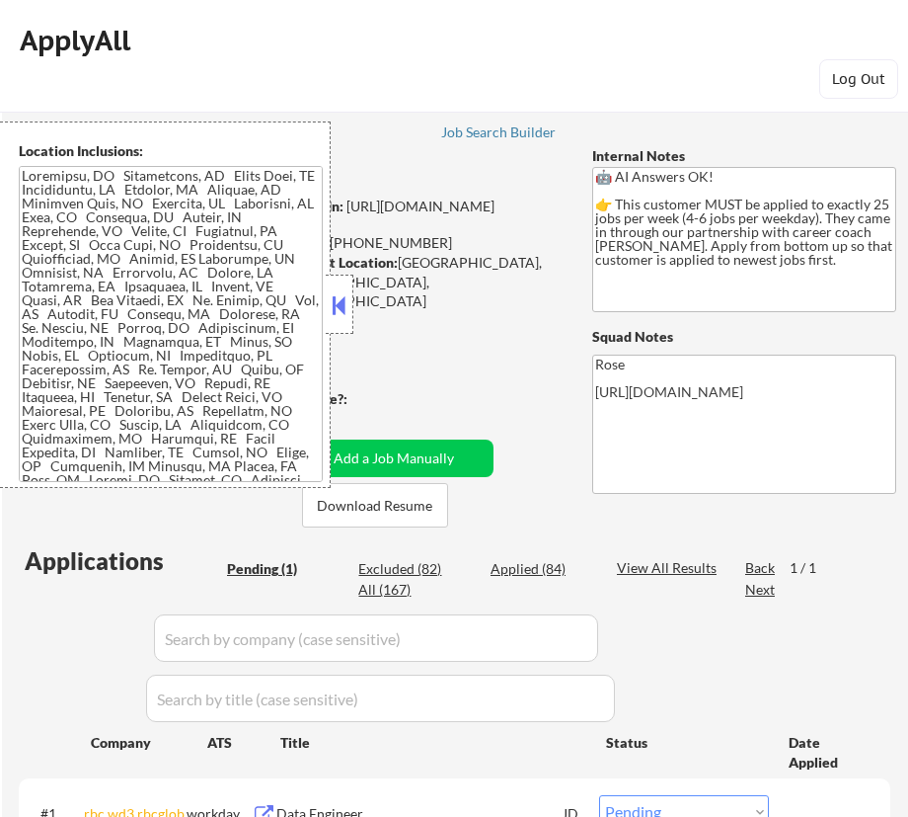
click at [348, 313] on button at bounding box center [340, 305] width 22 height 30
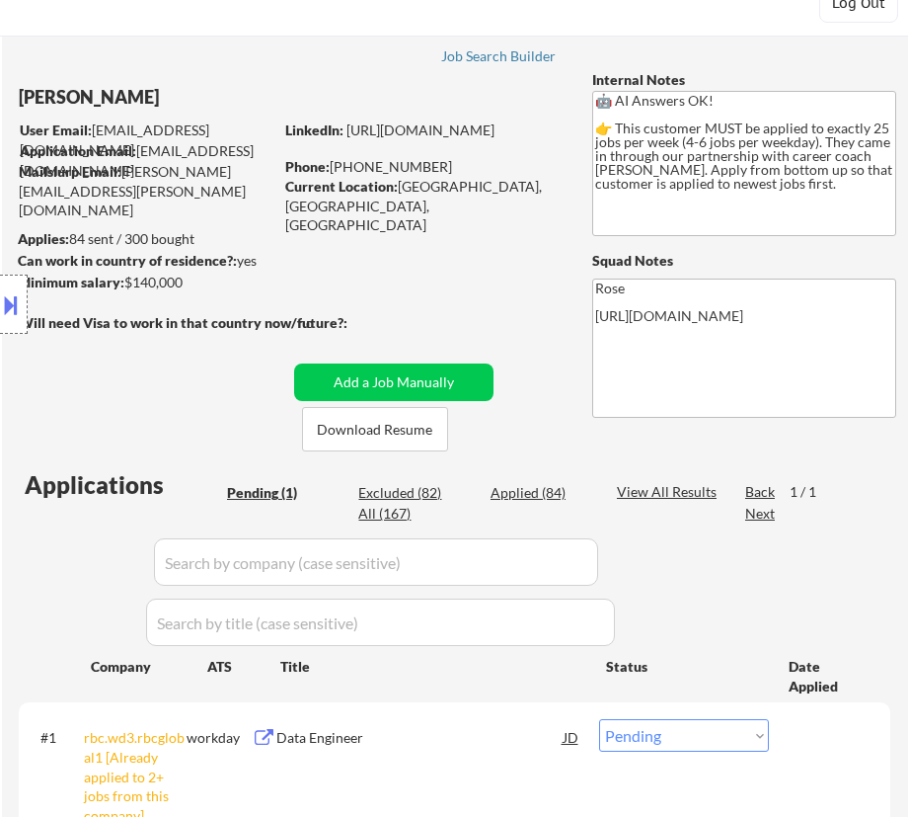
scroll to position [179, 0]
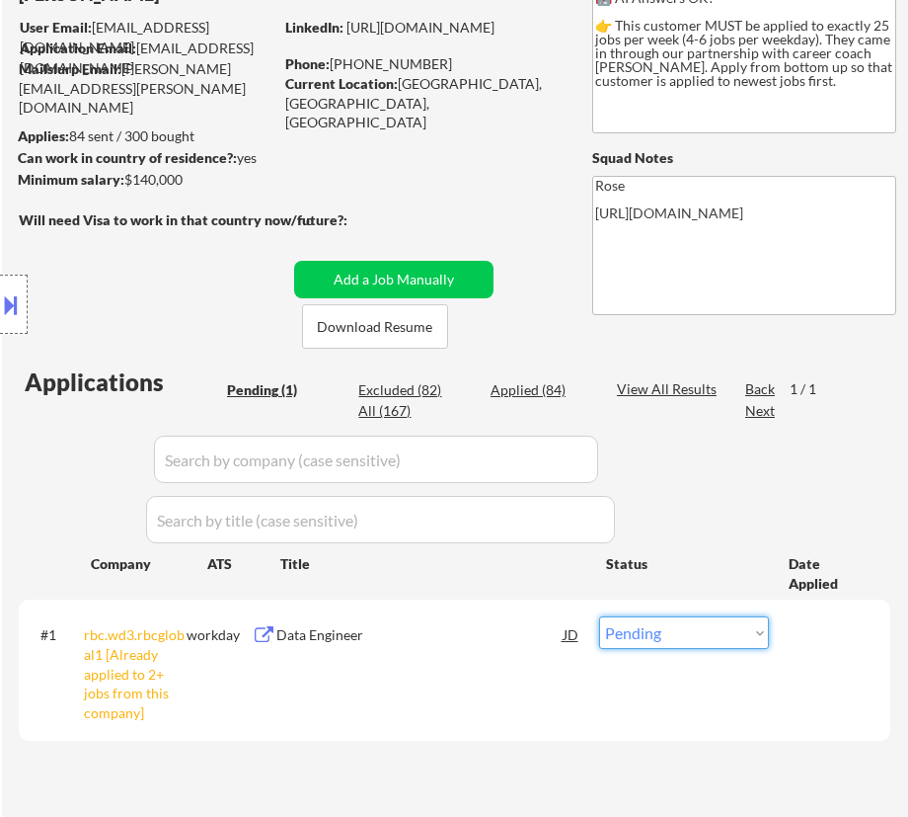
click at [693, 635] on select "Choose an option... Pending Applied Excluded (Questions) Excluded (Expired) Exc…" at bounding box center [684, 632] width 170 height 33
select select ""excluded__other_""
click at [599, 616] on select "Choose an option... Pending Applied Excluded (Questions) Excluded (Expired) Exc…" at bounding box center [684, 632] width 170 height 33
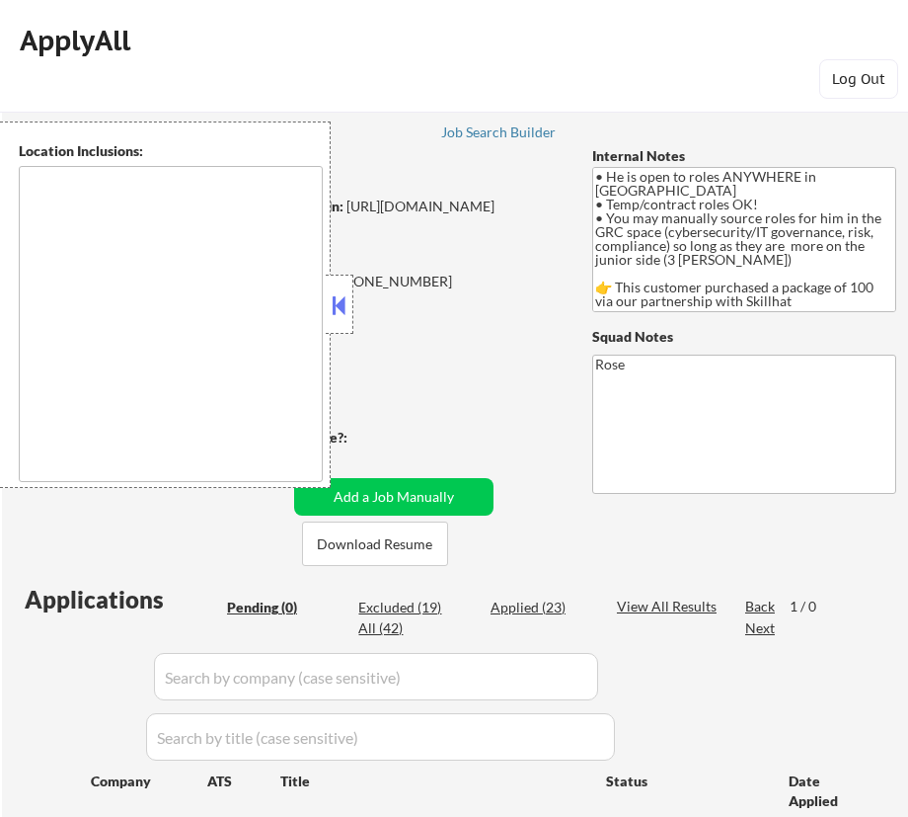
type textarea "country: [GEOGRAPHIC_DATA]"
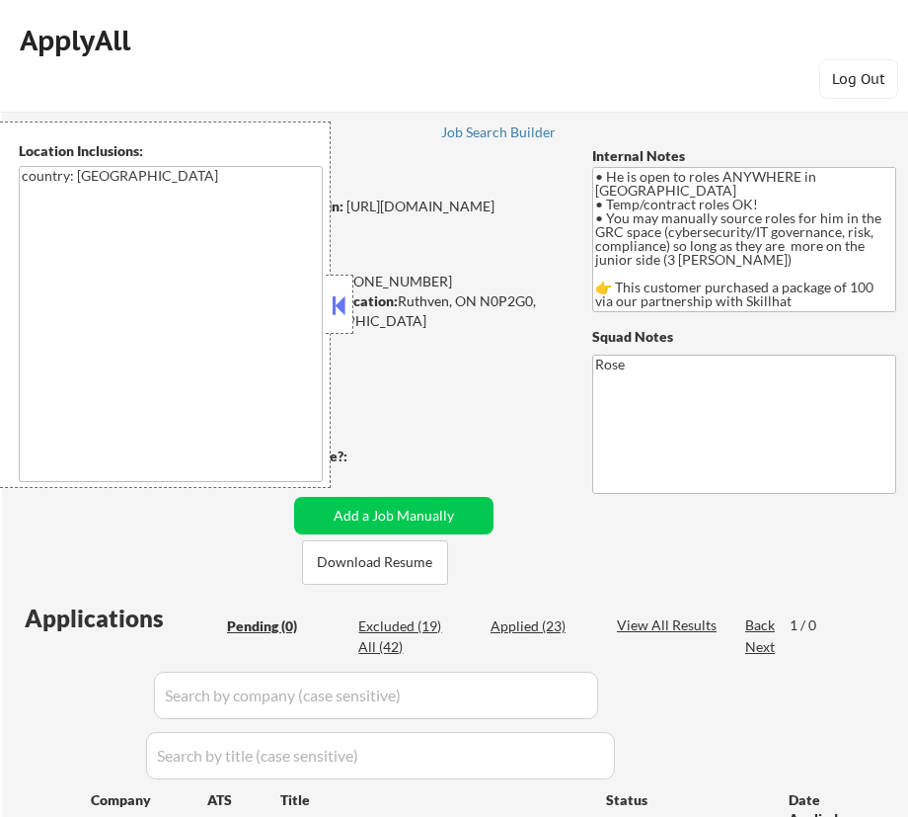
click at [341, 308] on button at bounding box center [340, 305] width 22 height 30
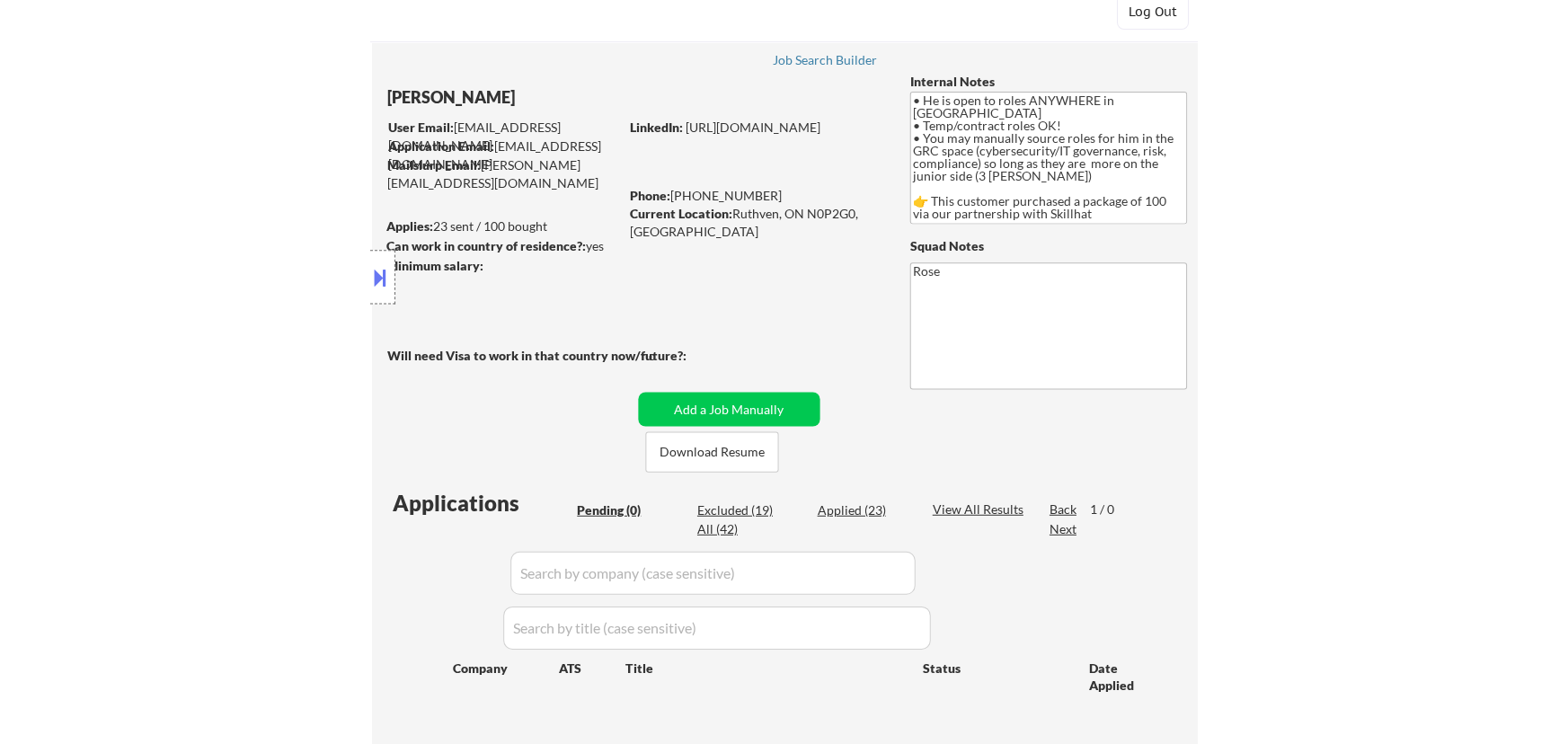
scroll to position [163, 0]
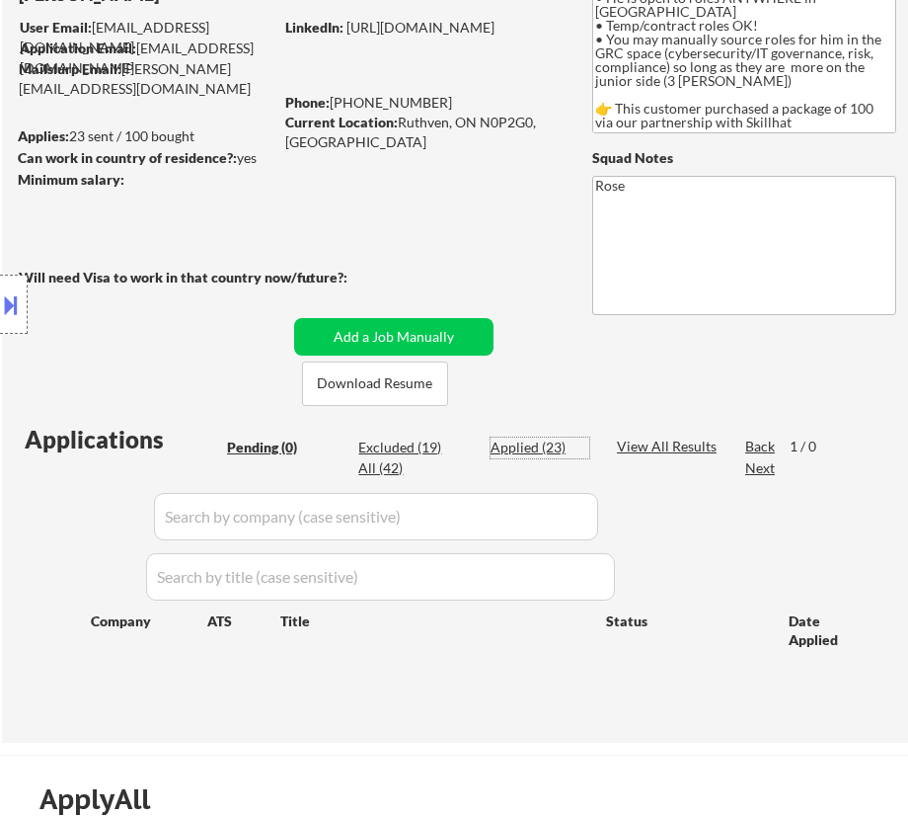
click at [538, 441] on div "Applied (23)" at bounding box center [540, 447] width 99 height 20
select select ""applied""
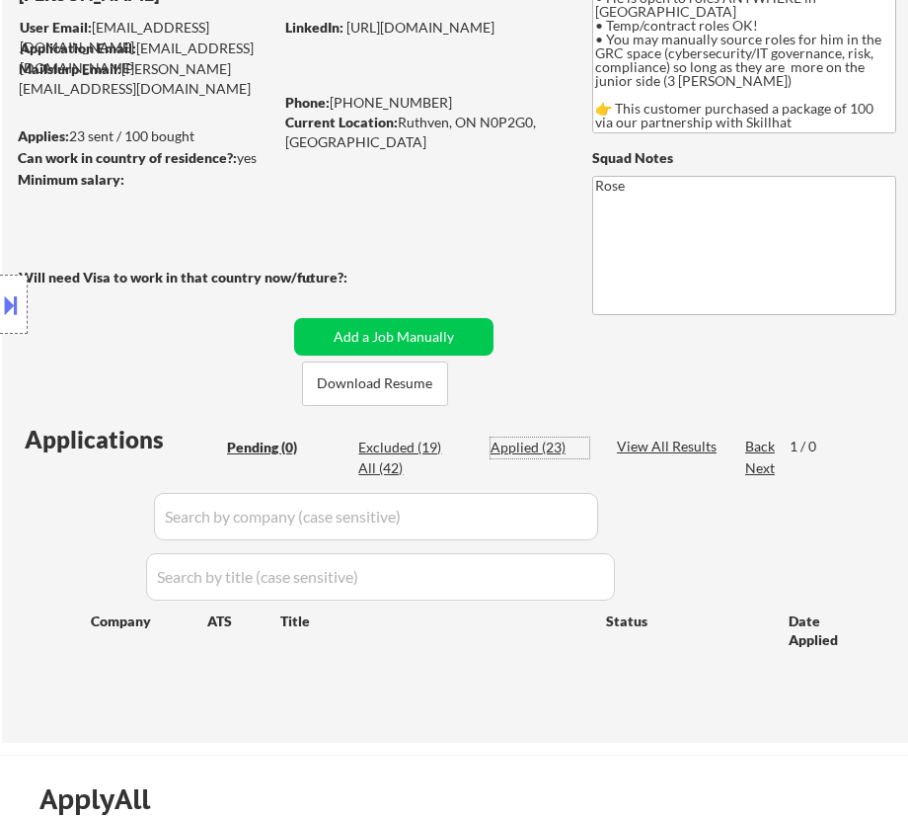
select select ""applied""
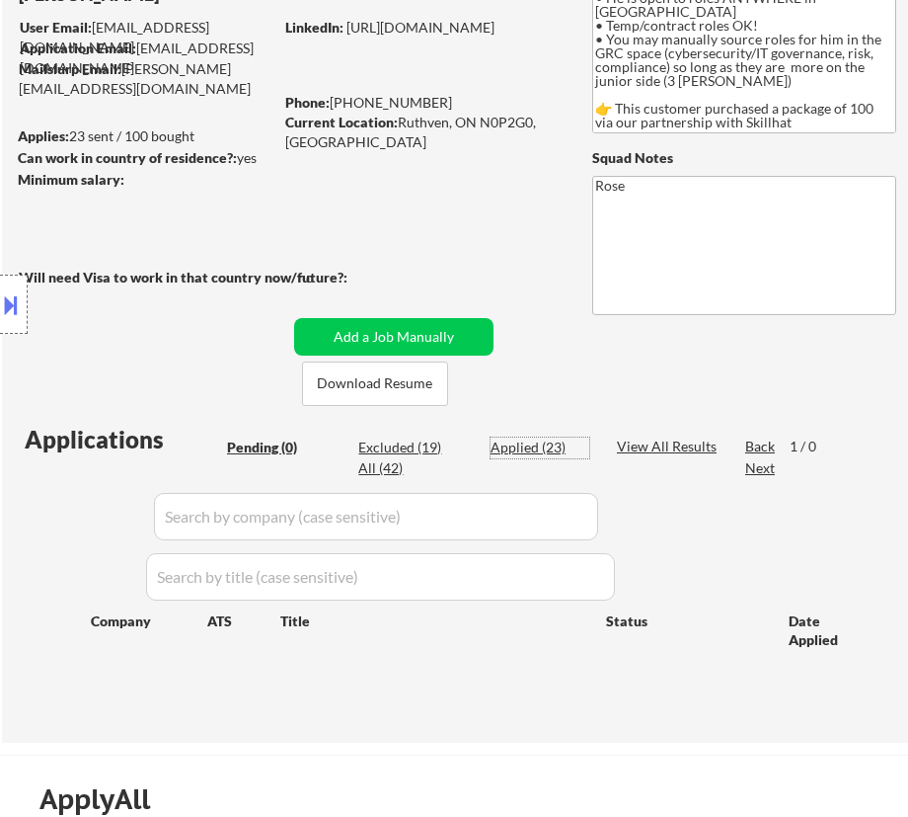
select select ""applied""
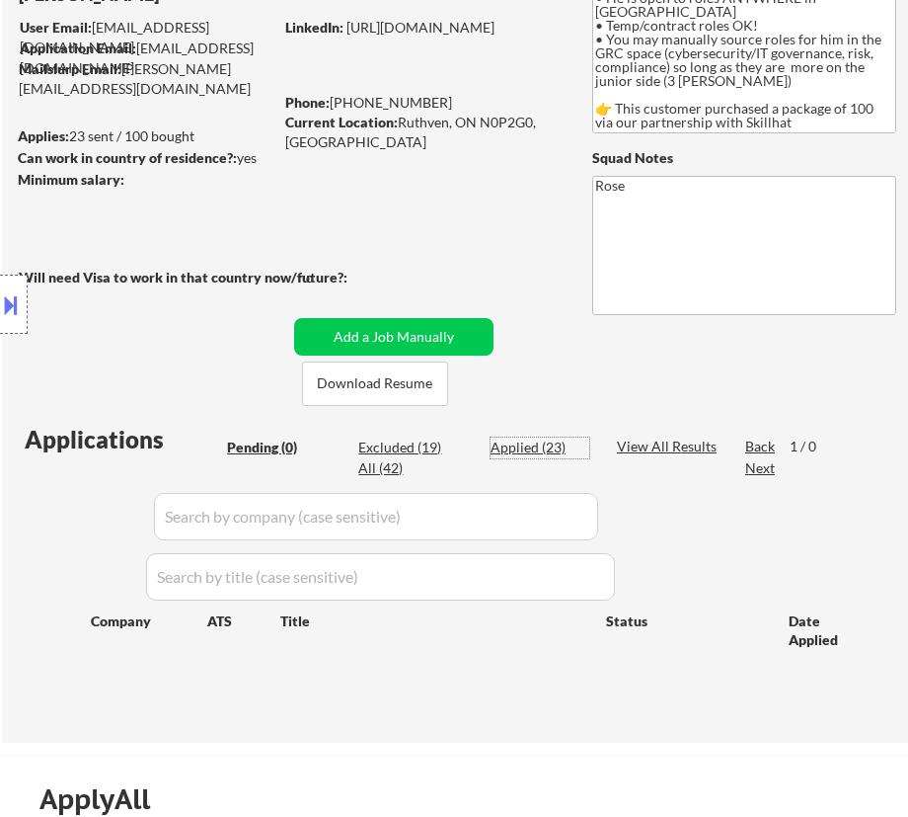
select select ""applied""
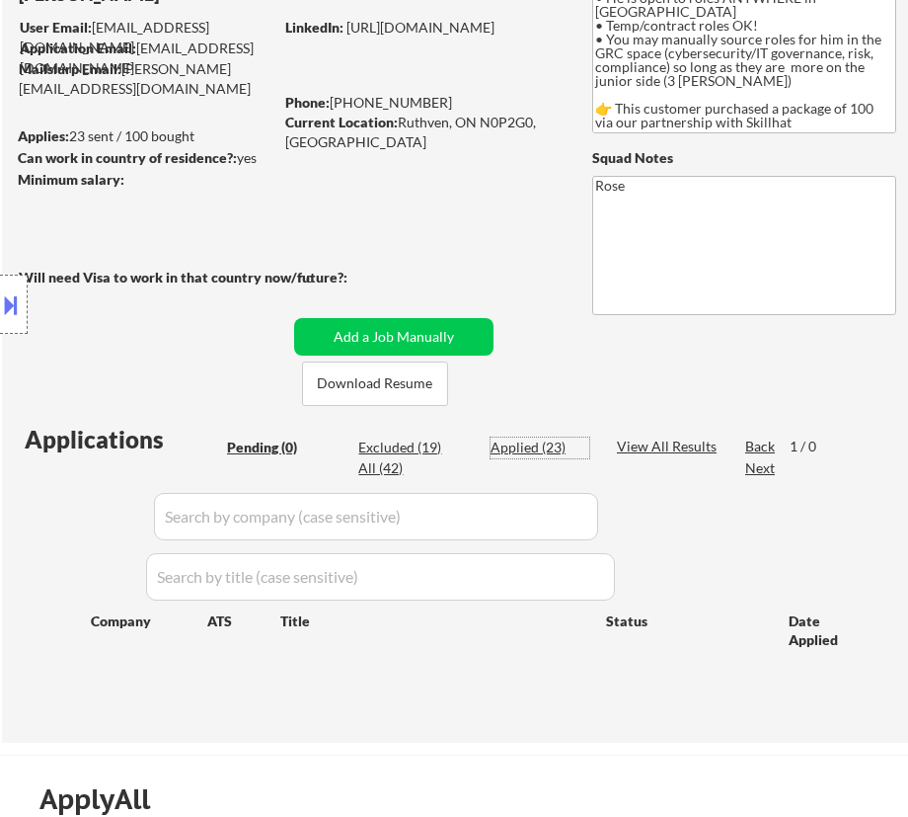
select select ""applied""
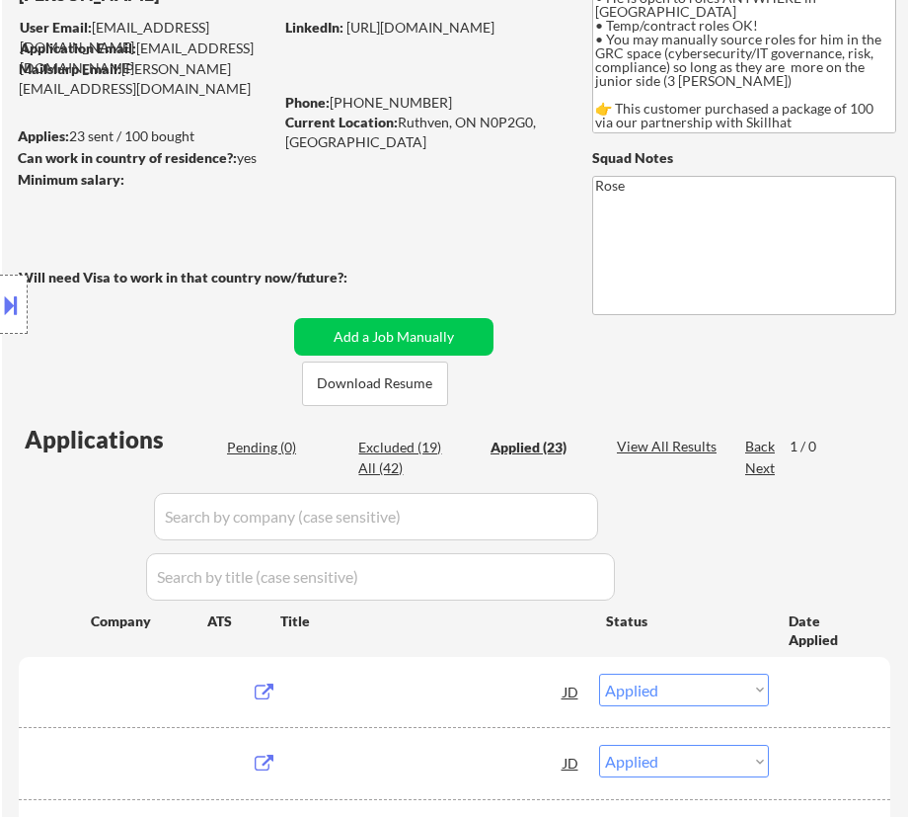
click at [554, 444] on div "Applied (23)" at bounding box center [540, 447] width 99 height 20
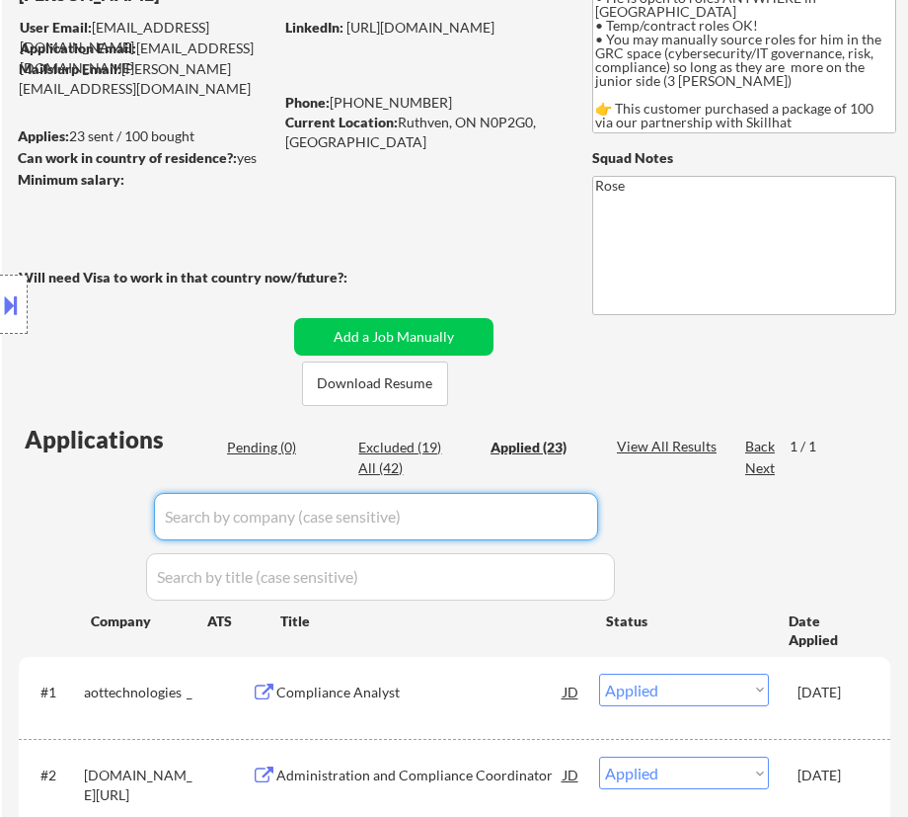
click at [553, 519] on input "input" at bounding box center [376, 516] width 444 height 47
paste input "desjardin"
type input "desjardin"
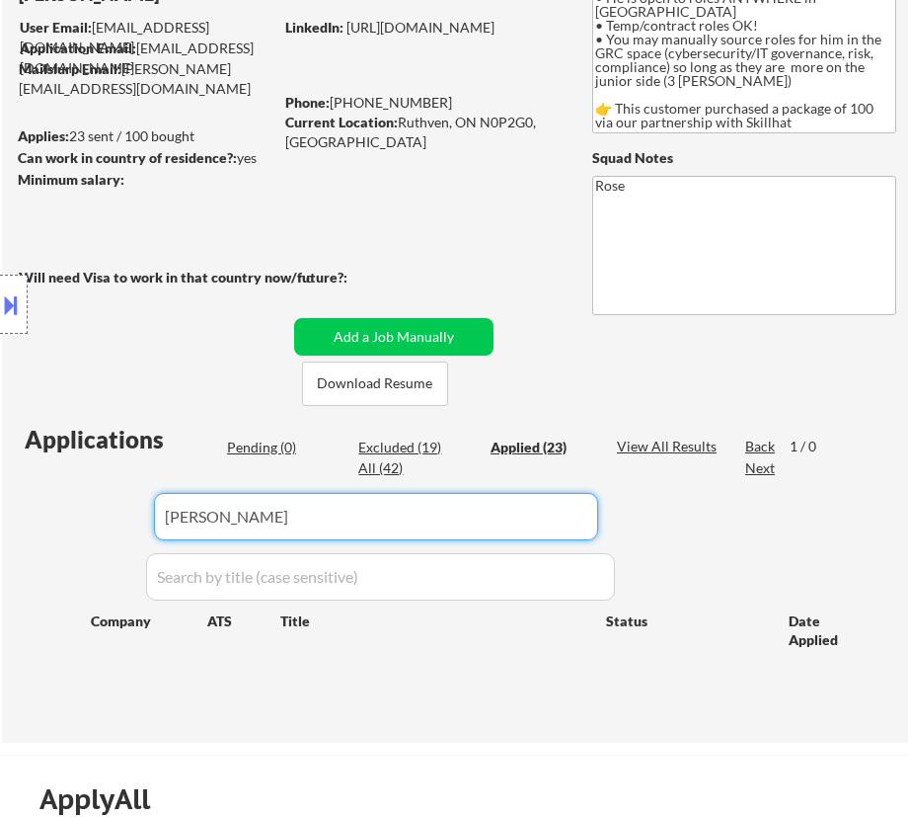
drag, startPoint x: 303, startPoint y: 523, endPoint x: -135, endPoint y: 525, distance: 438.4
click at [0, 525] on html "← Return to /applysquad Mailslurp Inbox Job Search Builder Ralph Obiri-Danso Us…" at bounding box center [454, 229] width 908 height 817
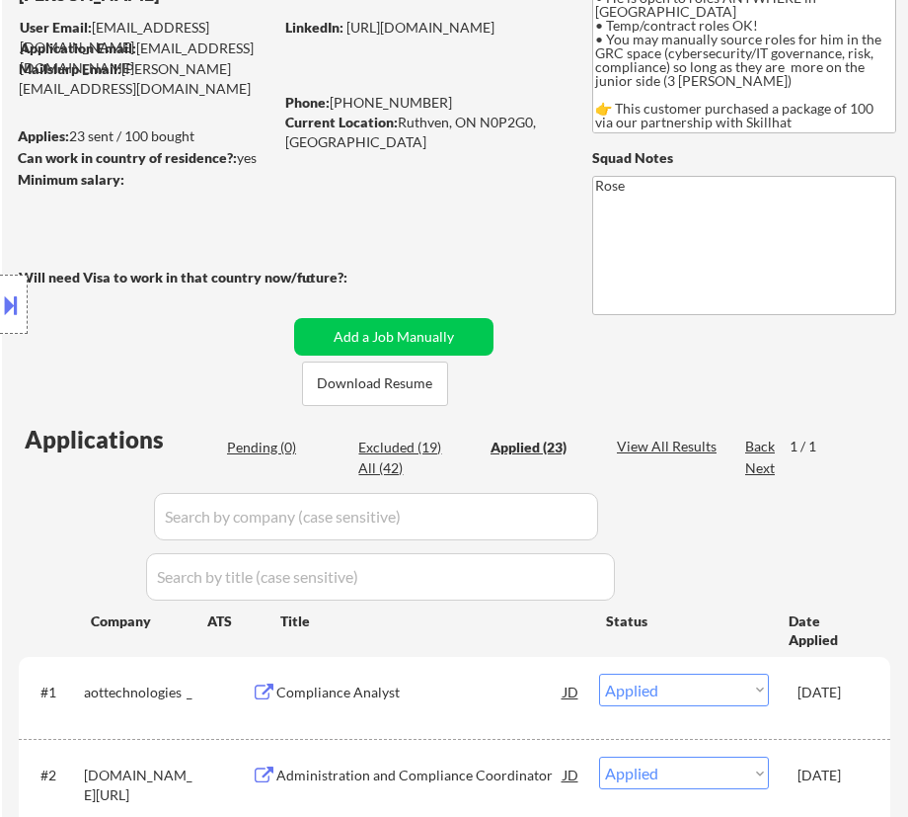
click at [263, 443] on div "Location Inclusions: country: CA" at bounding box center [176, 304] width 353 height 366
click at [274, 443] on div "Location Inclusions: country: CA" at bounding box center [176, 304] width 353 height 366
select select ""applied""
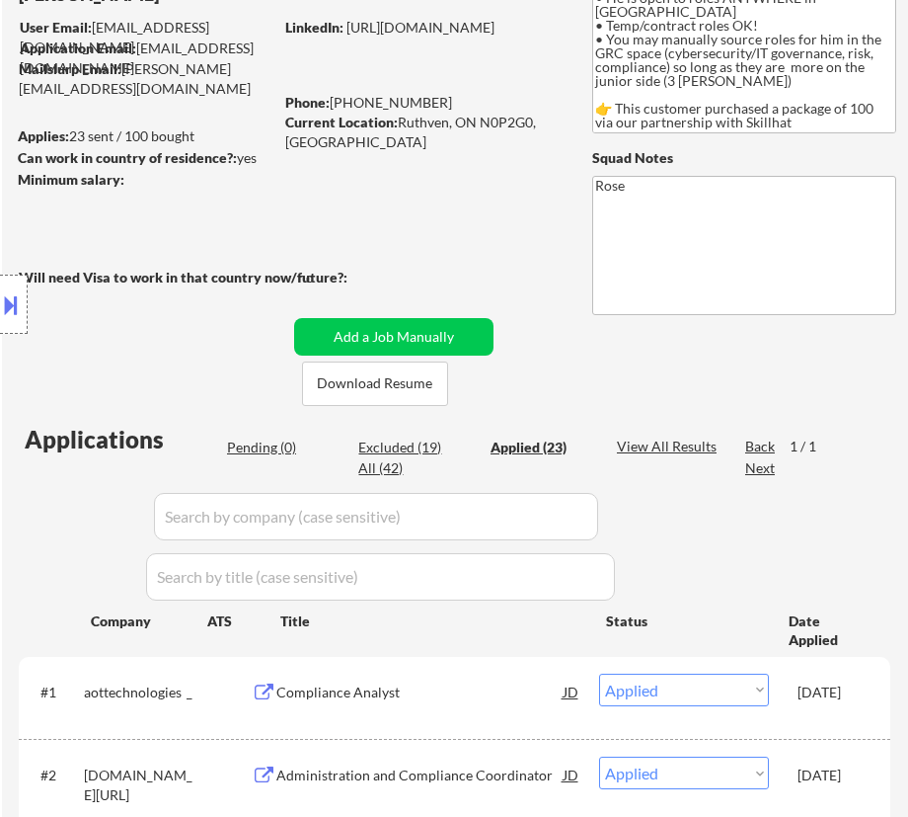
select select ""applied""
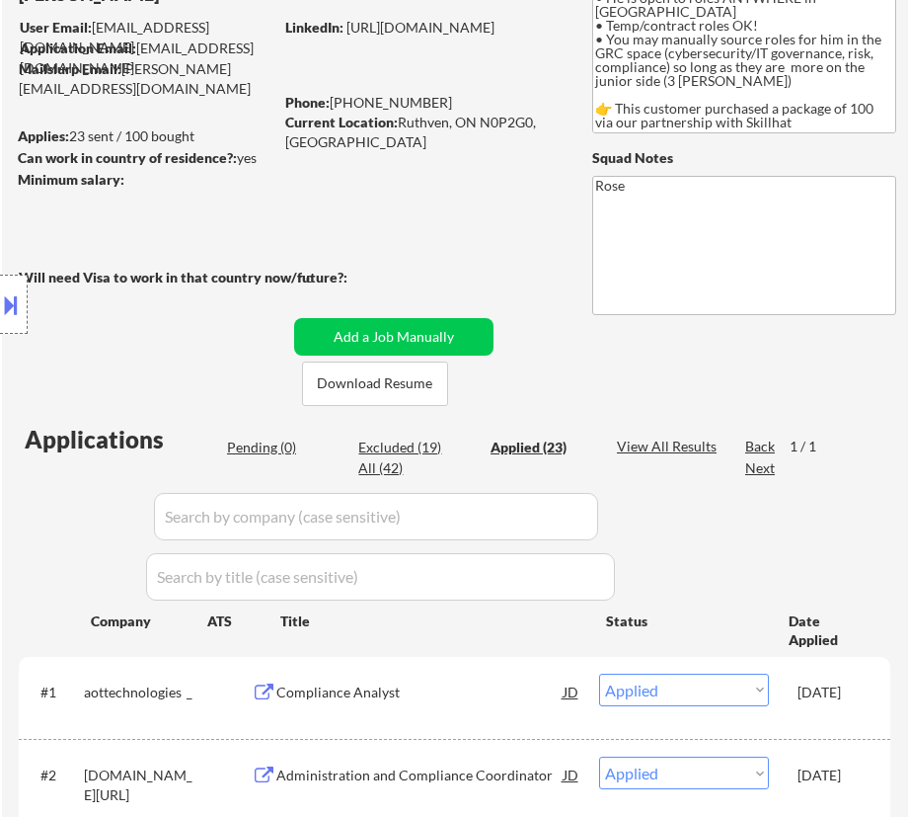
select select ""applied""
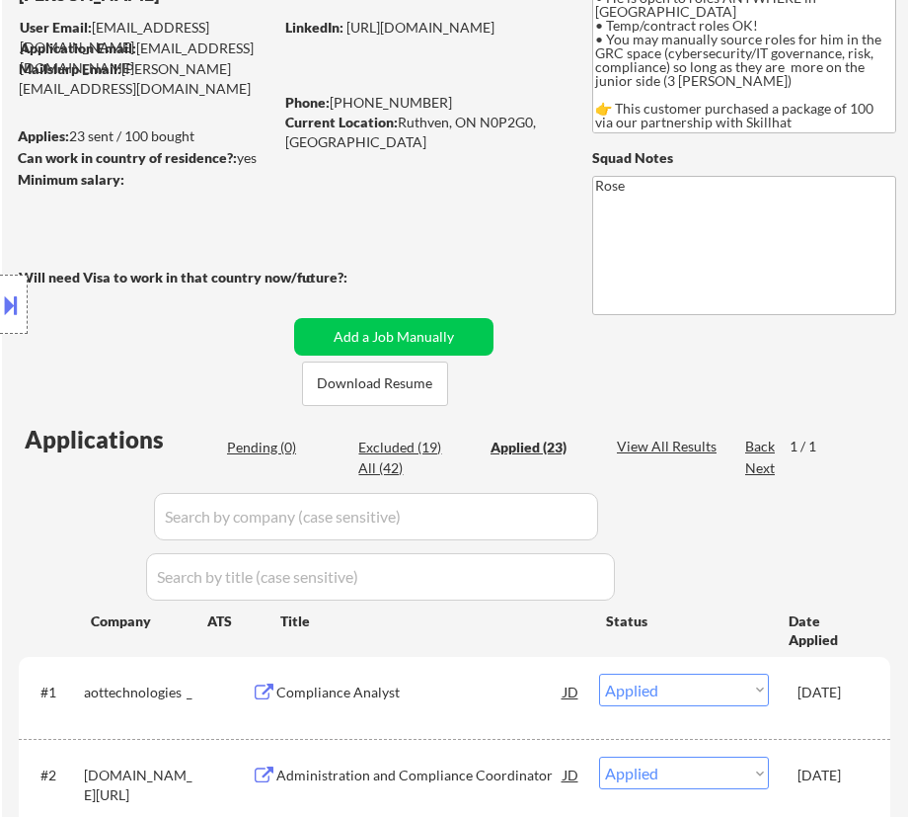
select select ""applied""
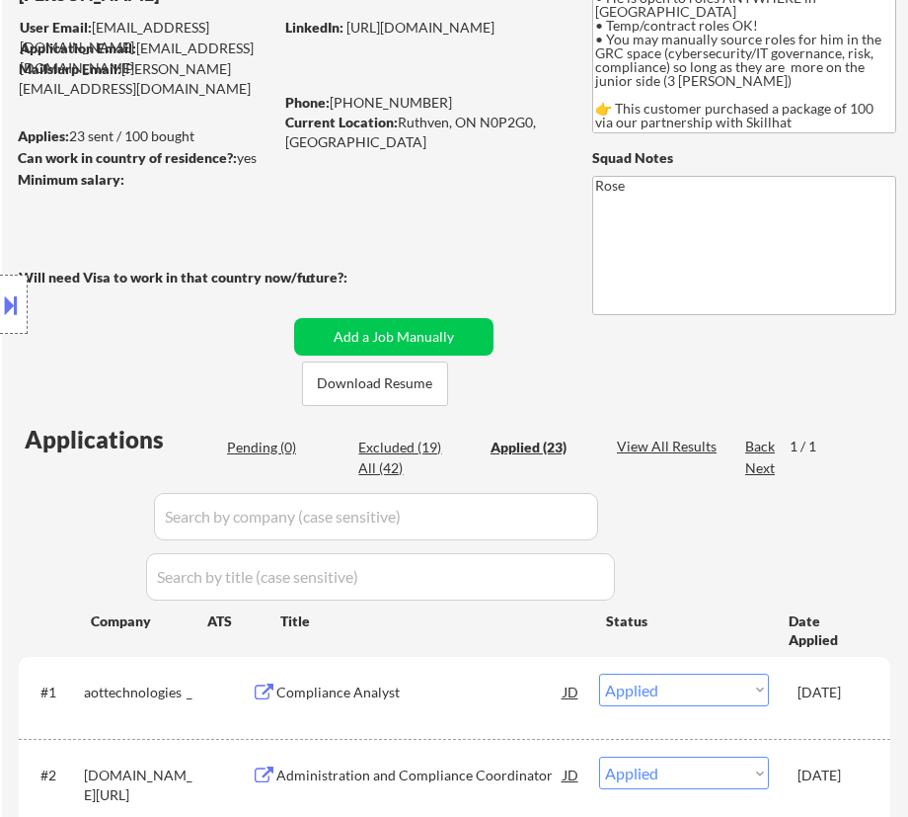
select select ""applied""
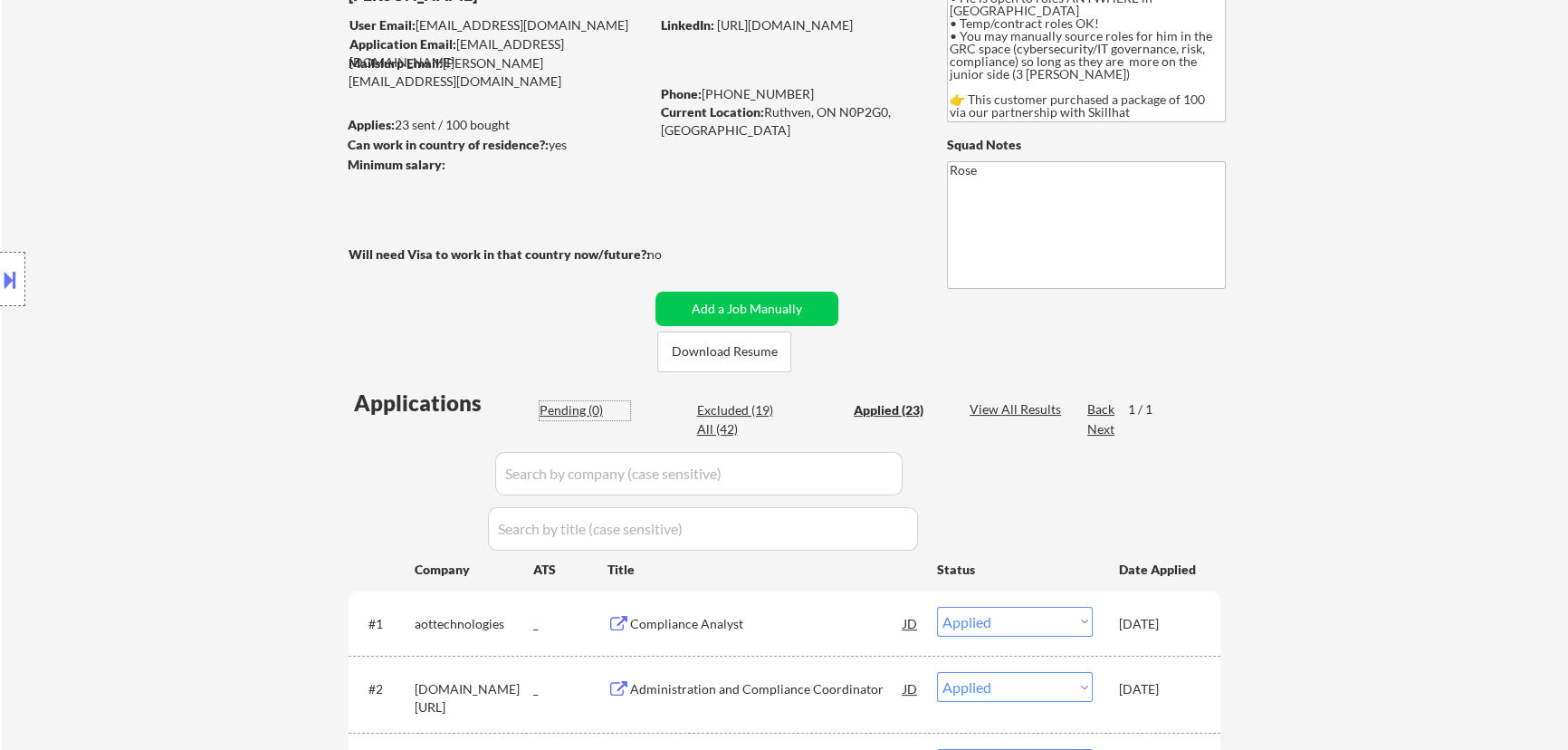
click at [578, 411] on div "Pending (0)" at bounding box center [584, 410] width 91 height 18
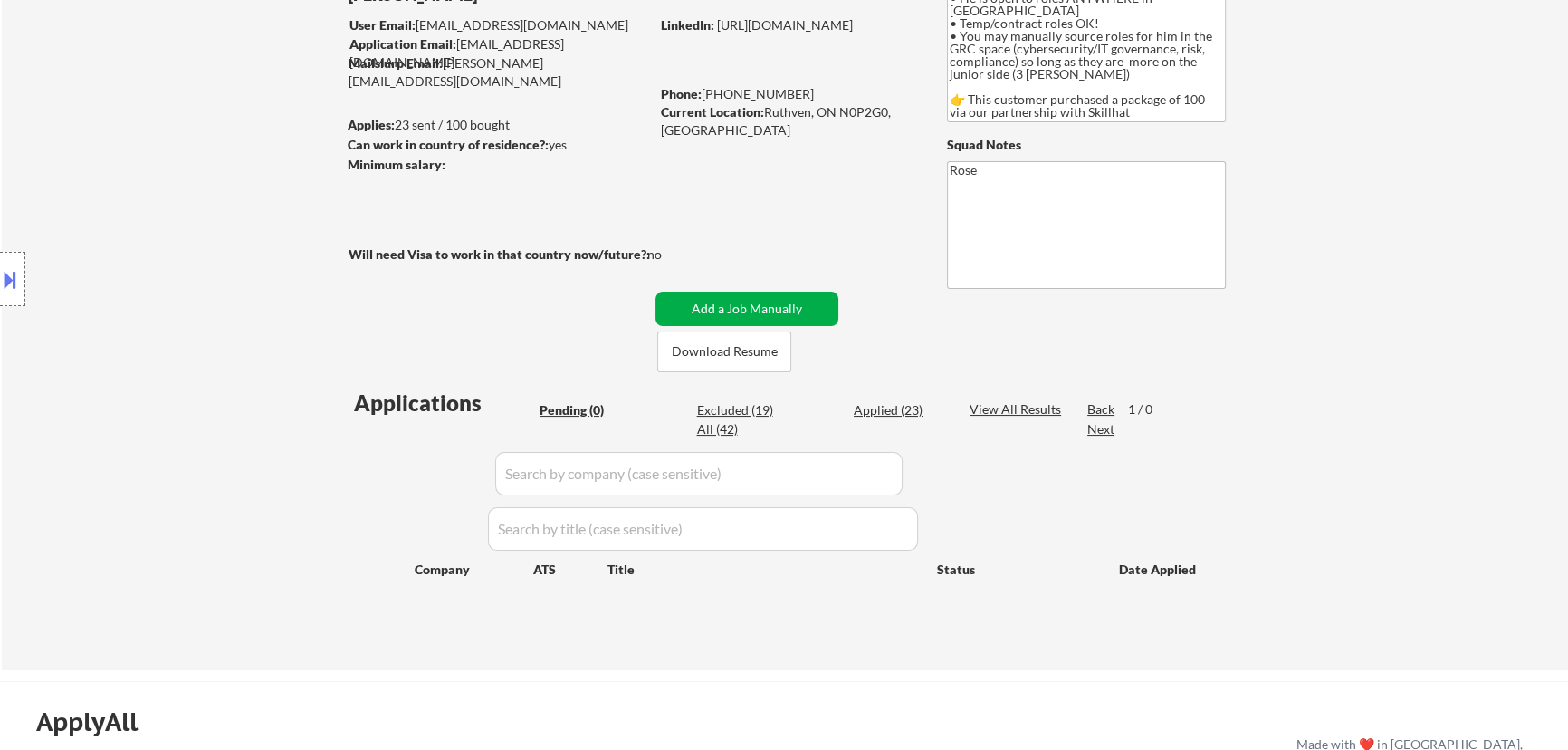
click at [752, 310] on button "Add a Job Manually" at bounding box center [746, 309] width 182 height 35
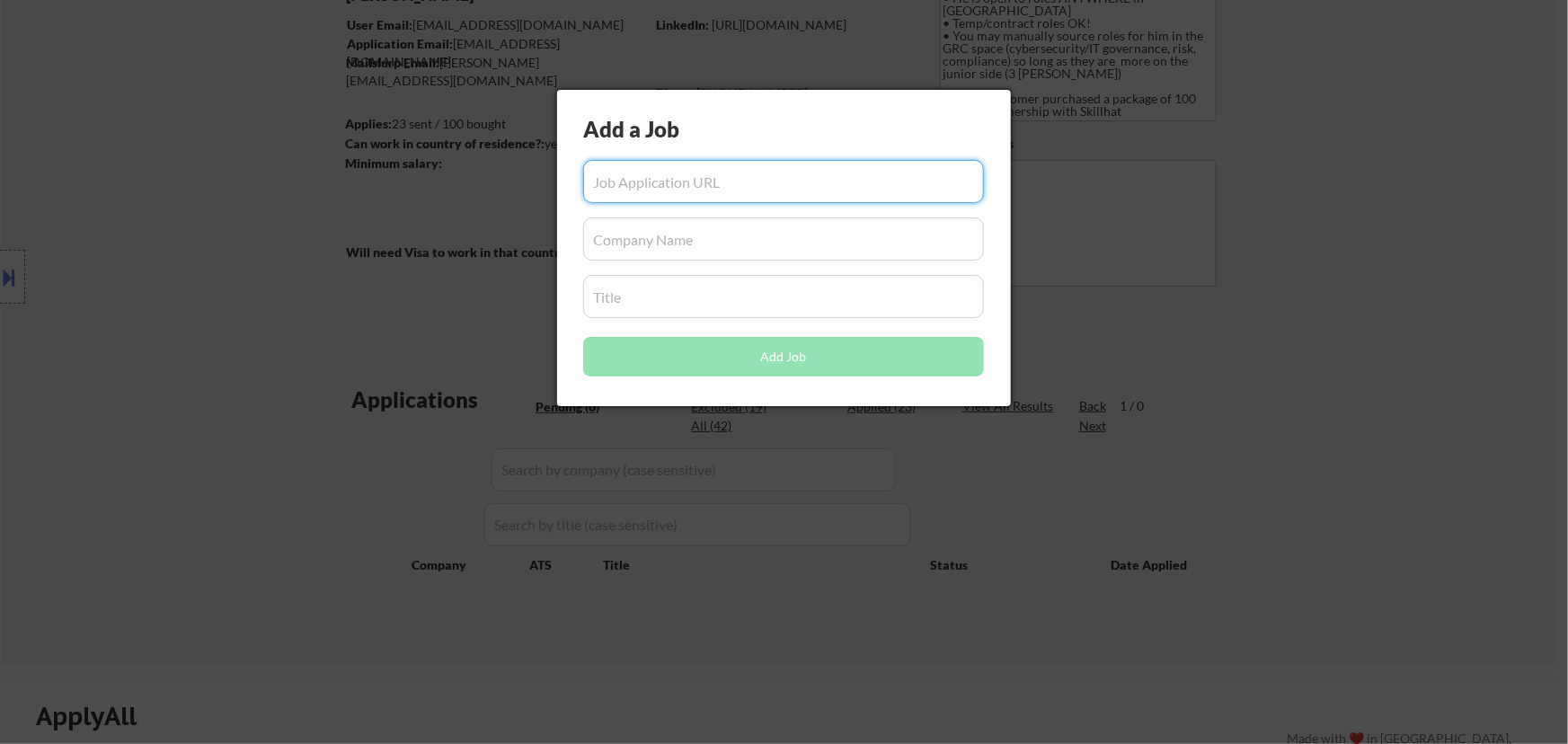
paste input "https://desjardins.wd10.myworkdayjobs.com/desjardins2/job/montral/analyste-en-r…"
type input "https://desjardins.wd10.myworkdayjobs.com/desjardins2/job/montral/analyste-en-r…"
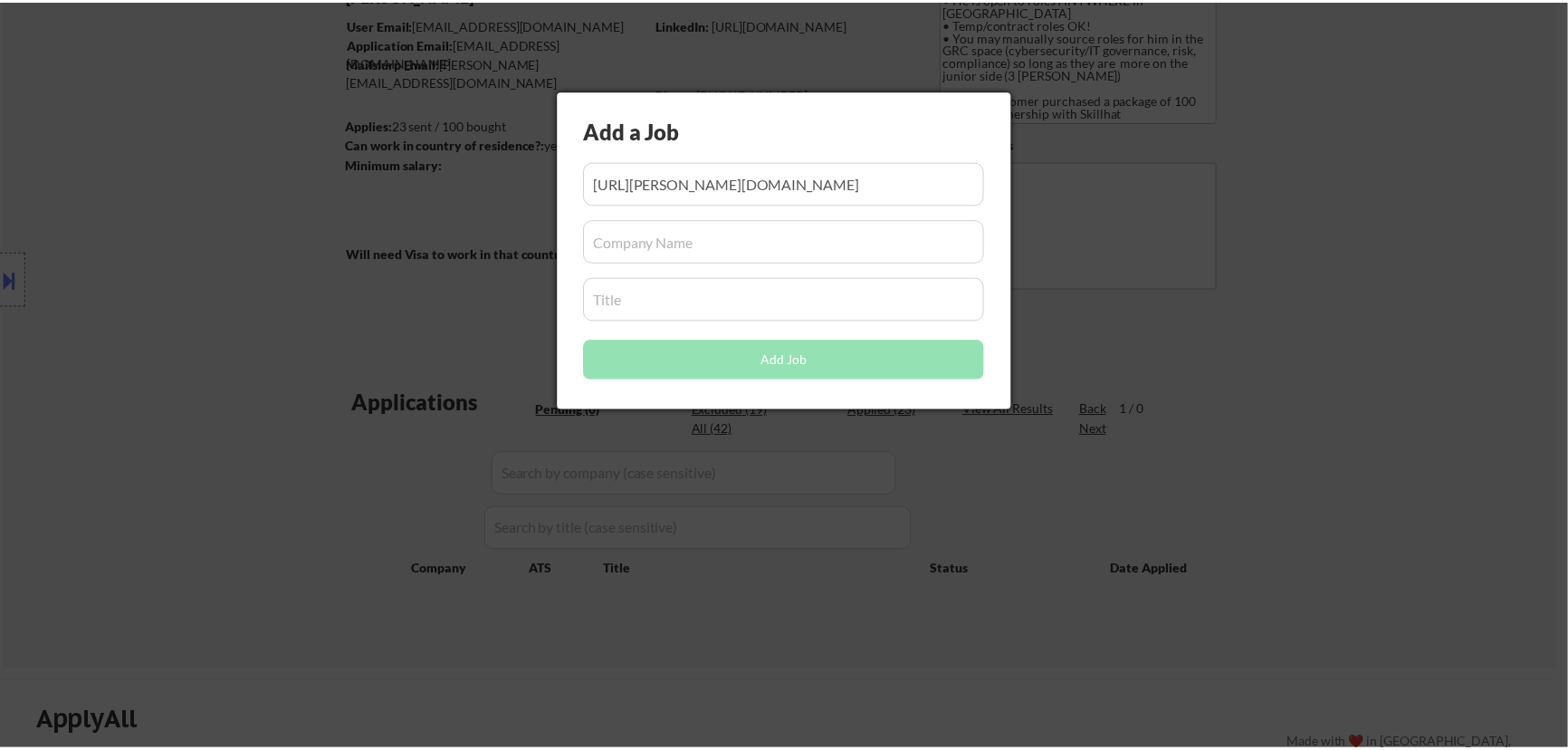
scroll to position [0, 0]
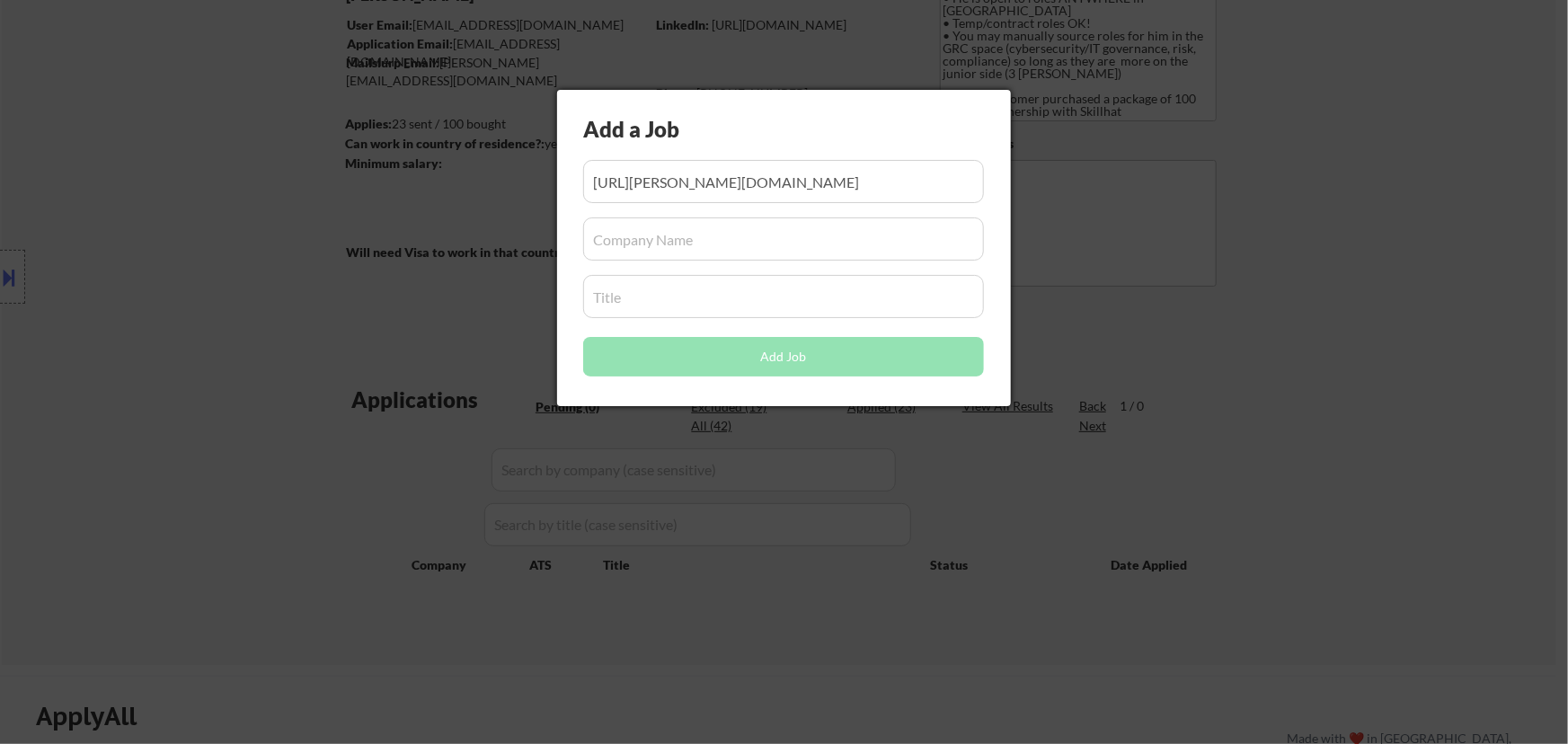
click at [745, 249] on input "input" at bounding box center [784, 238] width 400 height 43
paste input "desjardins2"
type input "desjardins2"
click at [672, 301] on input "input" at bounding box center [784, 296] width 400 height 43
paste input "Offensive and defensive security analyst"
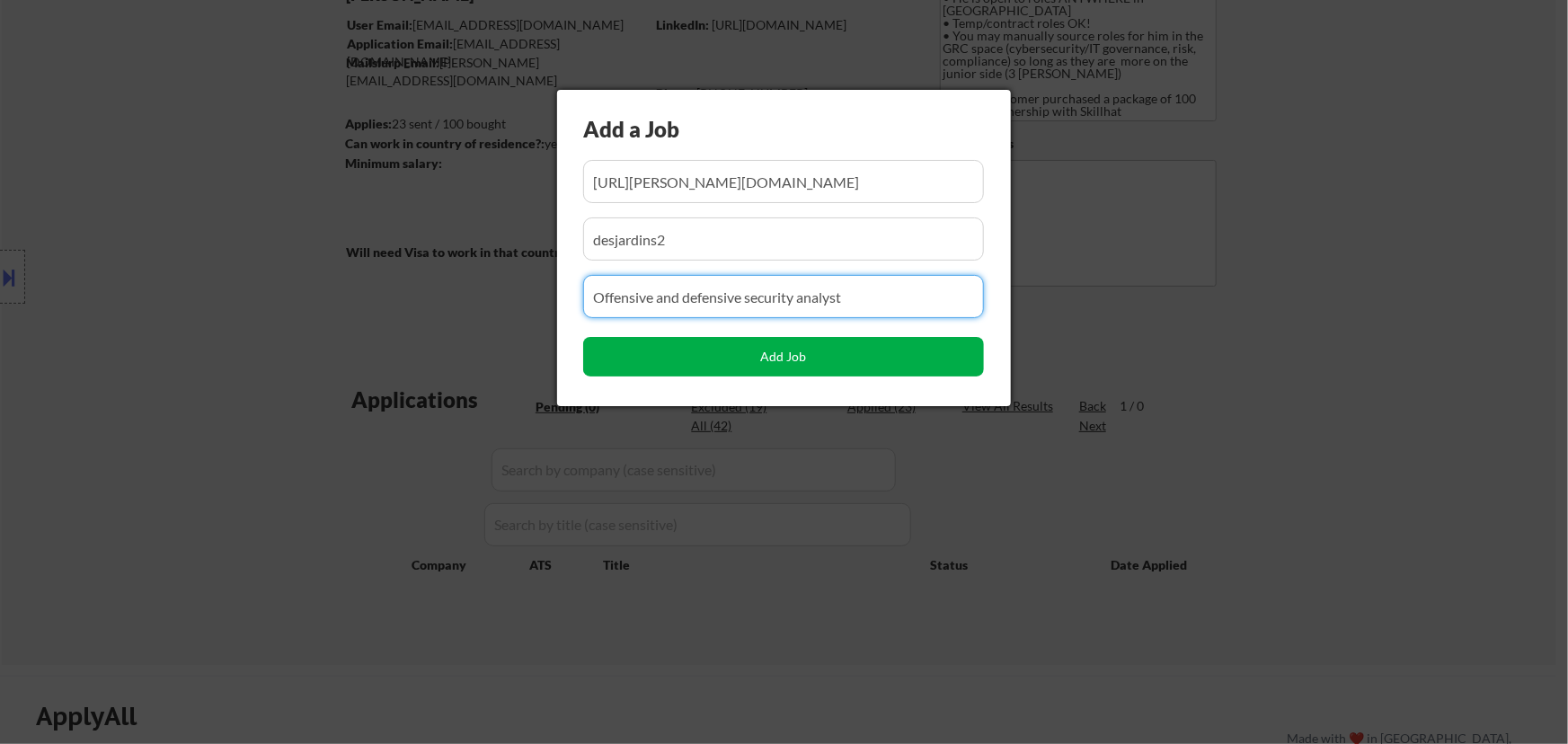
type input "Offensive and defensive security analyst"
click at [771, 343] on button "Add Job" at bounding box center [784, 356] width 400 height 39
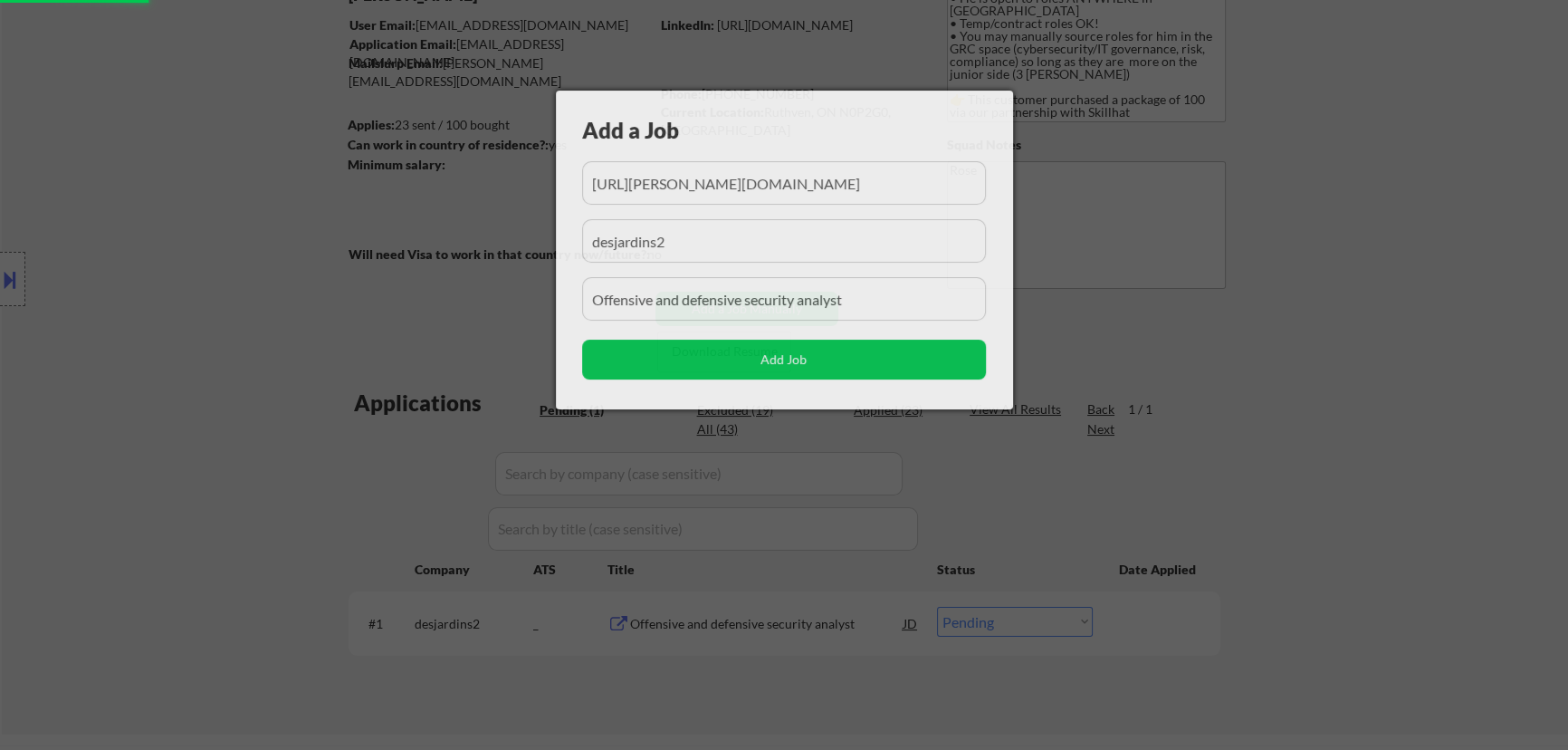
click at [832, 351] on div at bounding box center [784, 375] width 1568 height 750
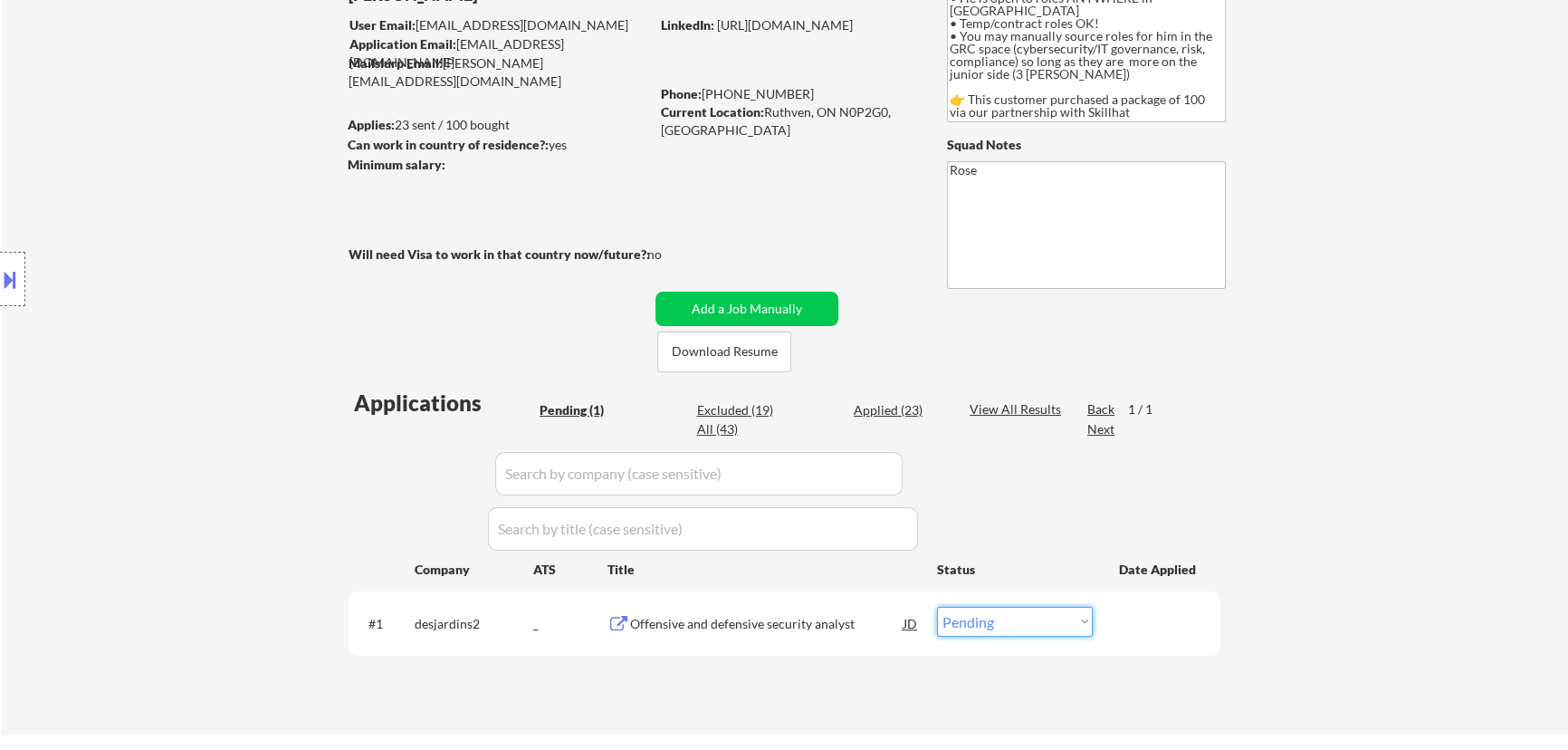
click at [832, 617] on select "Choose an option... Pending Applied Excluded (Questions) Excluded (Expired) Exc…" at bounding box center [1015, 622] width 156 height 30
select select ""applied""
click at [832, 607] on select "Choose an option... Pending Applied Excluded (Questions) Excluded (Expired) Exc…" at bounding box center [1015, 622] width 156 height 30
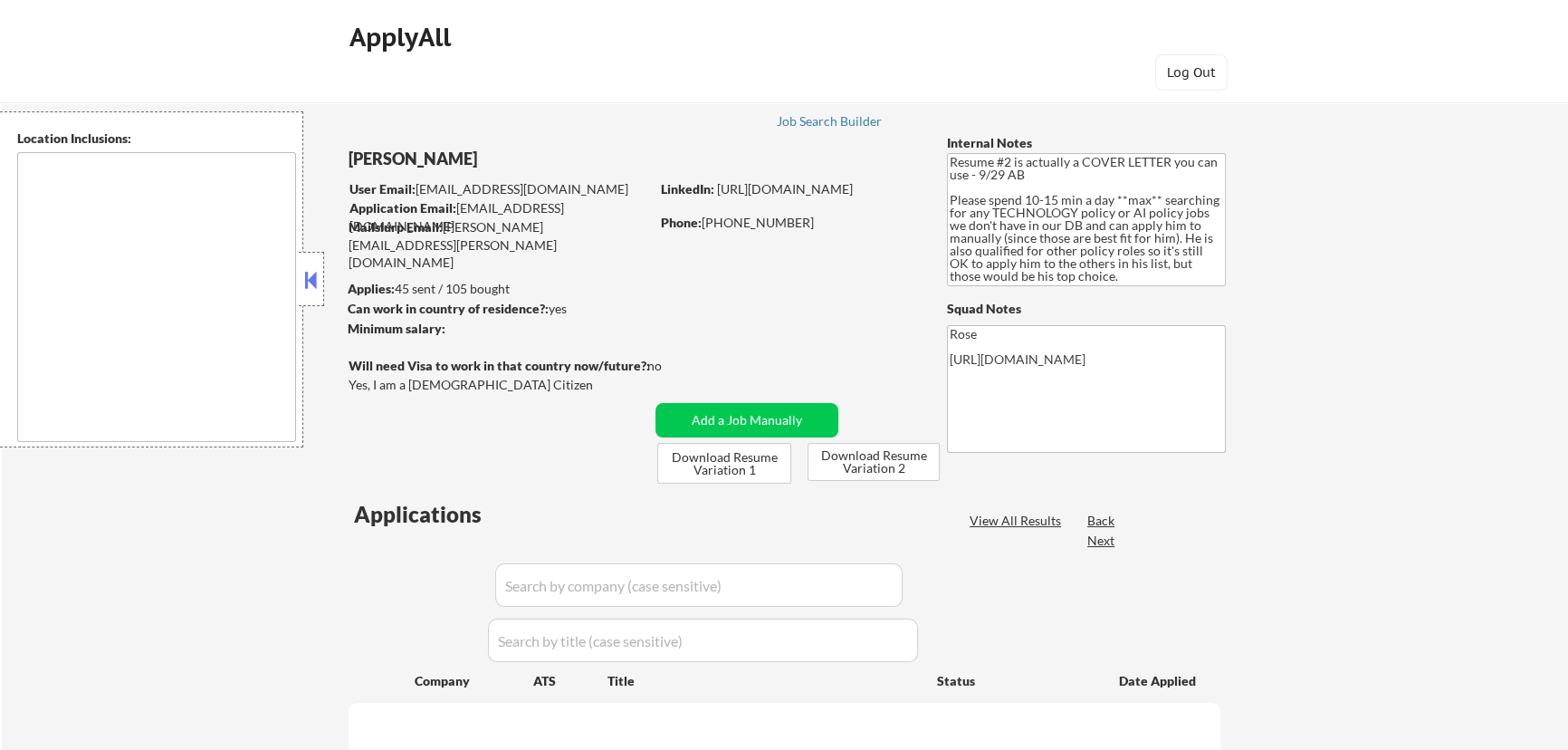
select select ""pending""
type textarea "[GEOGRAPHIC_DATA], [GEOGRAPHIC_DATA] [GEOGRAPHIC_DATA], [GEOGRAPHIC_DATA] [GEOG…"
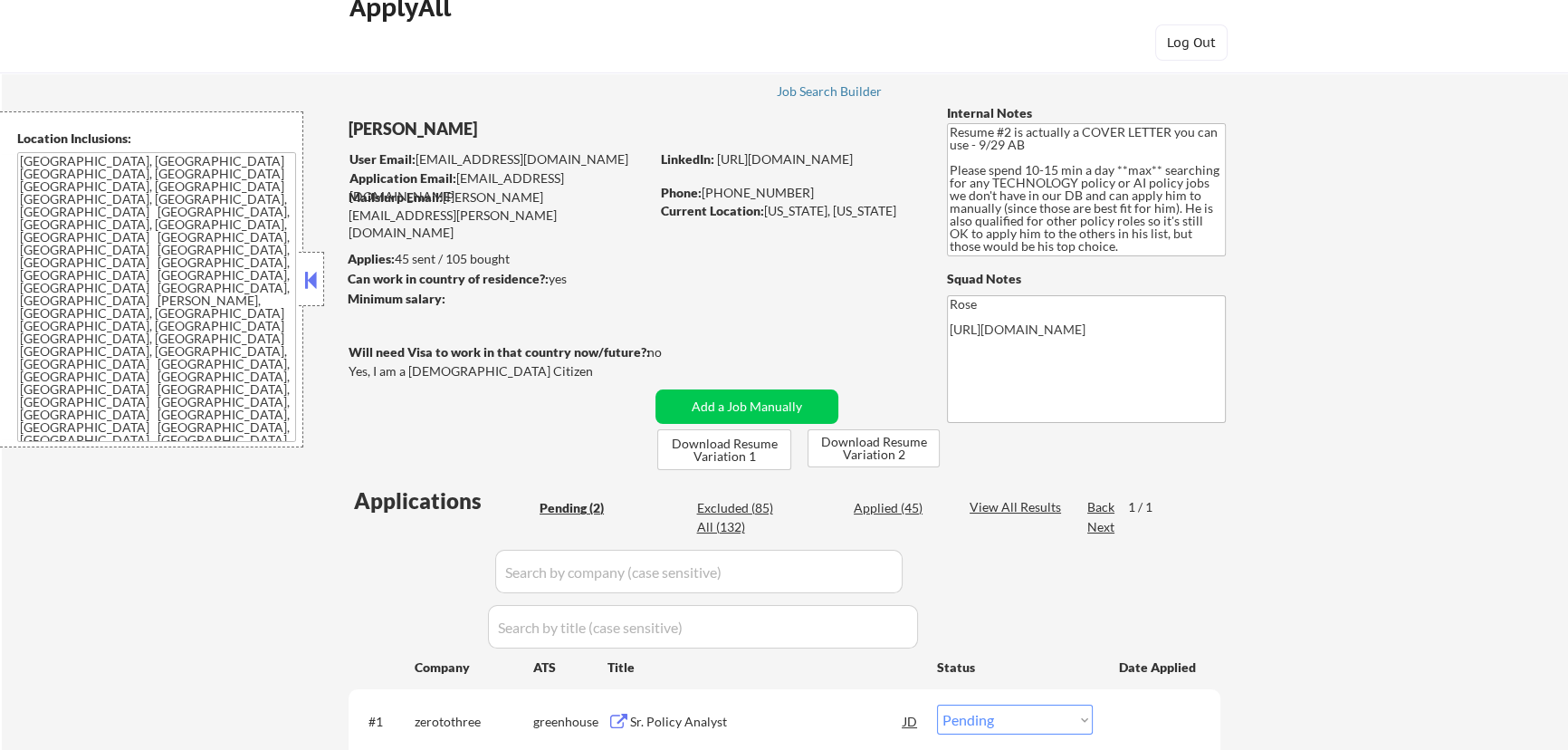
scroll to position [82, 0]
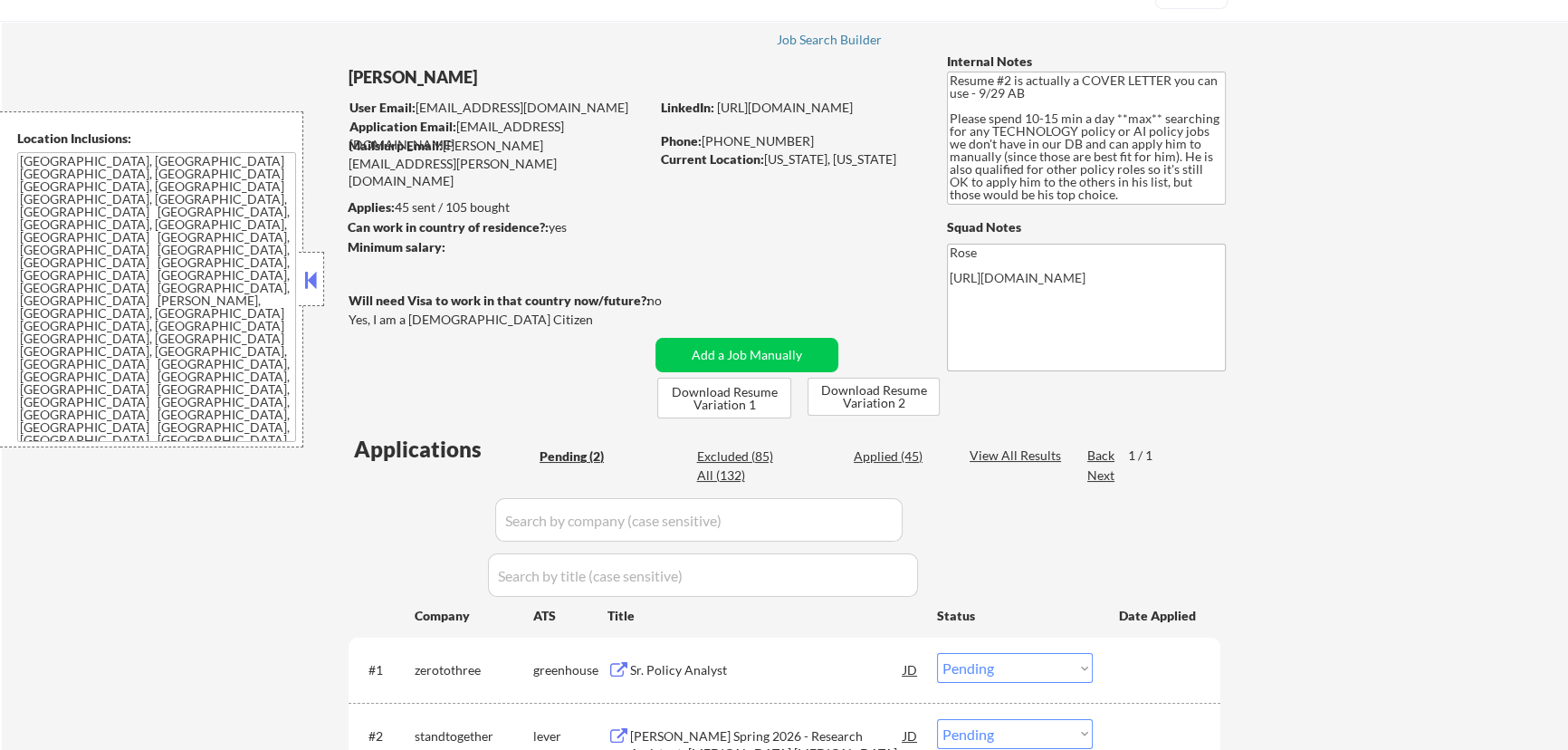
click at [314, 276] on button at bounding box center [312, 280] width 20 height 28
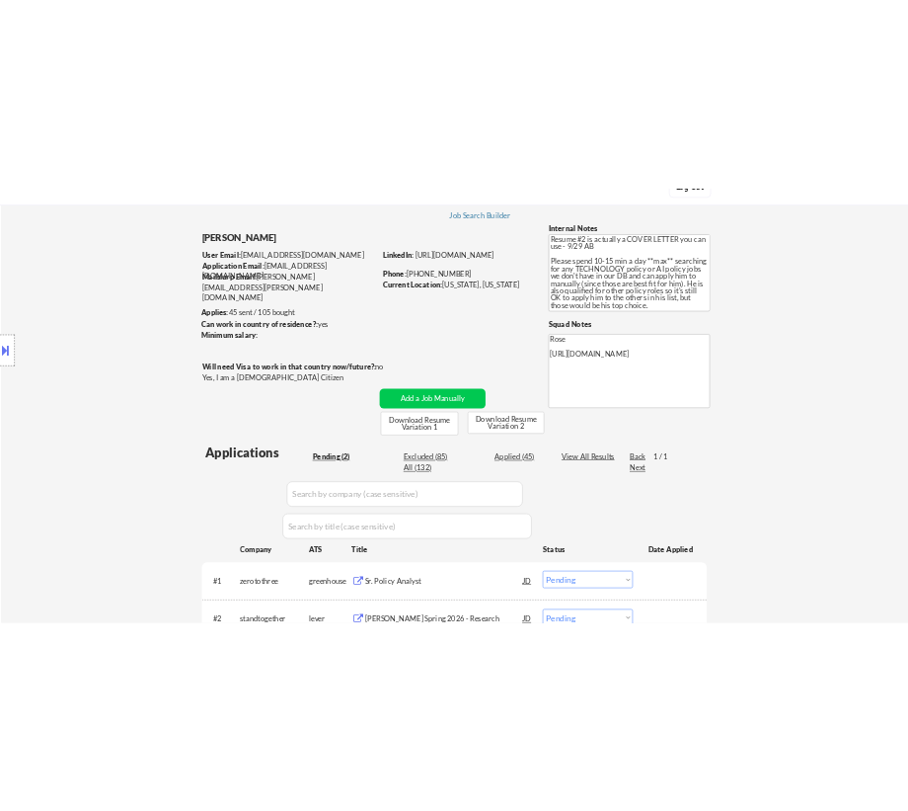
scroll to position [269, 0]
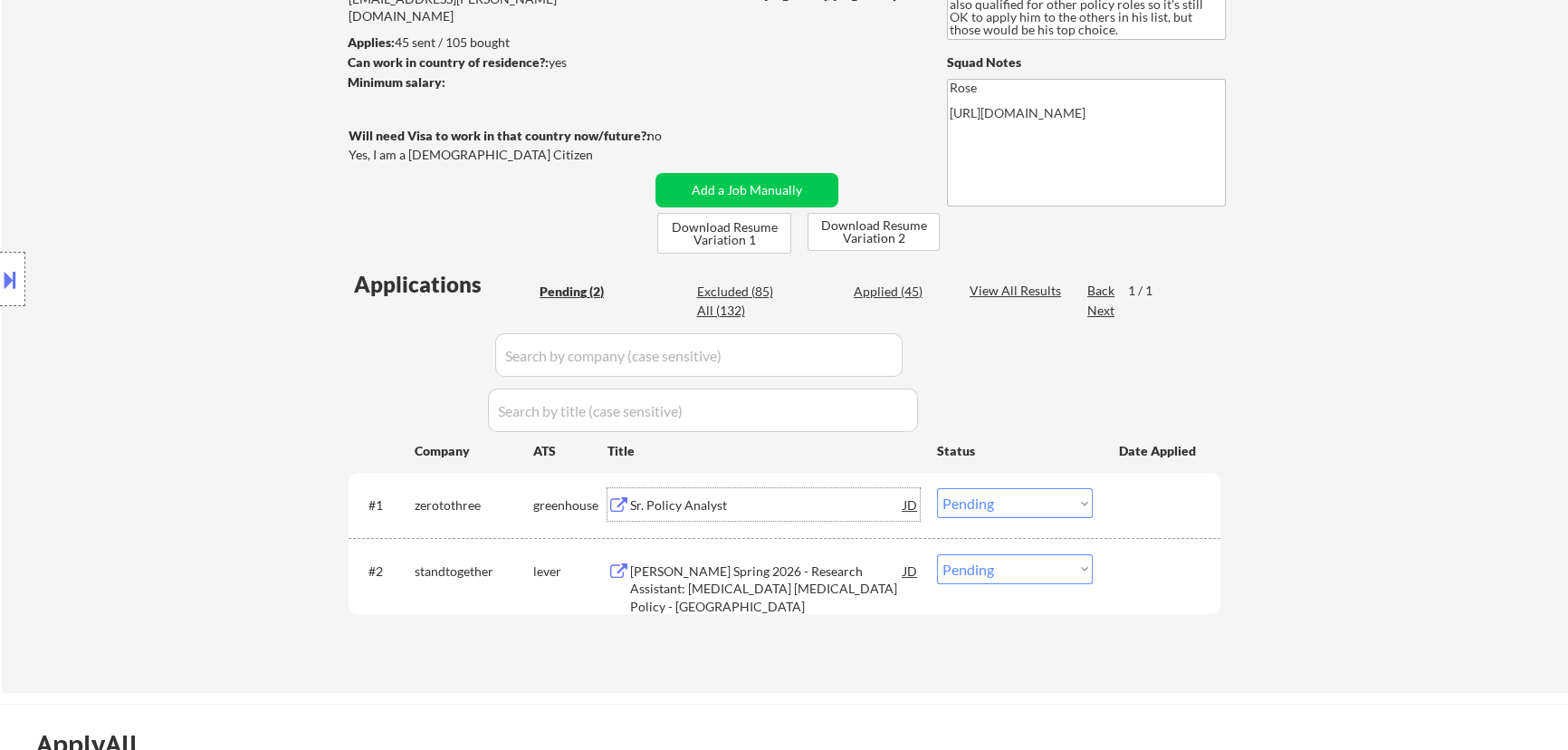
click at [776, 507] on div "Sr. Policy Analyst" at bounding box center [767, 505] width 273 height 18
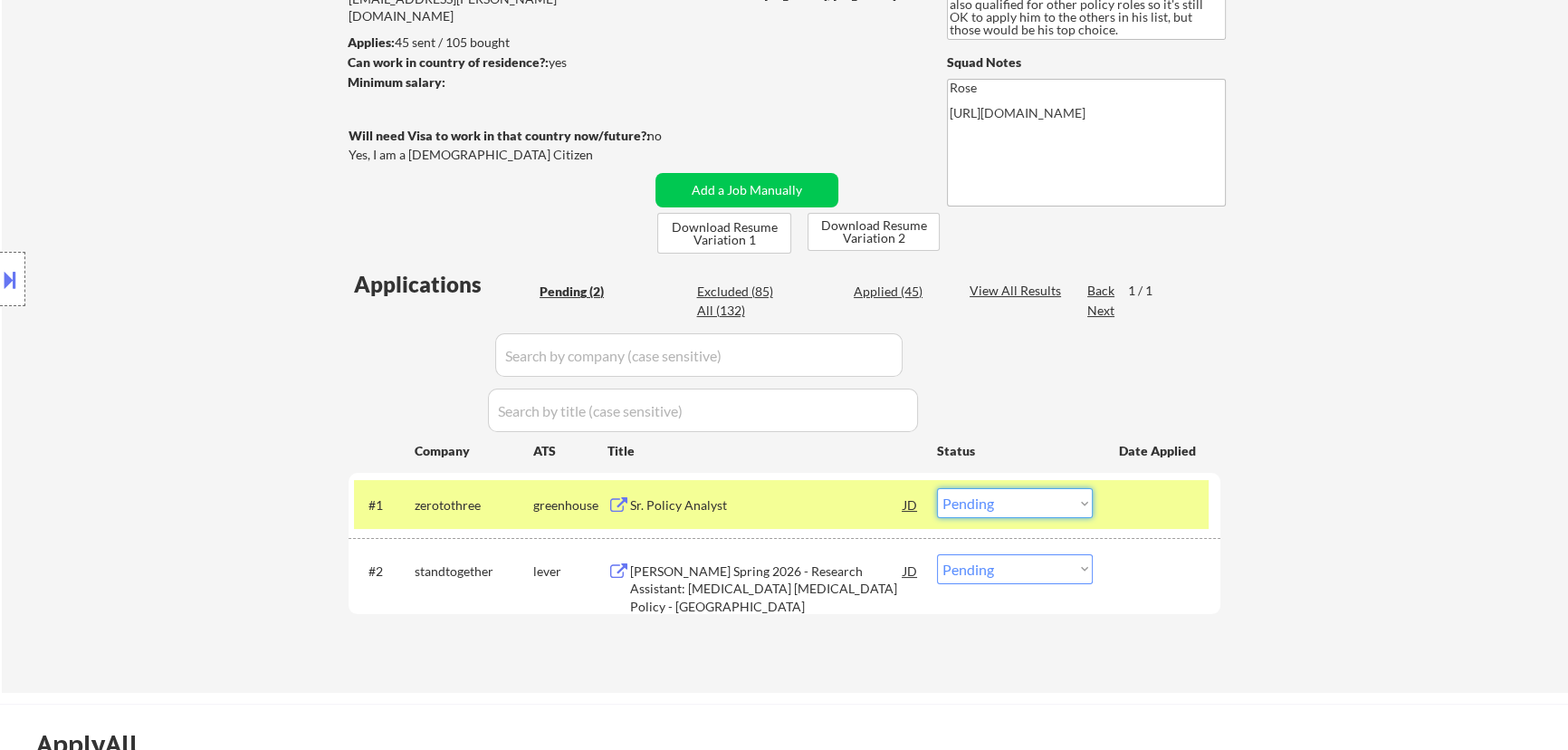
drag, startPoint x: 1060, startPoint y: 495, endPoint x: 1060, endPoint y: 513, distance: 18.0
click at [1060, 495] on select "Choose an option... Pending Applied Excluded (Questions) Excluded (Expired) Exc…" at bounding box center [1015, 502] width 156 height 30
click at [937, 488] on select "Choose an option... Pending Applied Excluded (Questions) Excluded (Expired) Exc…" at bounding box center [1015, 502] width 156 height 30
select select ""pending""
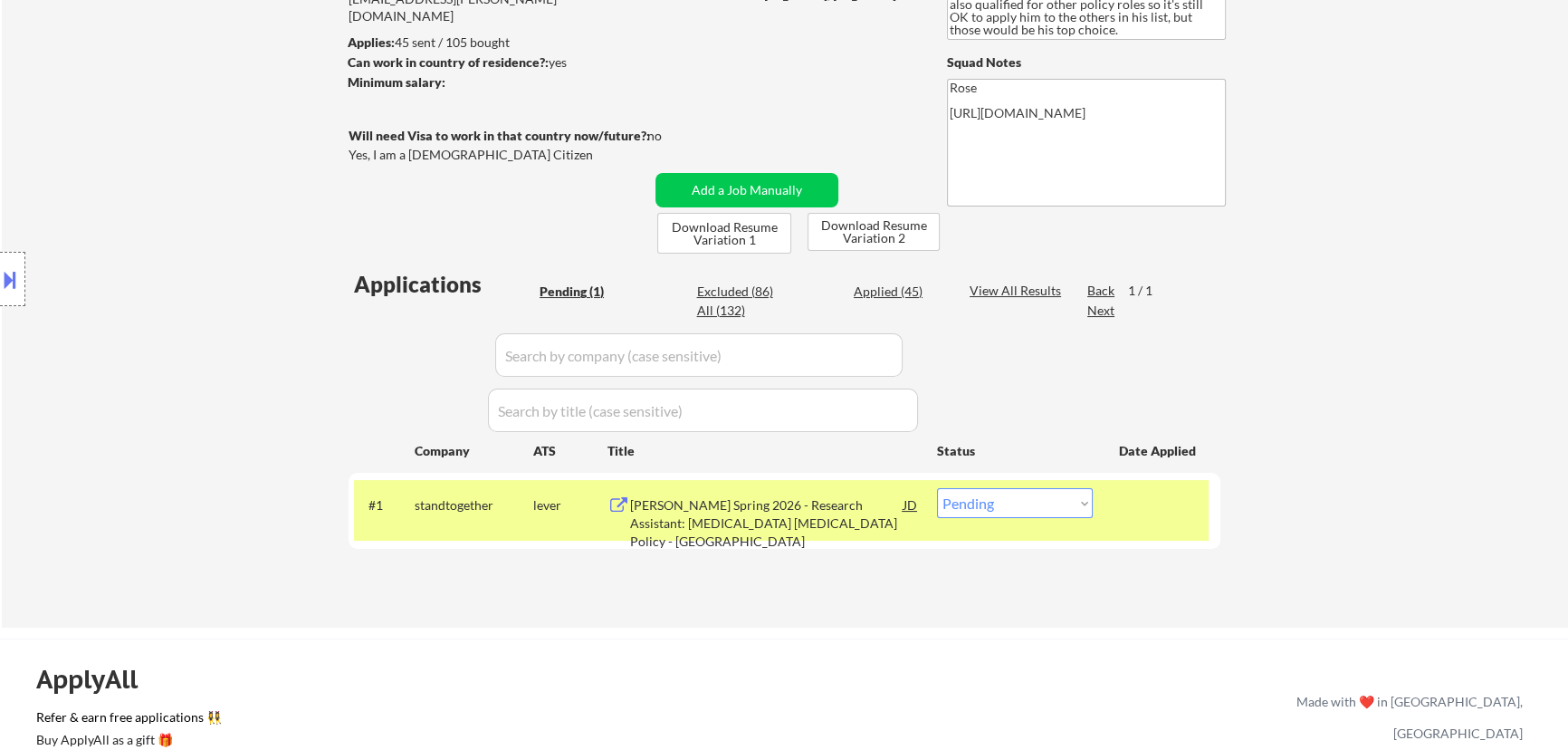
click at [799, 512] on div "[PERSON_NAME] Spring 2026 - Research Assistant: [MEDICAL_DATA] [MEDICAL_DATA] P…" at bounding box center [767, 523] width 273 height 53
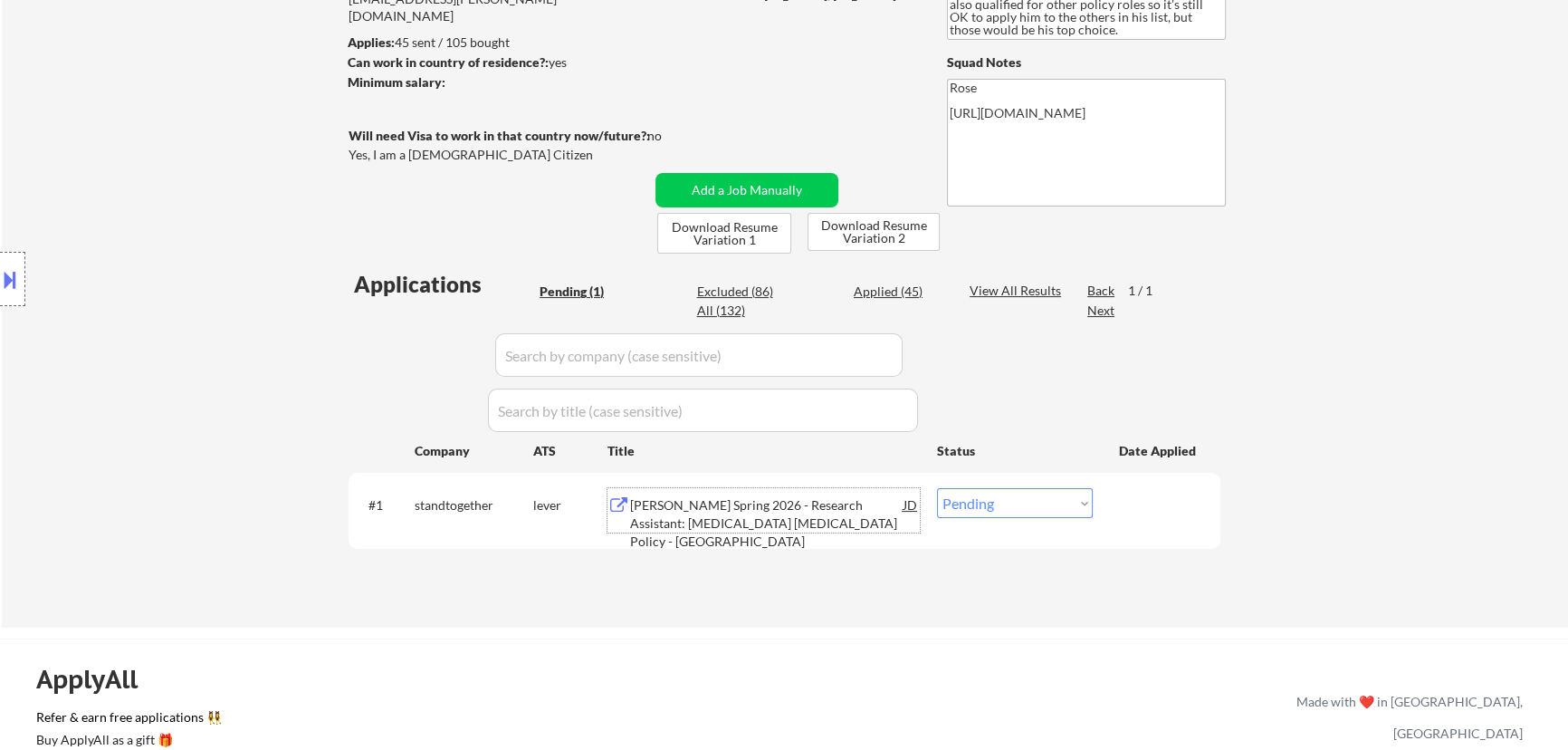
click at [784, 508] on div "KIP Spring 2026 - Research Assistant: Opioid Harm Reduction Policy - R Street I…" at bounding box center [767, 523] width 273 height 53
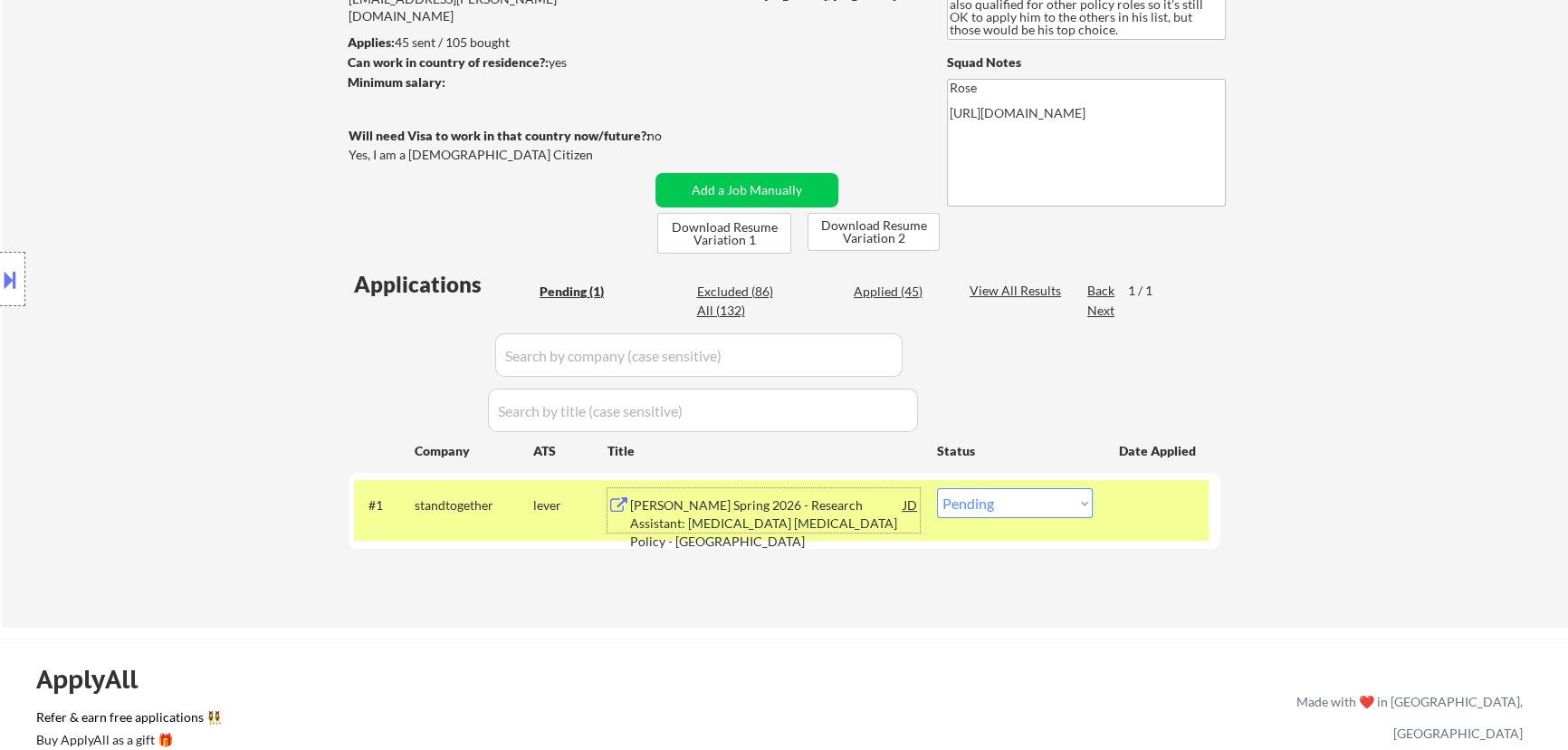
select select ""pending""
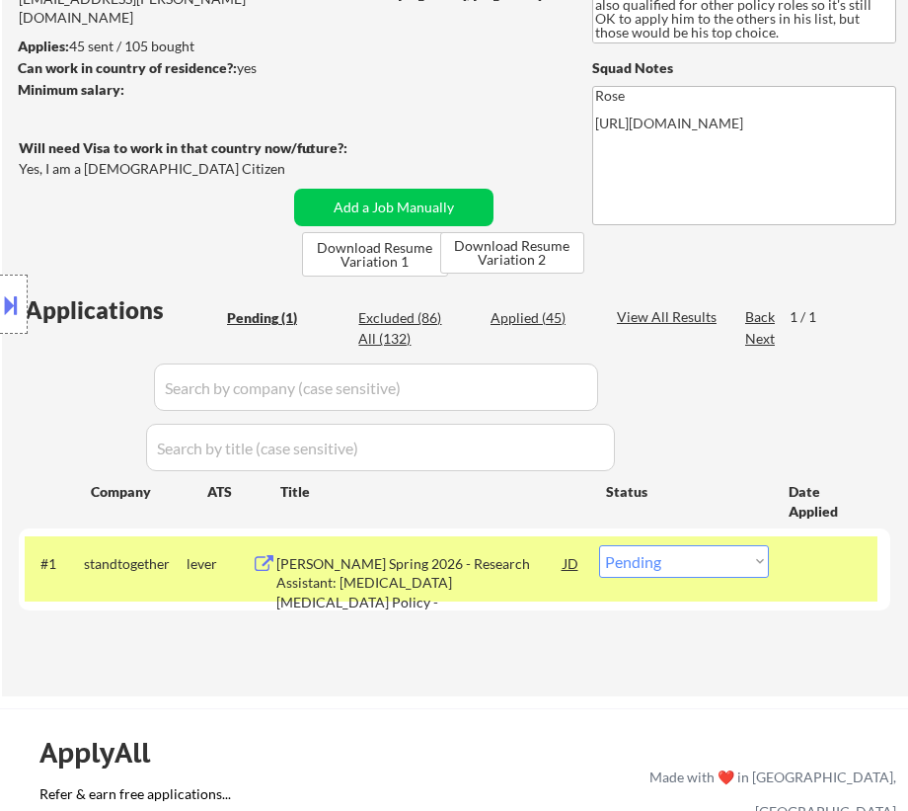
click at [557, 682] on div "← Return to /applysquad Mailslurp Inbox Job Search Builder Jeremy Pesner User E…" at bounding box center [455, 253] width 906 height 886
click at [806, 587] on div "#1 standtogether lever KIP Spring 2026 - Research Assistant: Opioid Harm Reduct…" at bounding box center [451, 568] width 853 height 65
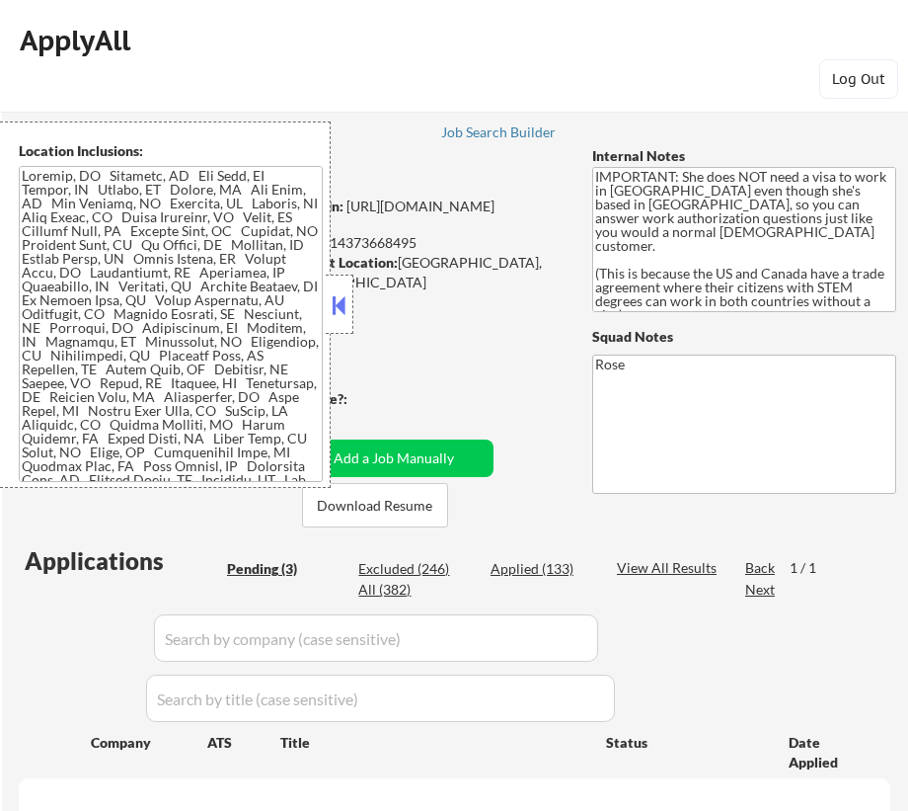
select select ""pending""
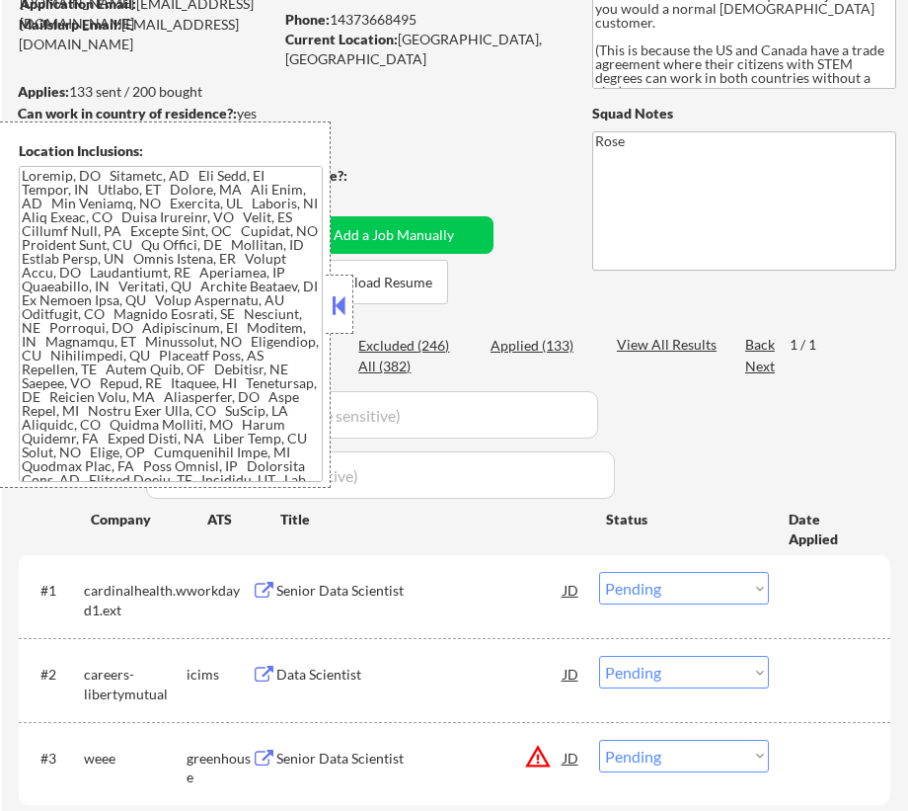
scroll to position [179, 0]
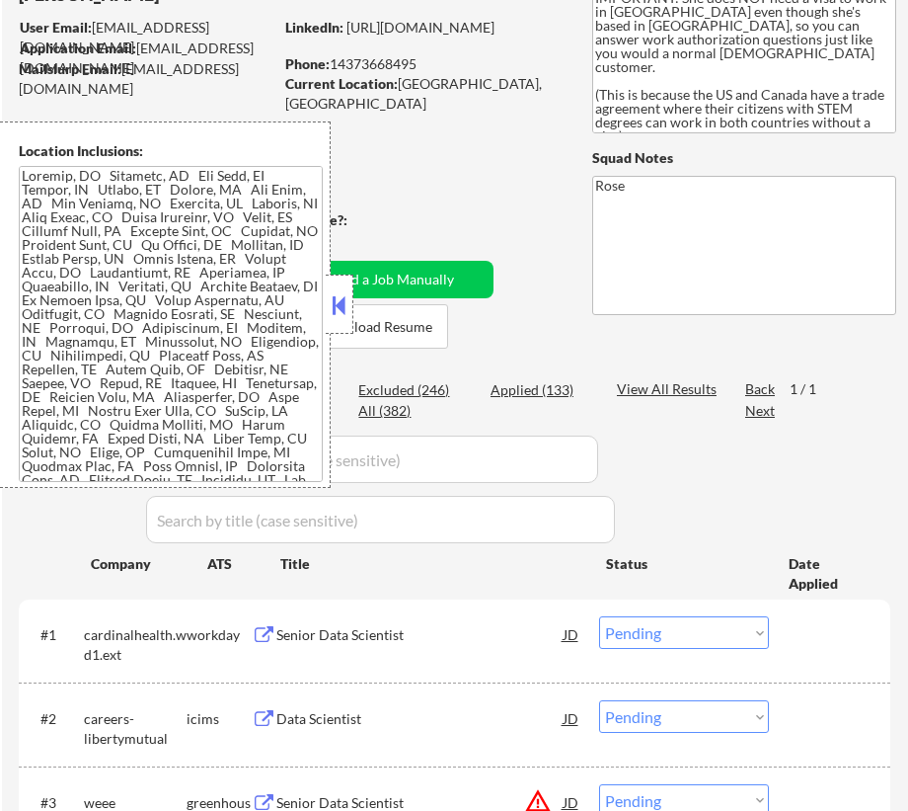
click at [346, 303] on button at bounding box center [340, 305] width 22 height 30
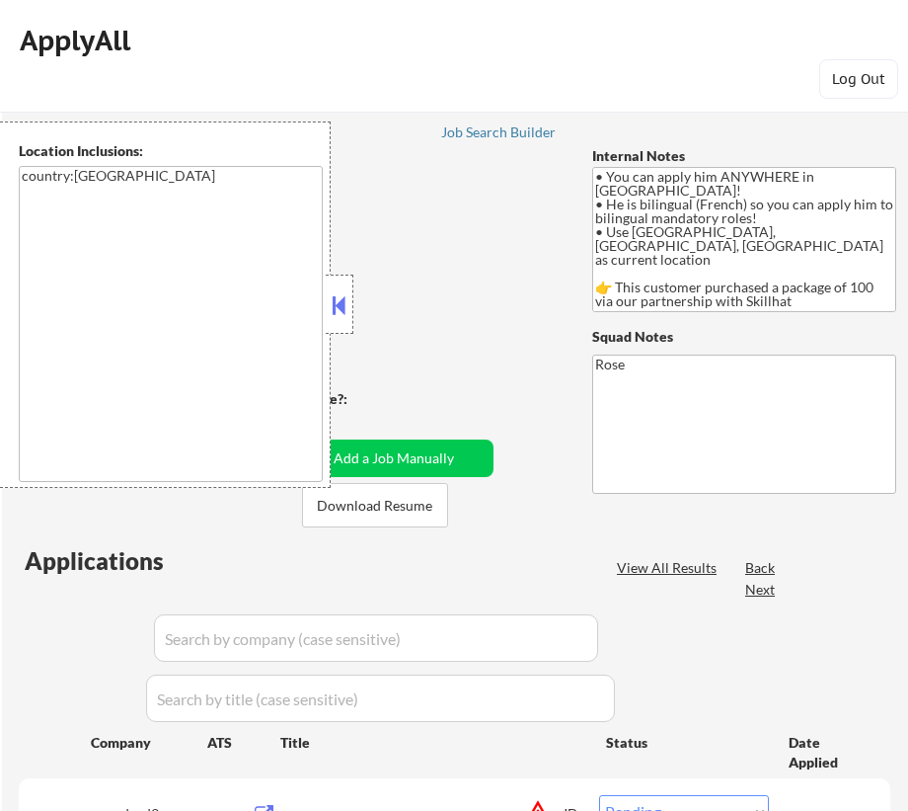
select select ""pending""
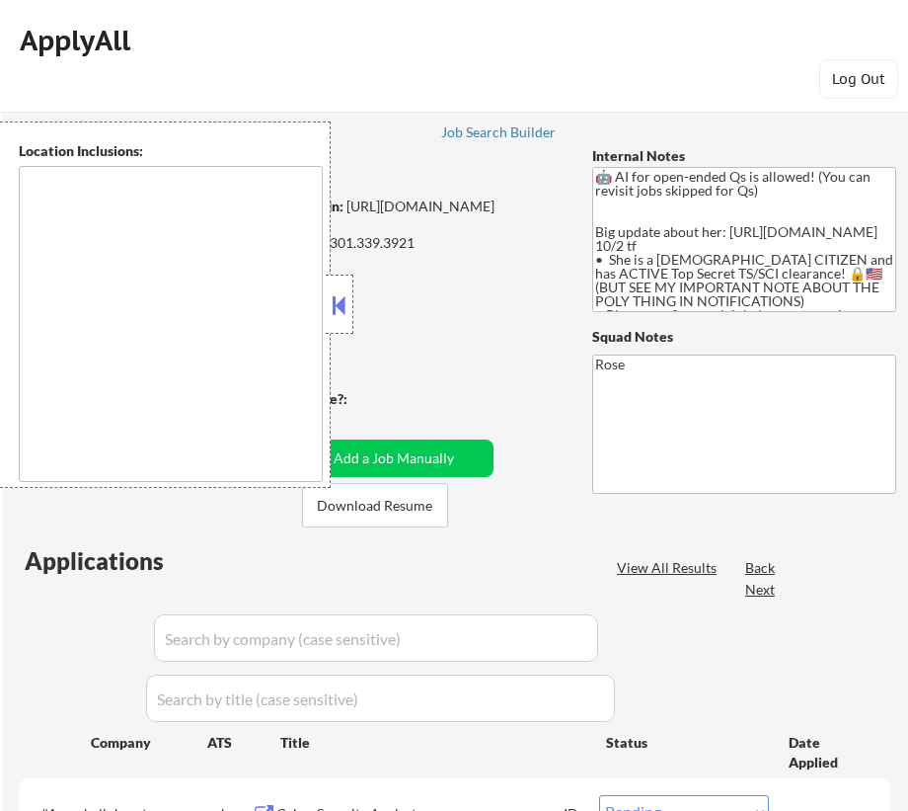
select select ""pending""
type textarea "[GEOGRAPHIC_DATA], [GEOGRAPHIC_DATA] [GEOGRAPHIC_DATA], [GEOGRAPHIC_DATA] [GEOG…"
